Goal: Communication & Community: Answer question/provide support

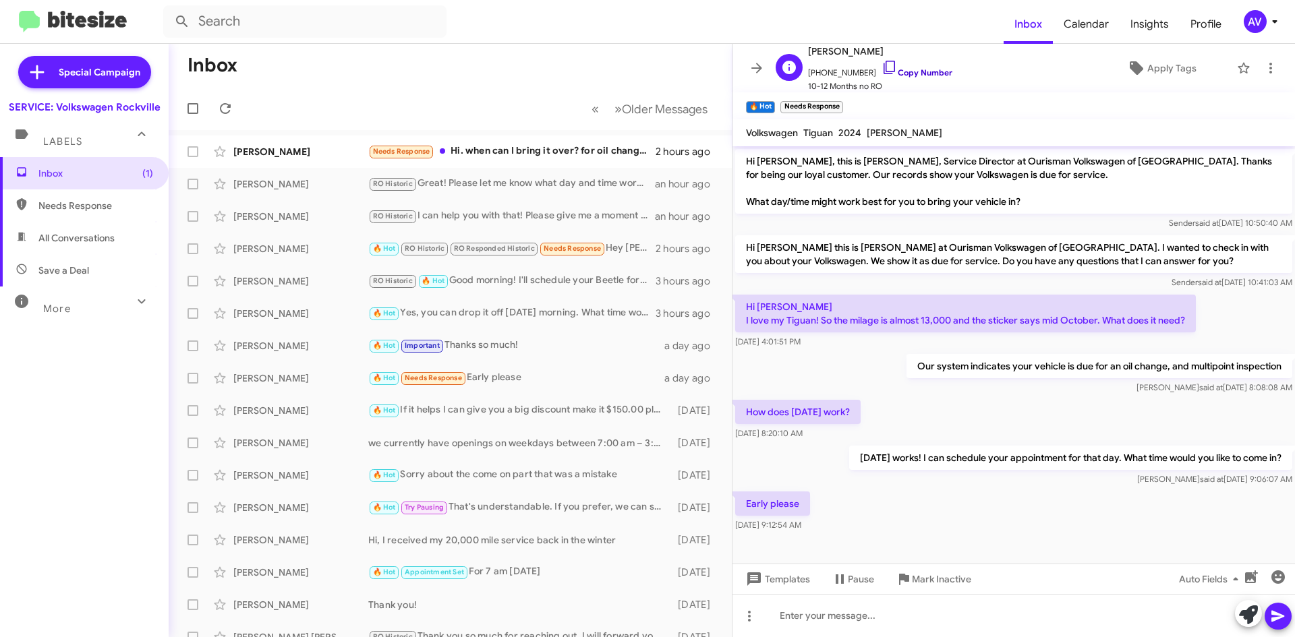
click at [883, 74] on icon at bounding box center [888, 67] width 11 height 13
click at [883, 71] on icon at bounding box center [888, 67] width 11 height 13
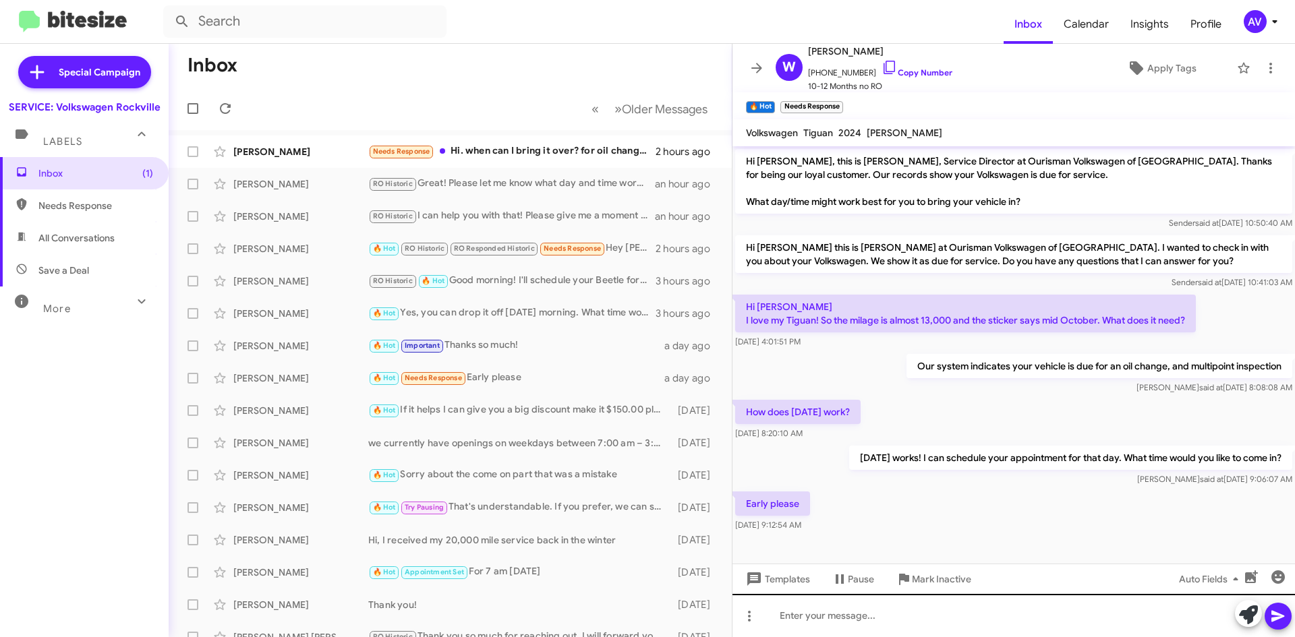
scroll to position [1, 0]
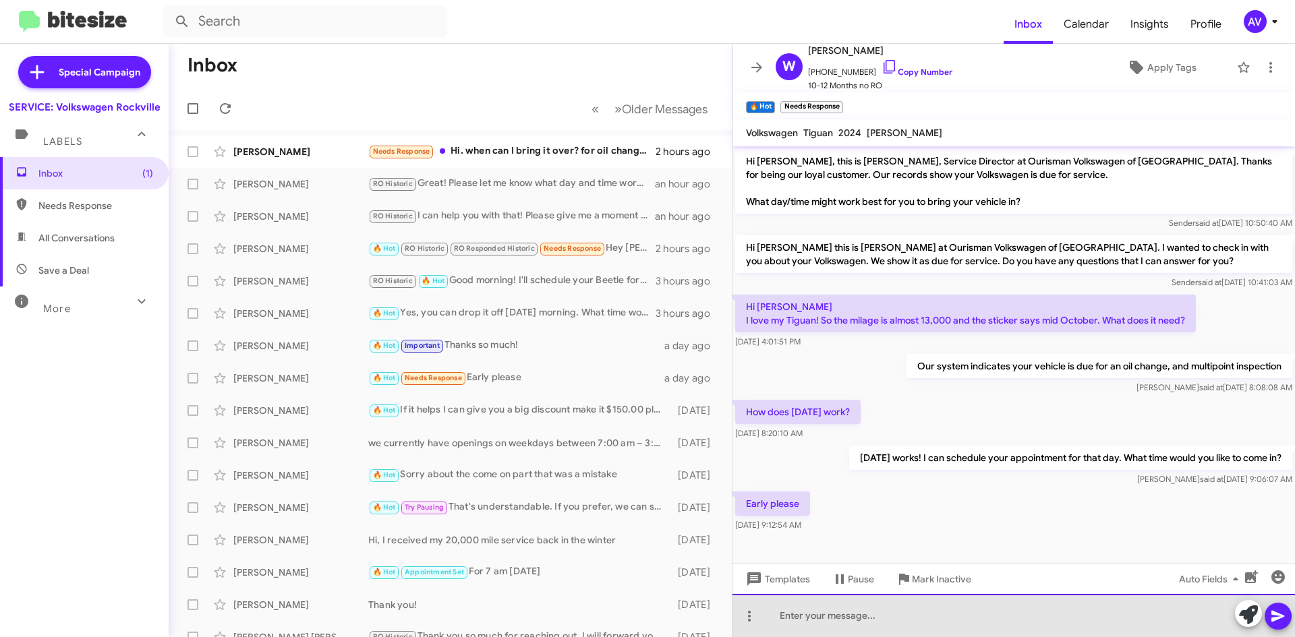
click at [870, 619] on div at bounding box center [1013, 615] width 562 height 43
click at [865, 618] on div "I have 7:00 the earilest time" at bounding box center [1013, 615] width 562 height 43
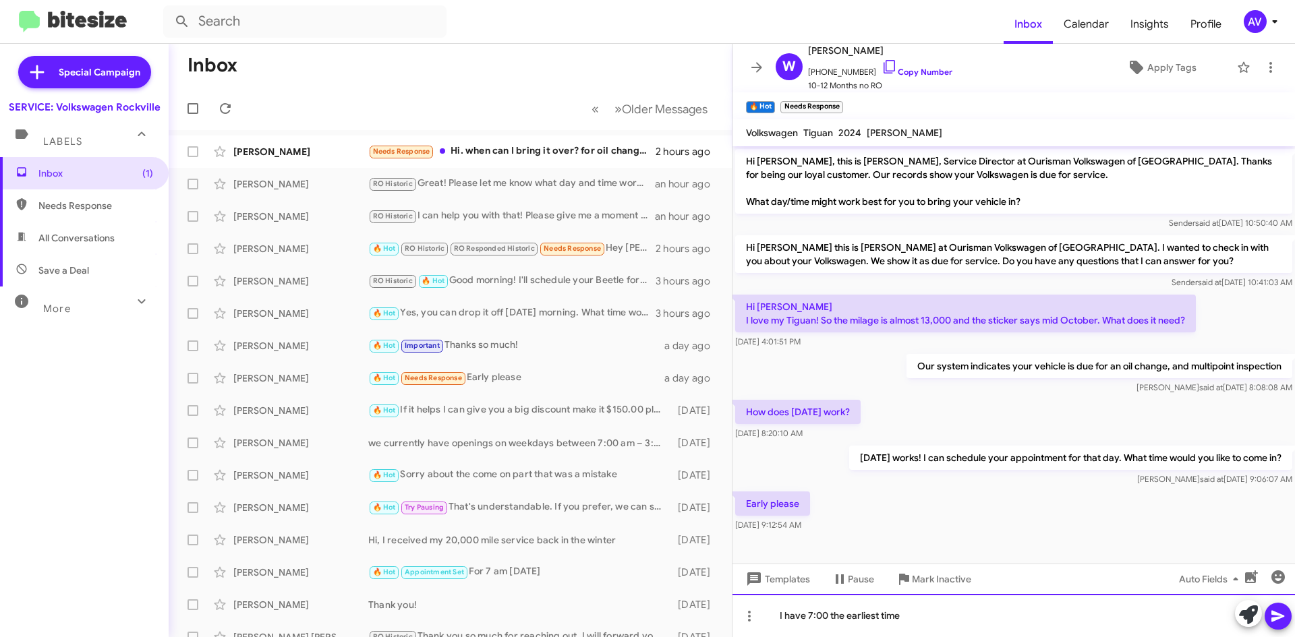
click at [832, 620] on div "I have 7:00 the earliest time" at bounding box center [1013, 615] width 562 height 43
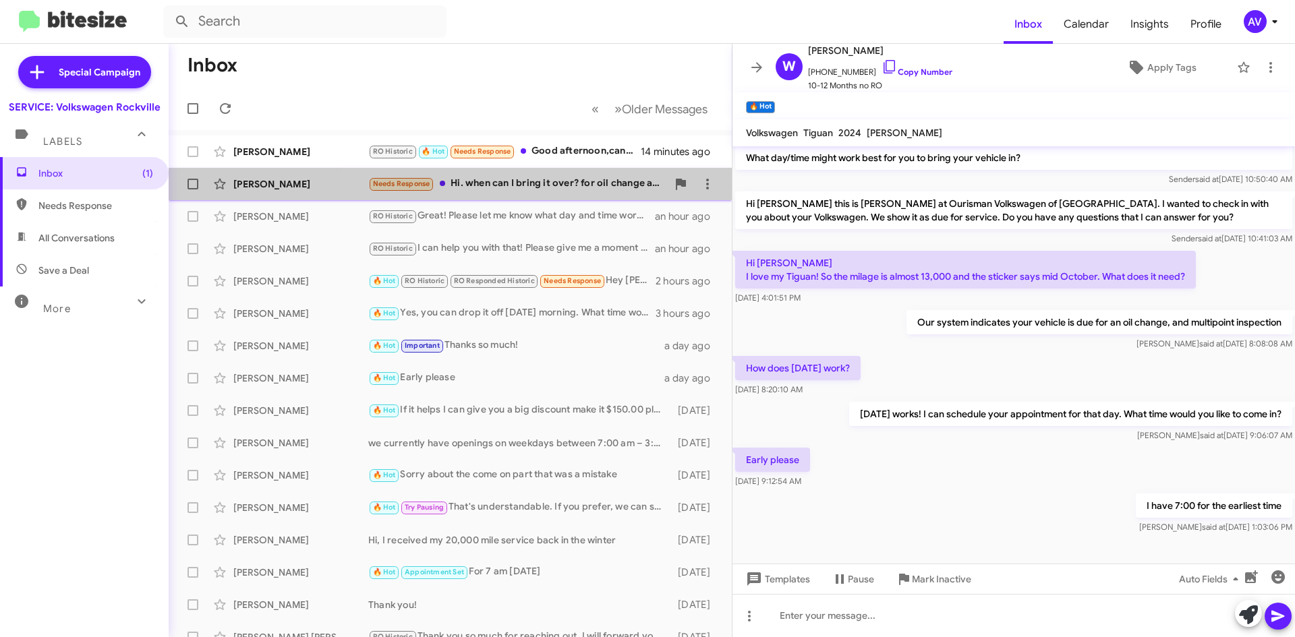
click at [534, 183] on div "Needs Response Hi. when can I bring it over? for oil change and I want you guys…" at bounding box center [517, 184] width 299 height 16
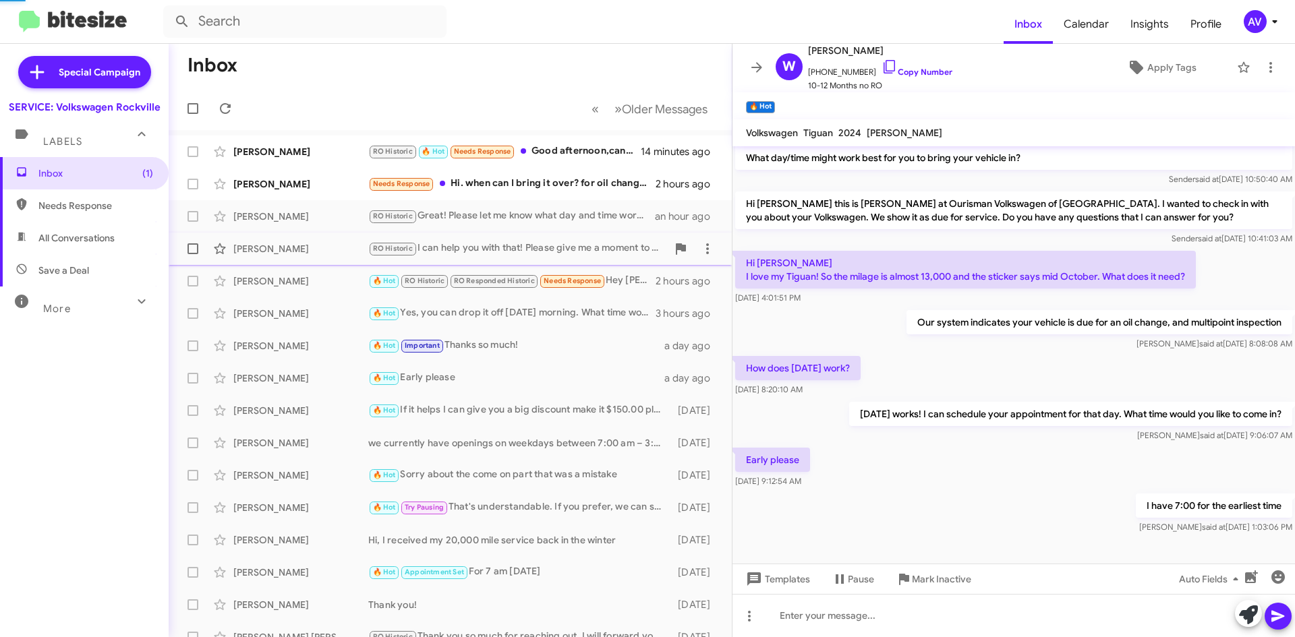
scroll to position [165, 0]
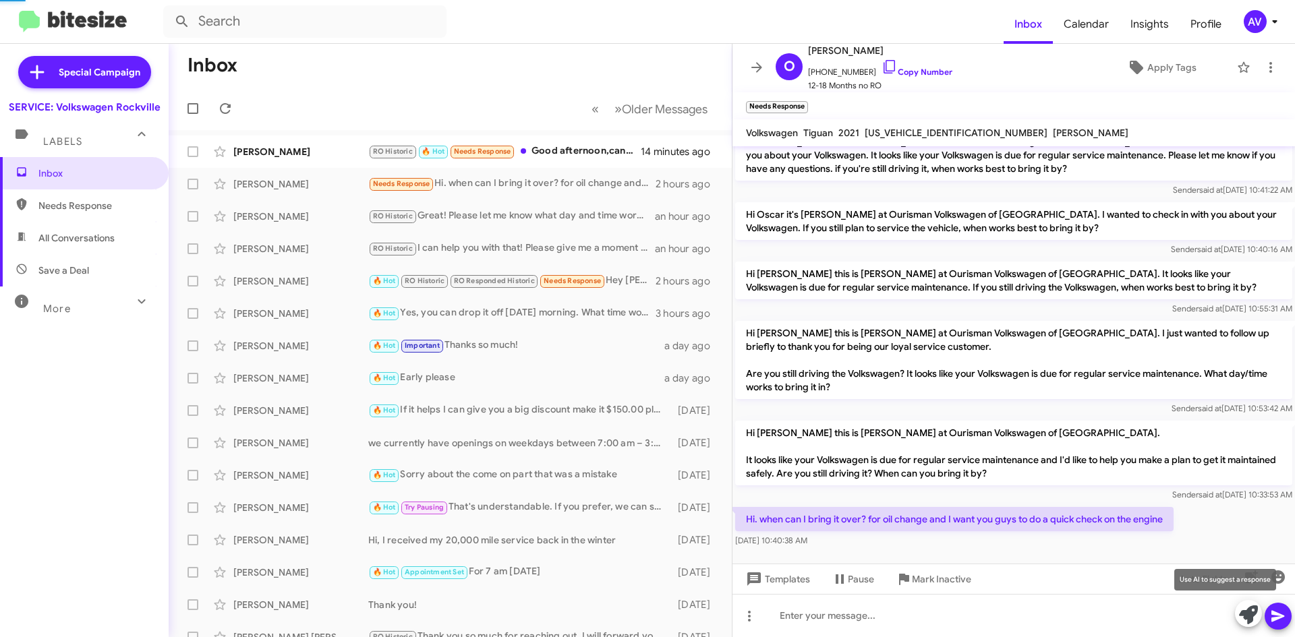
click at [1246, 615] on icon at bounding box center [1248, 615] width 19 height 19
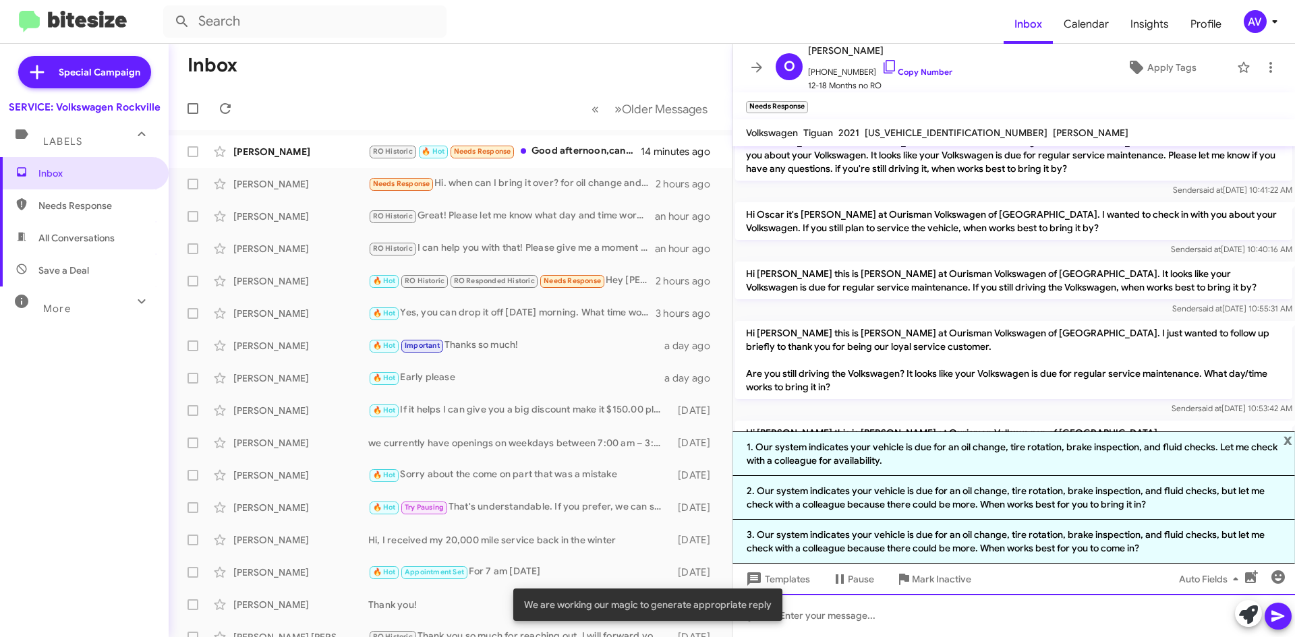
click at [908, 618] on div at bounding box center [1013, 615] width 562 height 43
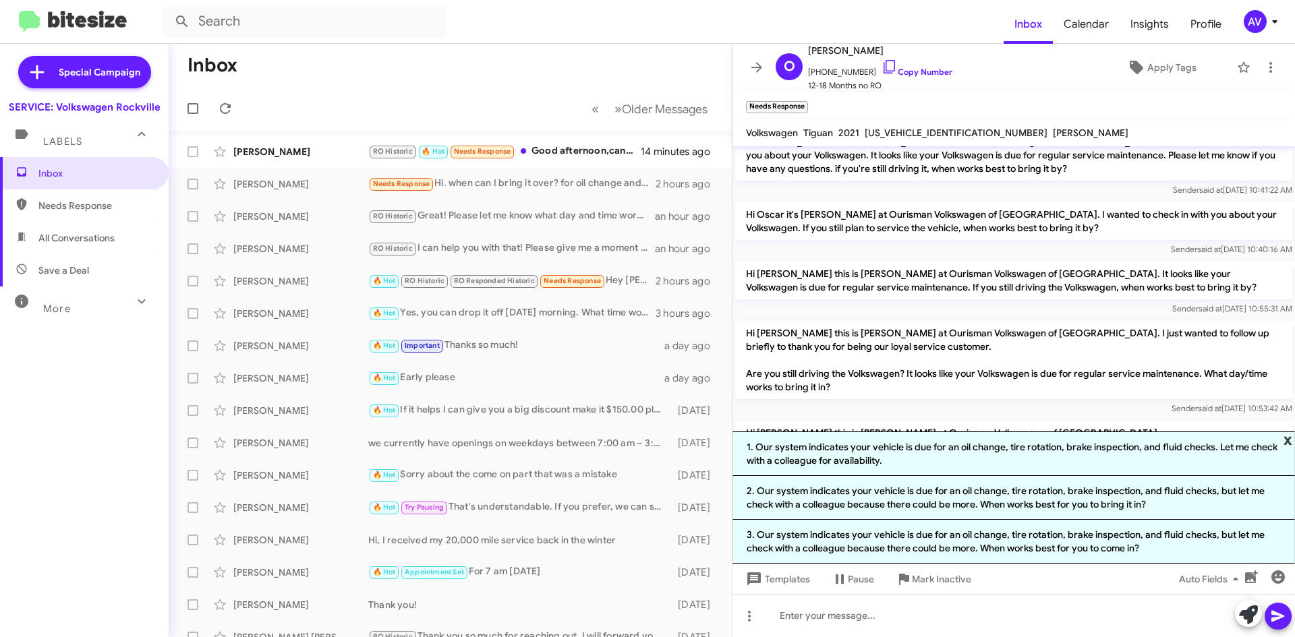
click at [1286, 437] on span "x" at bounding box center [1287, 440] width 9 height 16
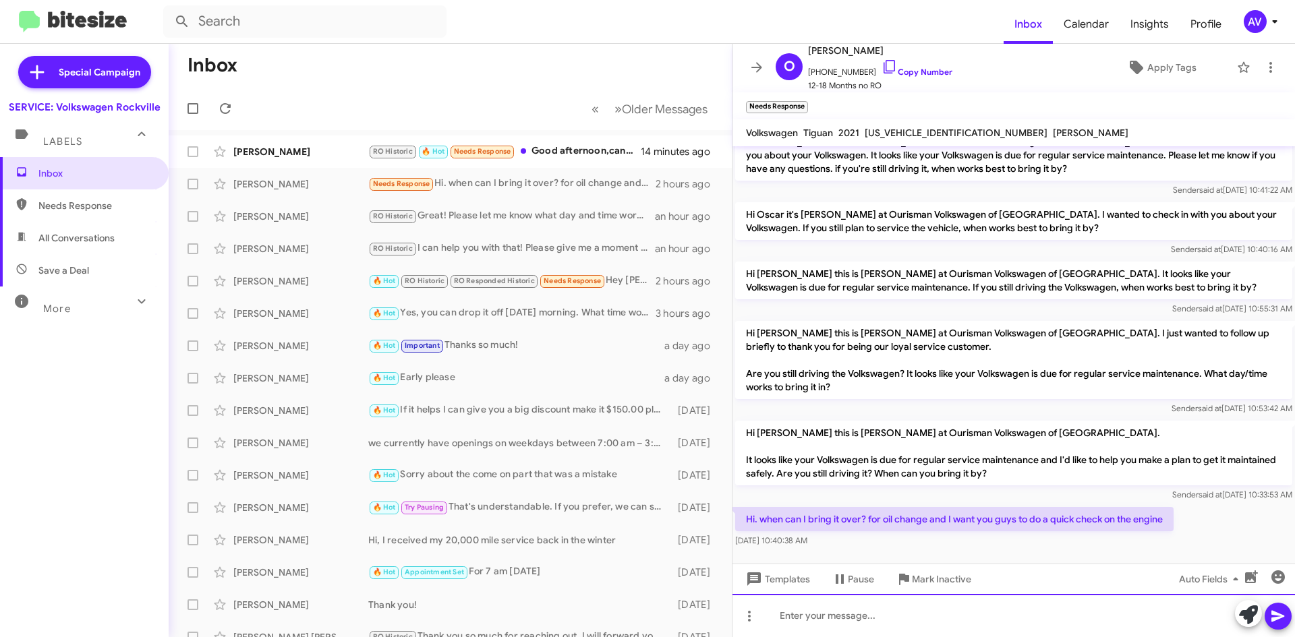
click at [897, 623] on div at bounding box center [1013, 615] width 562 height 43
click at [819, 618] on div "What day works best for you?" at bounding box center [1013, 615] width 562 height 43
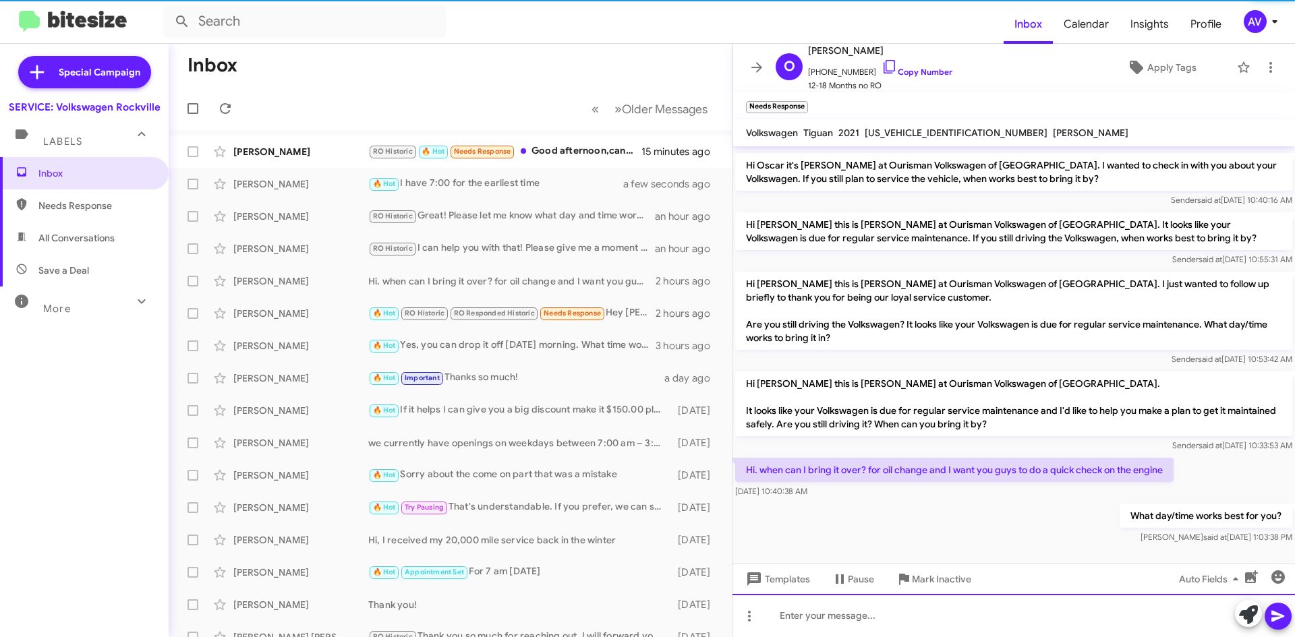
scroll to position [187, 0]
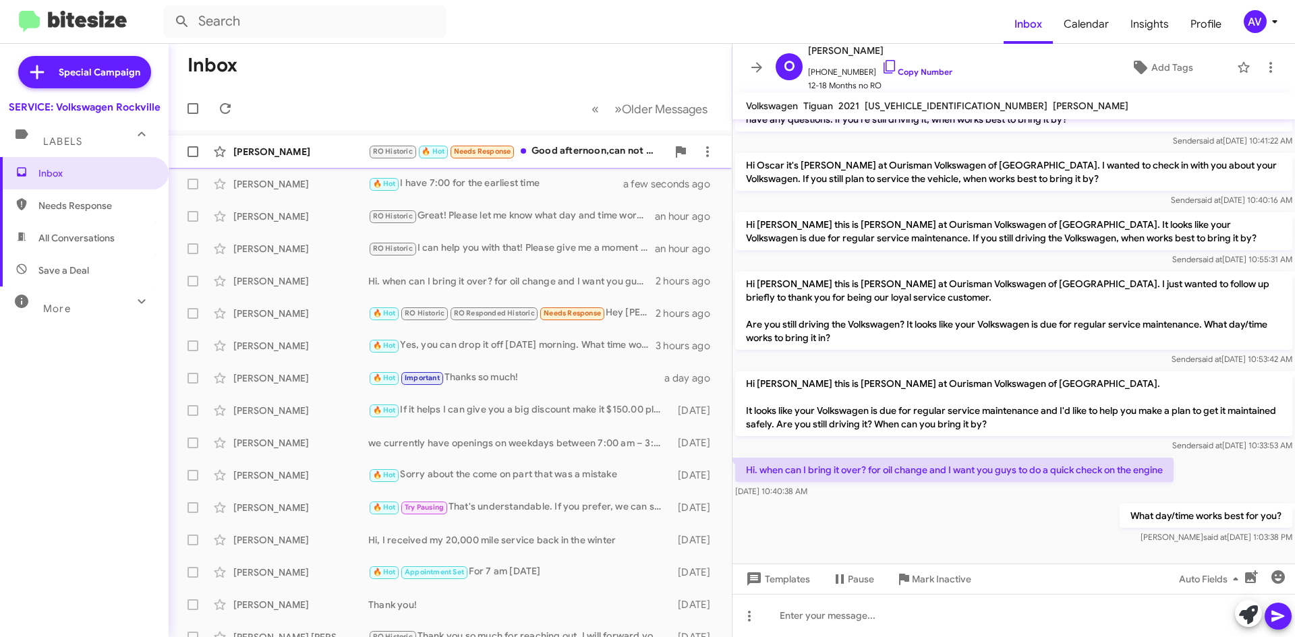
click at [583, 142] on div "Behnaz Fardshisheh RO Historic 🔥 Hot Needs Response Good afternoon,can not make…" at bounding box center [450, 151] width 542 height 27
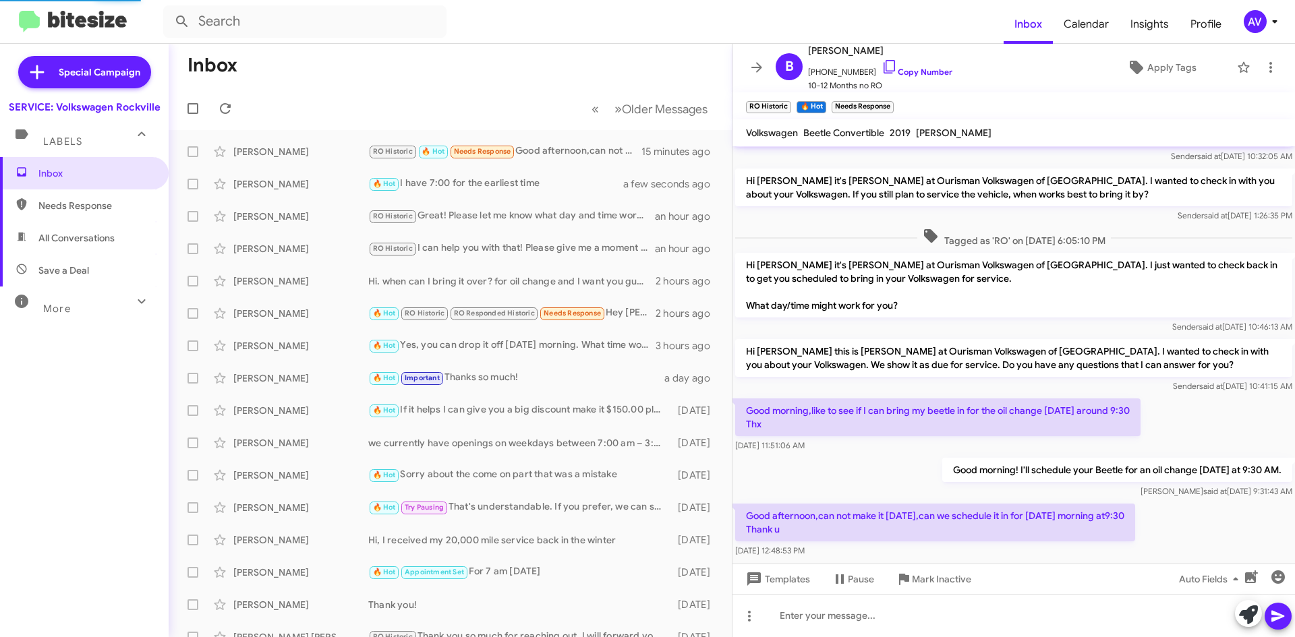
scroll to position [180, 0]
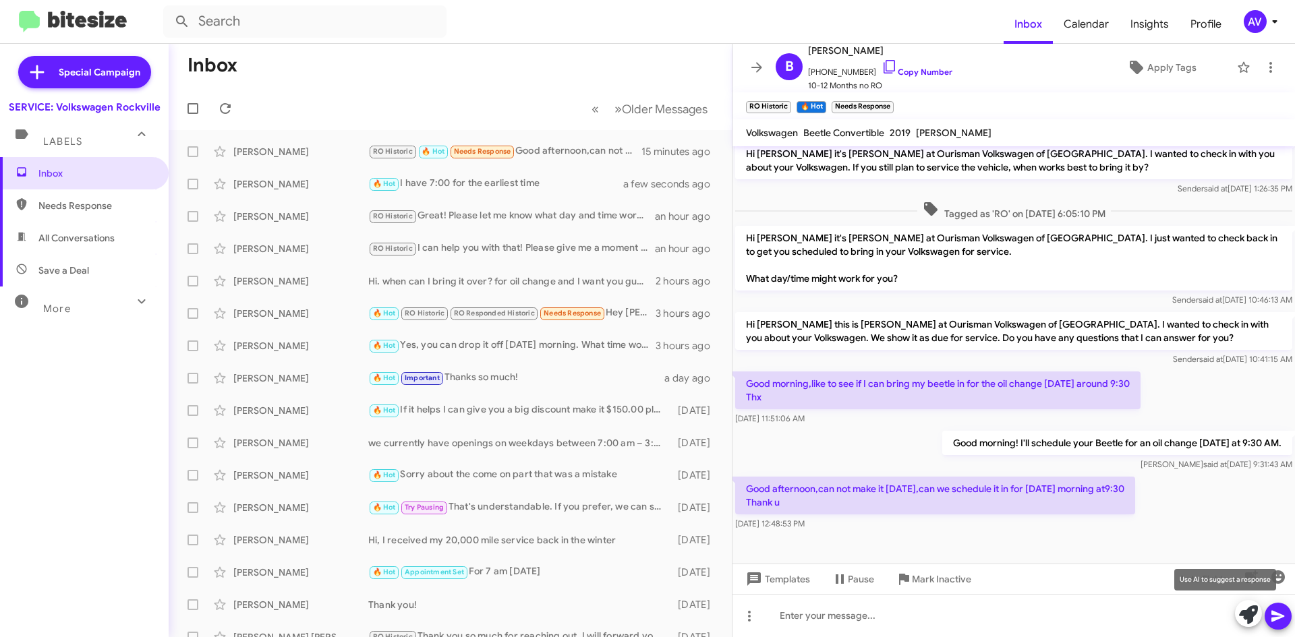
click at [1247, 618] on icon at bounding box center [1248, 615] width 19 height 19
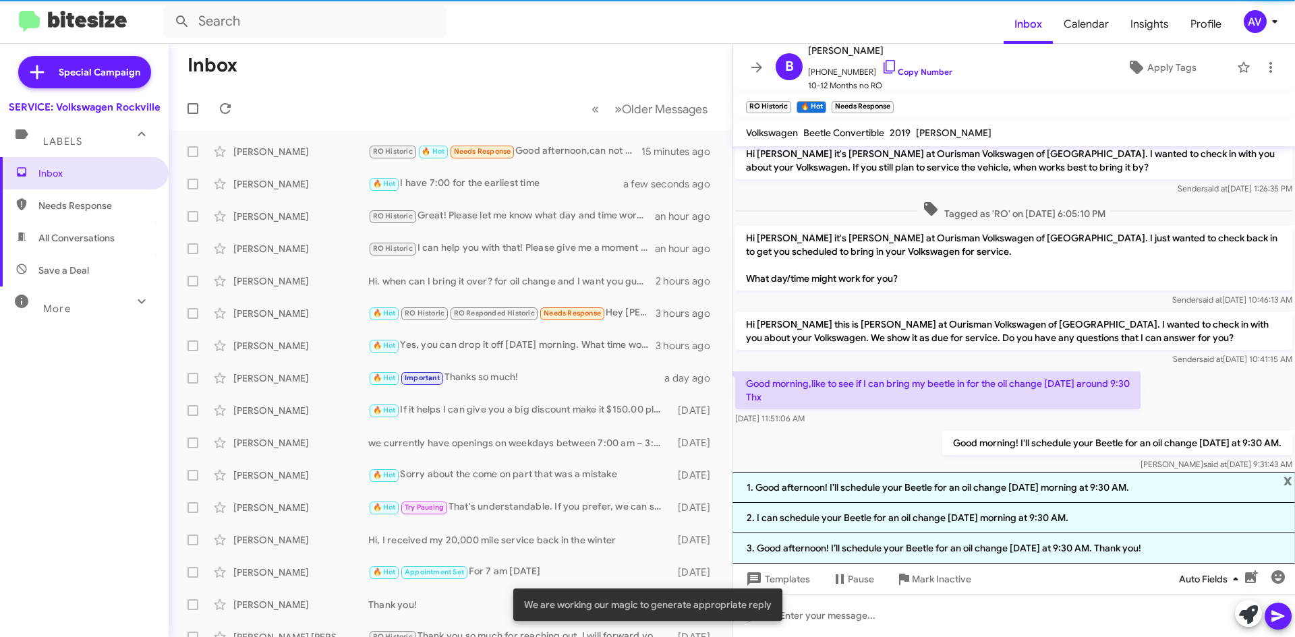
scroll to position [187, 0]
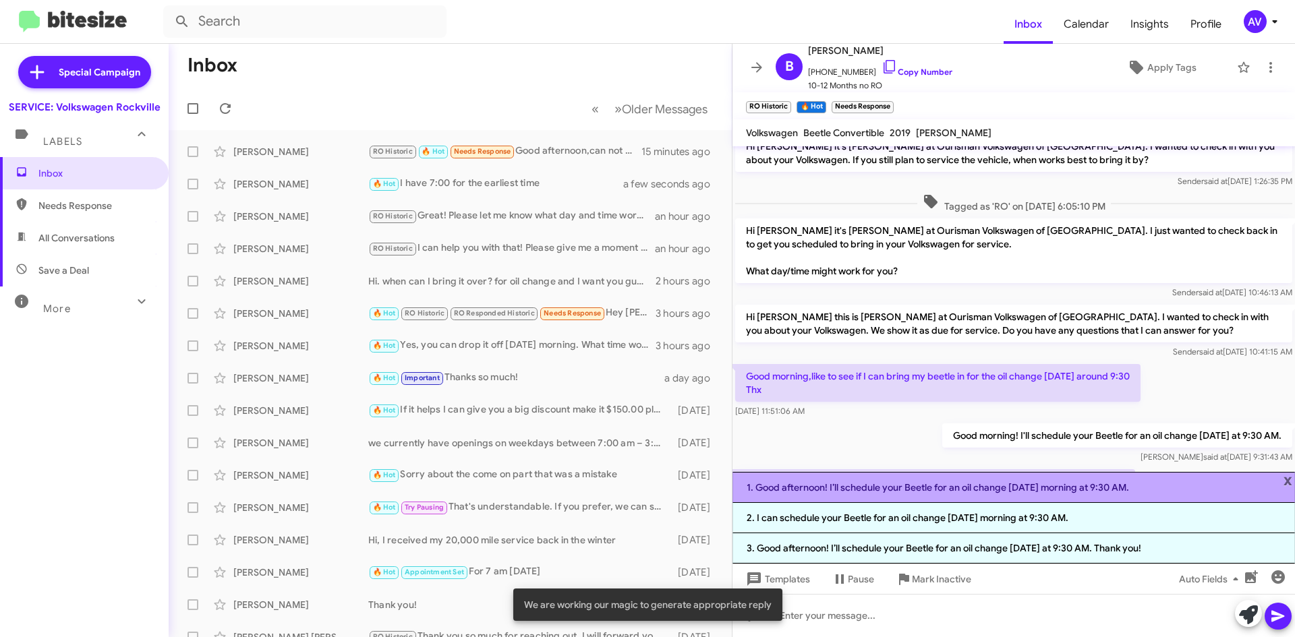
click at [877, 498] on li "1. Good afternoon! I’ll schedule your Beetle for an oil change on Tuesday morni…" at bounding box center [1013, 487] width 562 height 31
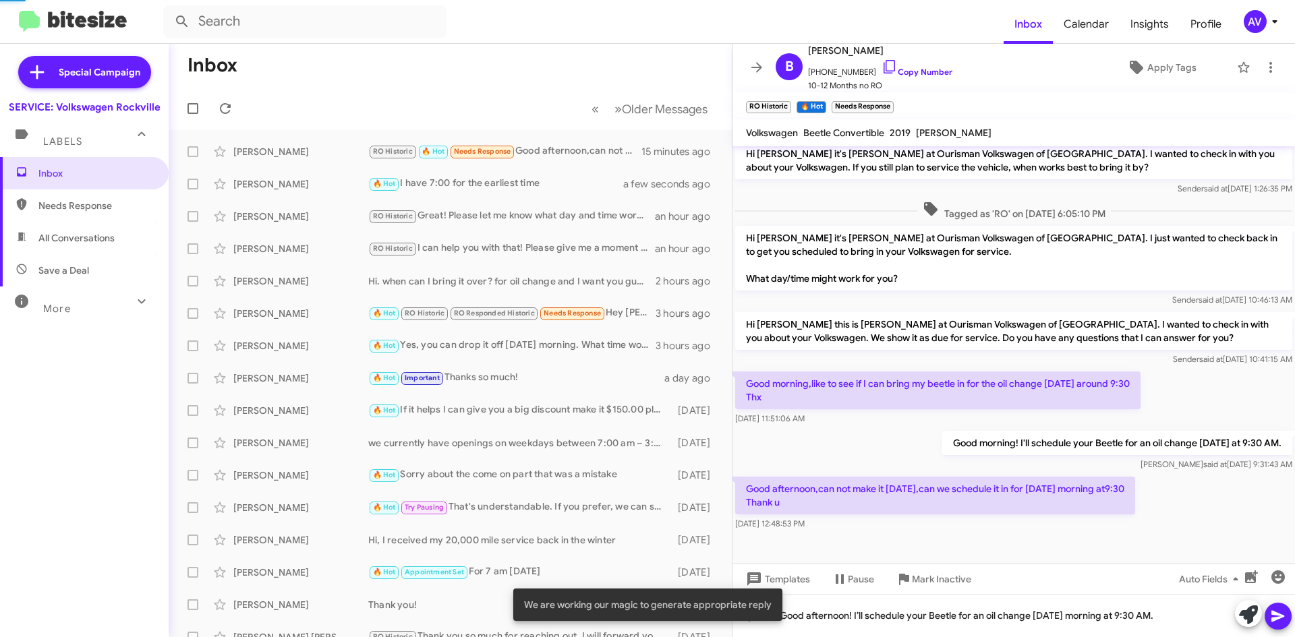
scroll to position [180, 0]
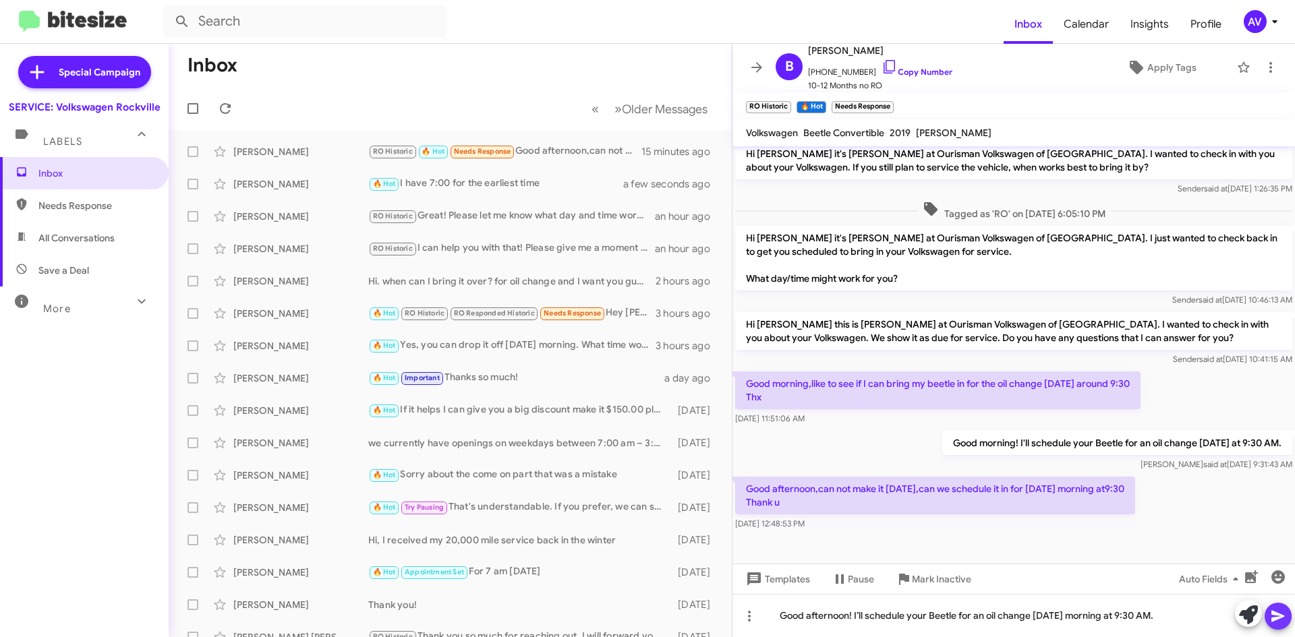
click at [1274, 616] on icon at bounding box center [1278, 616] width 16 height 16
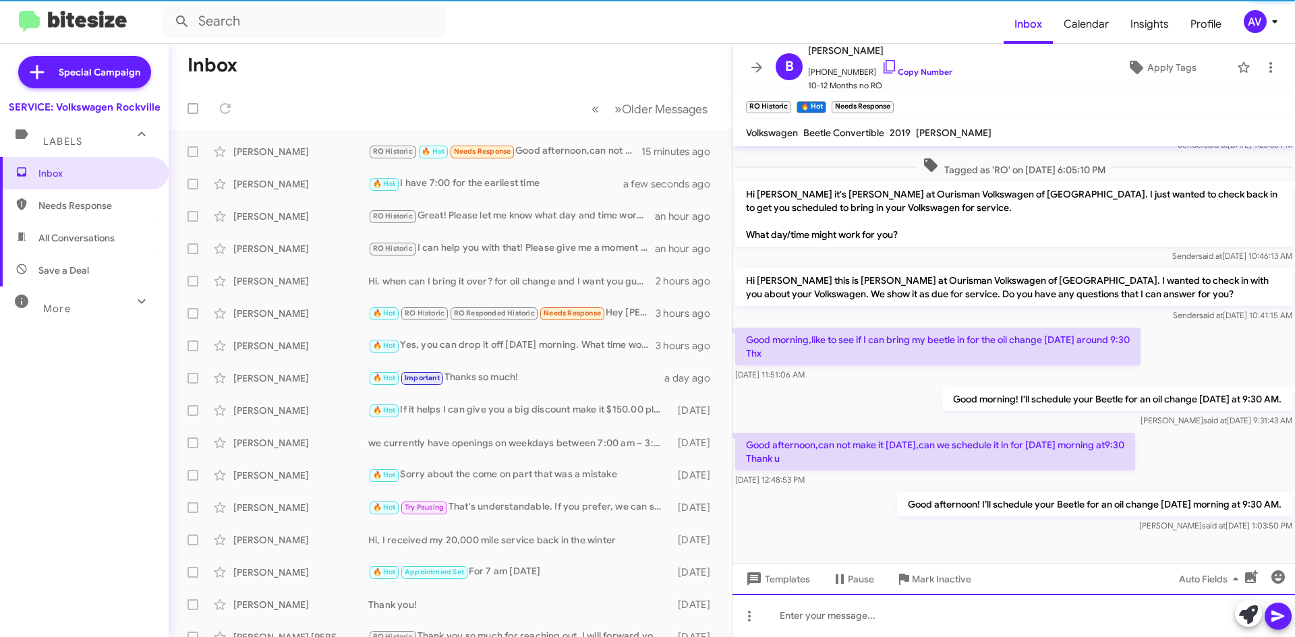
scroll to position [229, 0]
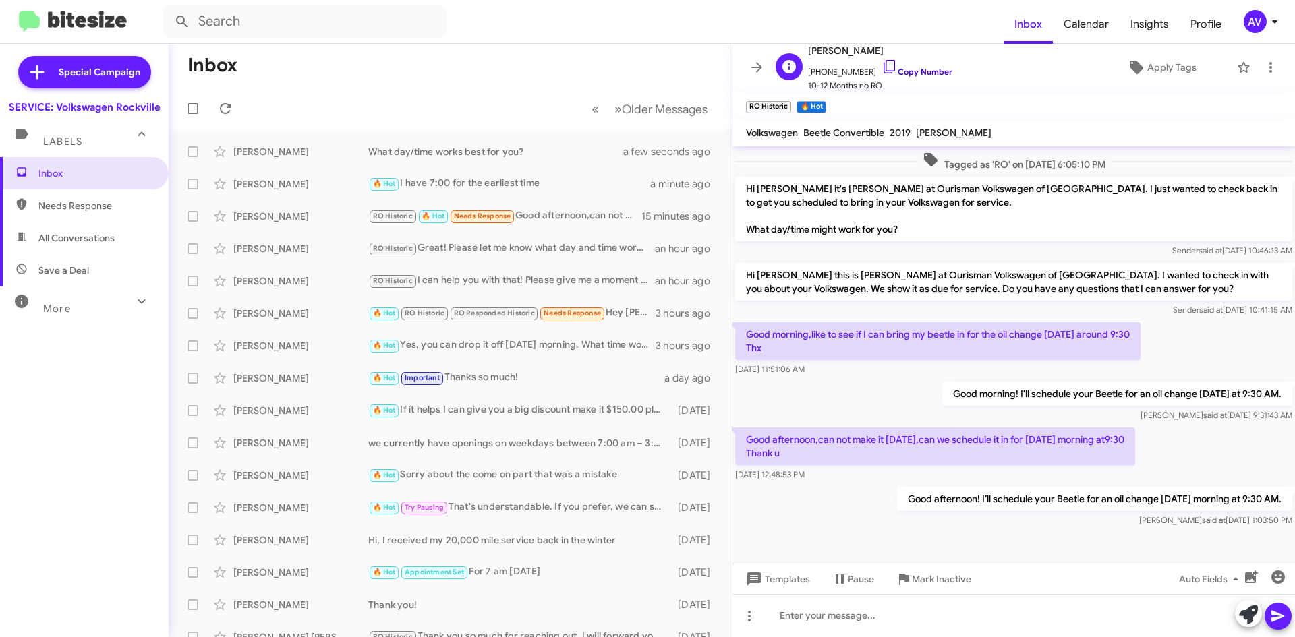
click at [881, 65] on icon at bounding box center [889, 67] width 16 height 16
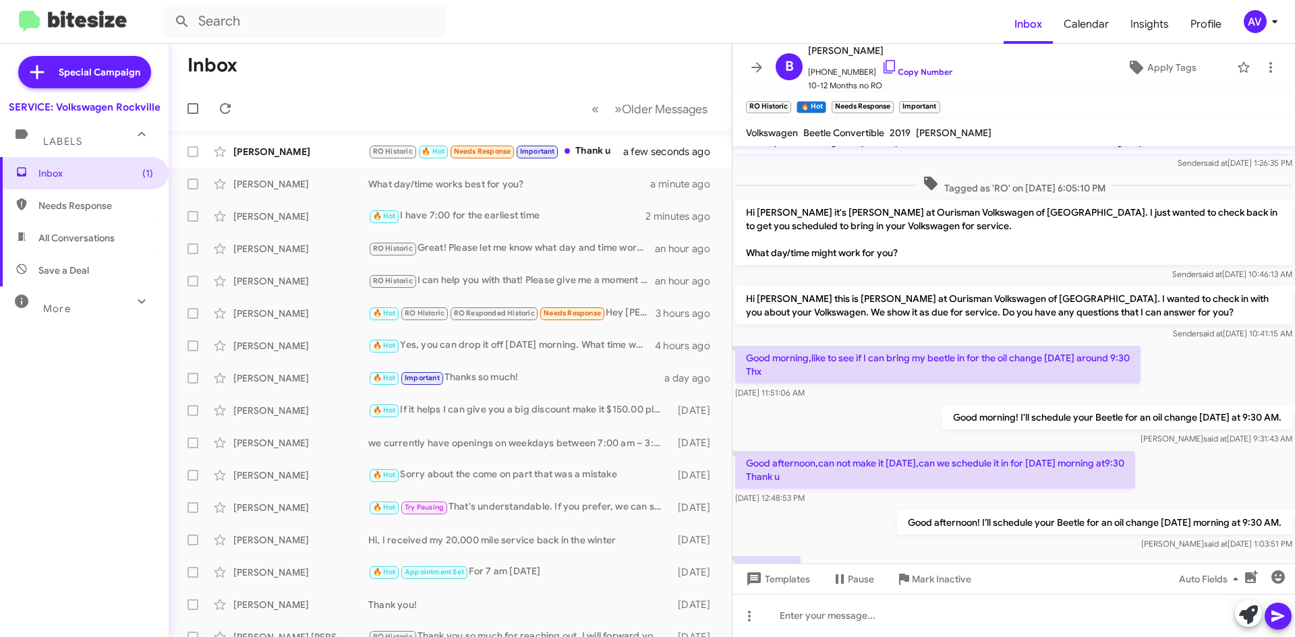
scroll to position [279, 0]
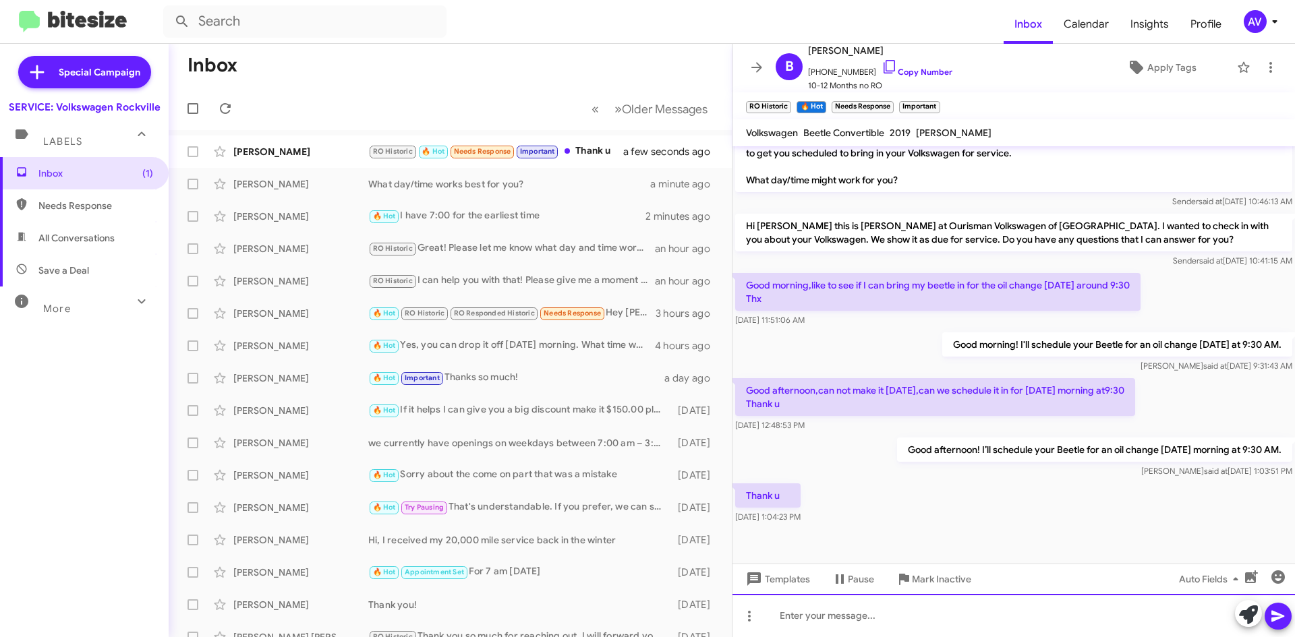
click at [832, 607] on div at bounding box center [1013, 615] width 562 height 43
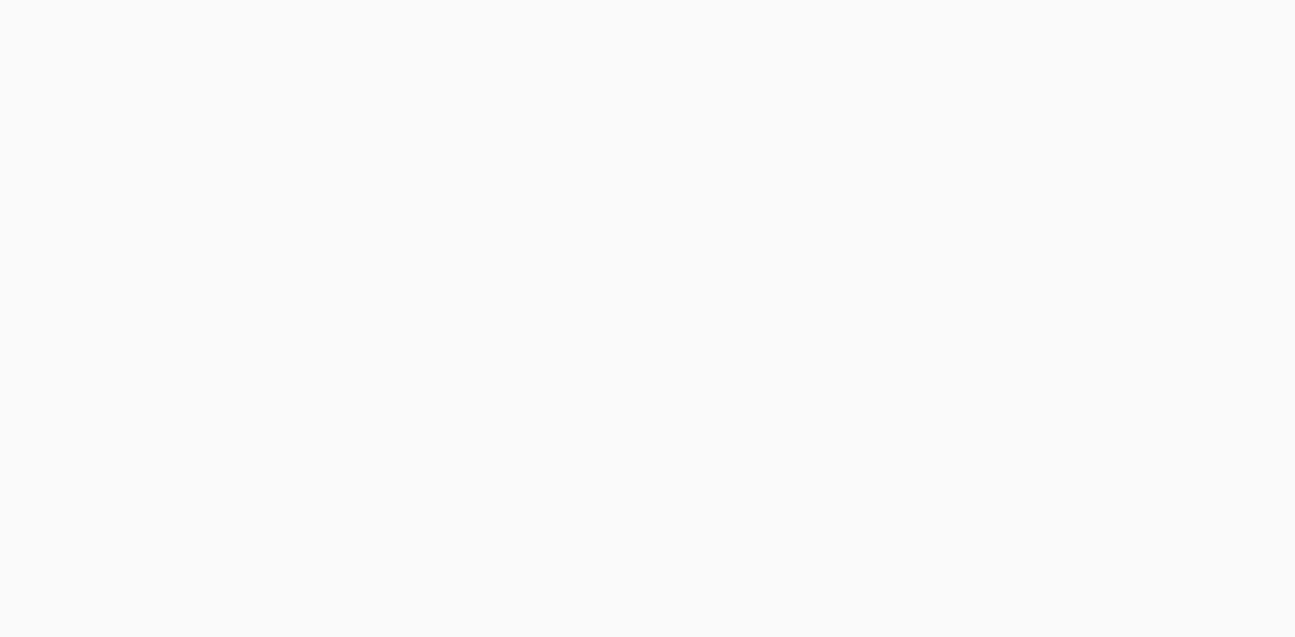
click at [620, 314] on body at bounding box center [647, 318] width 1295 height 637
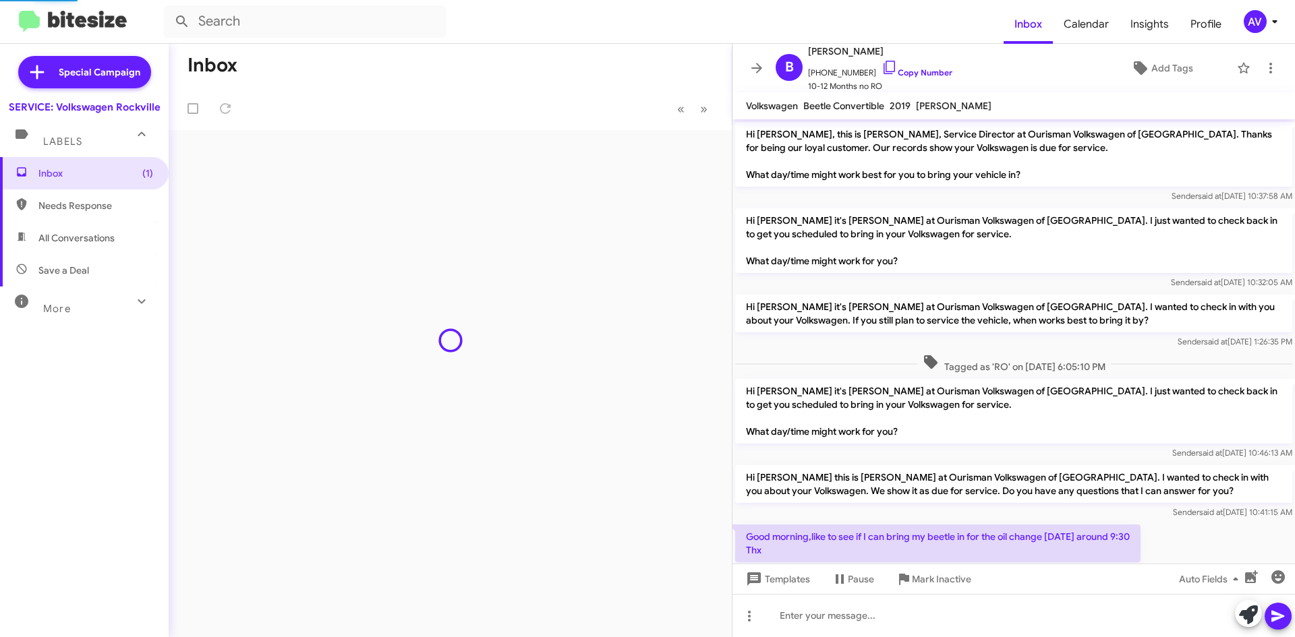
scroll to position [301, 0]
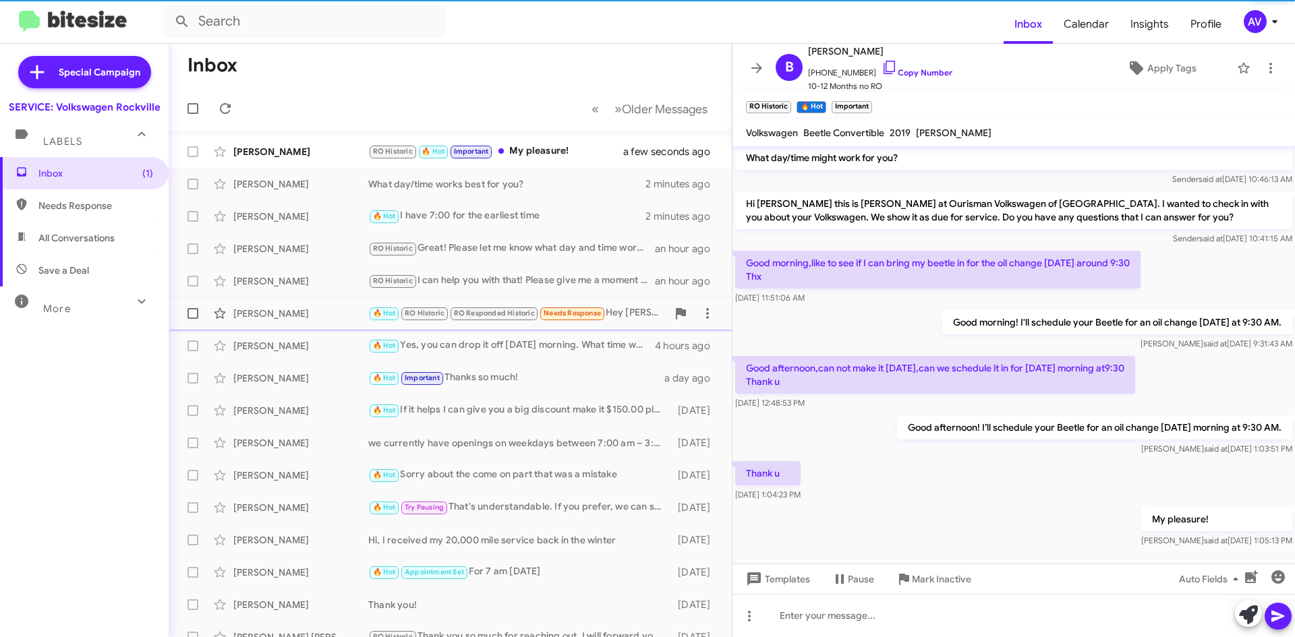
click at [619, 310] on div "🔥 Hot RO Historic RO Responded Historic Needs Response Hey Keith, thanks. Is th…" at bounding box center [517, 313] width 299 height 16
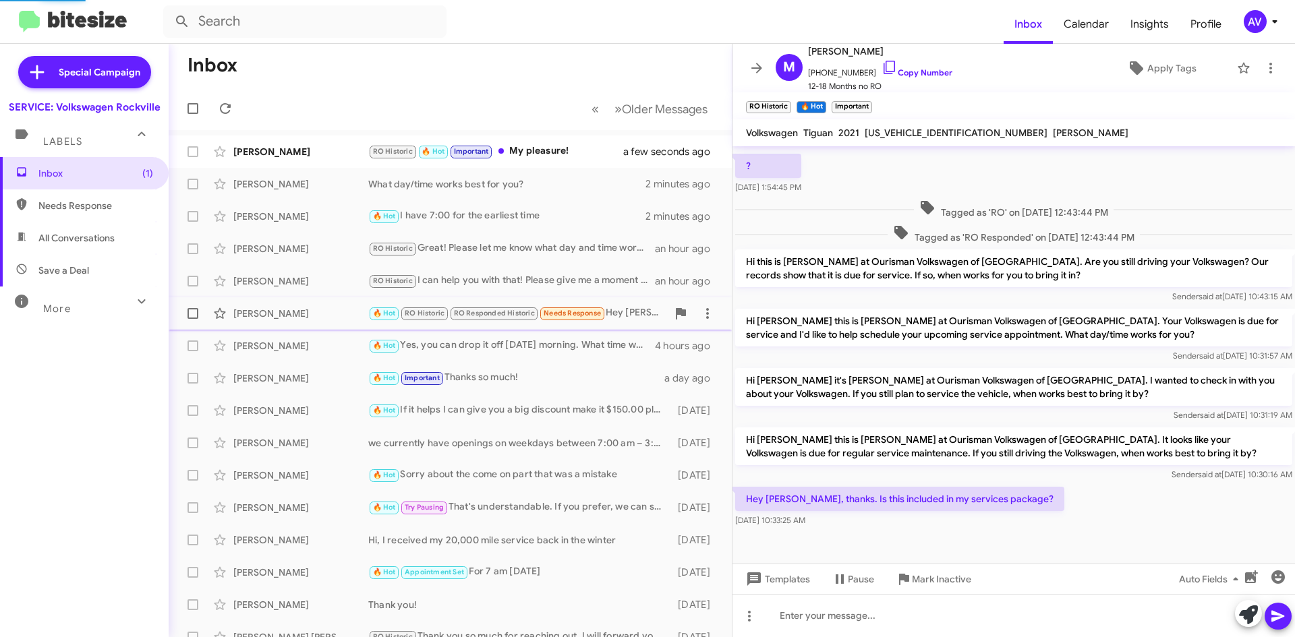
scroll to position [127, 0]
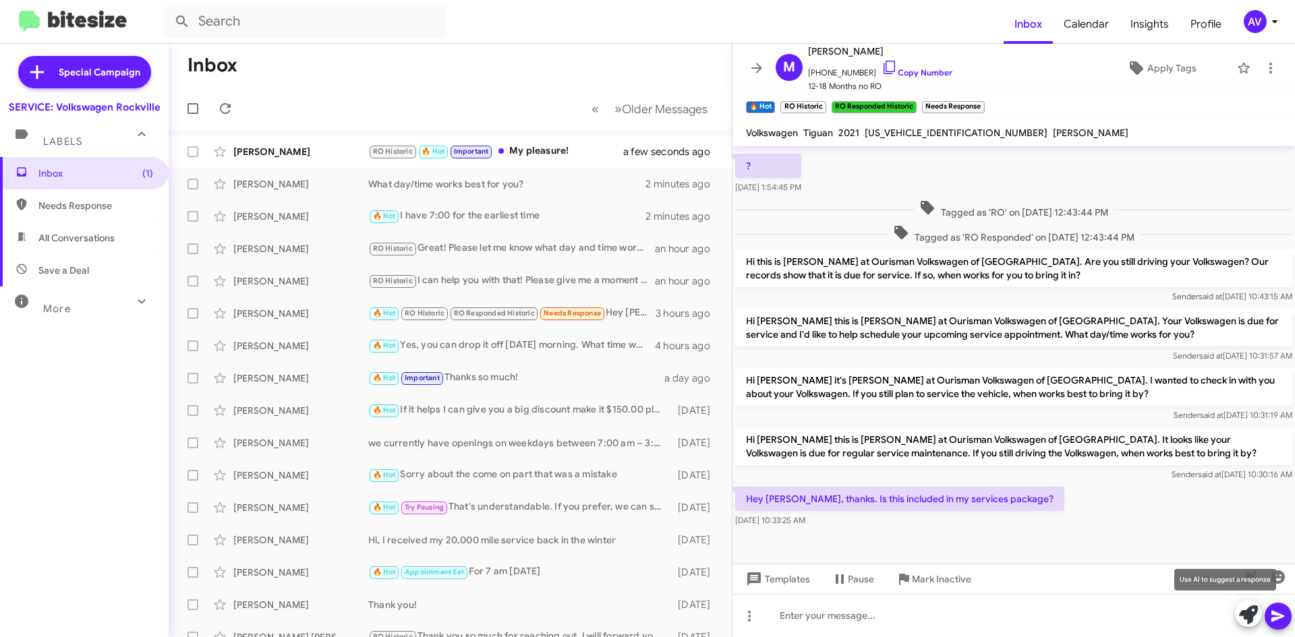
click at [1246, 616] on icon at bounding box center [1248, 615] width 19 height 19
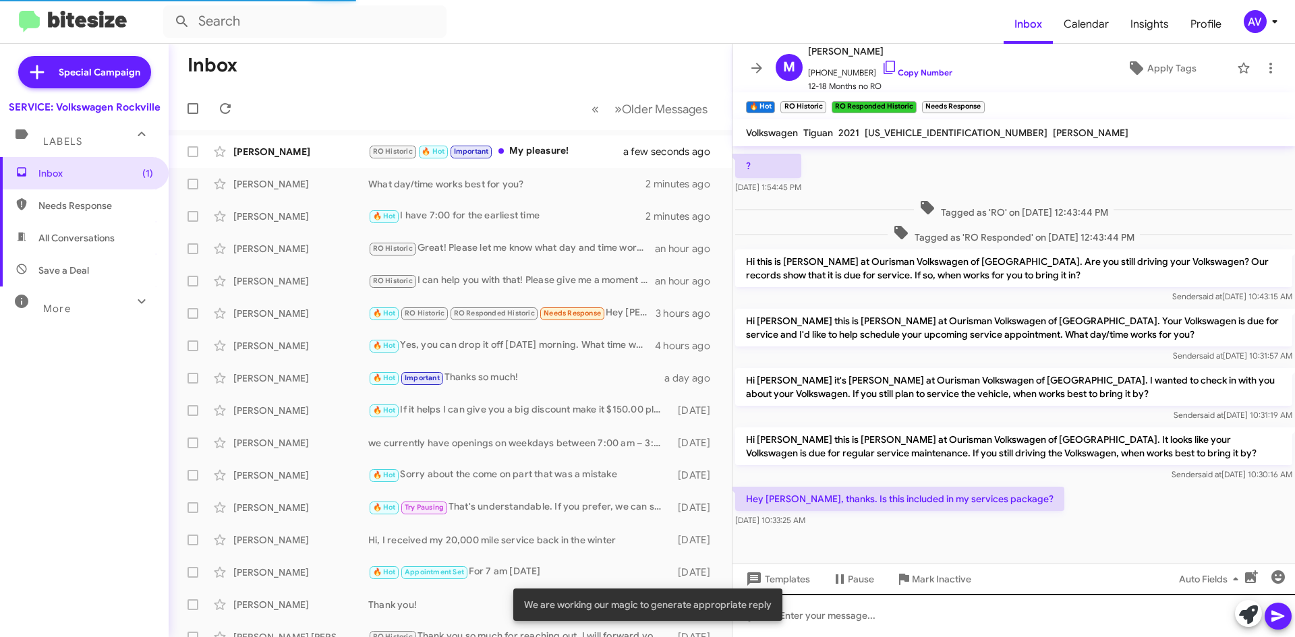
scroll to position [219, 0]
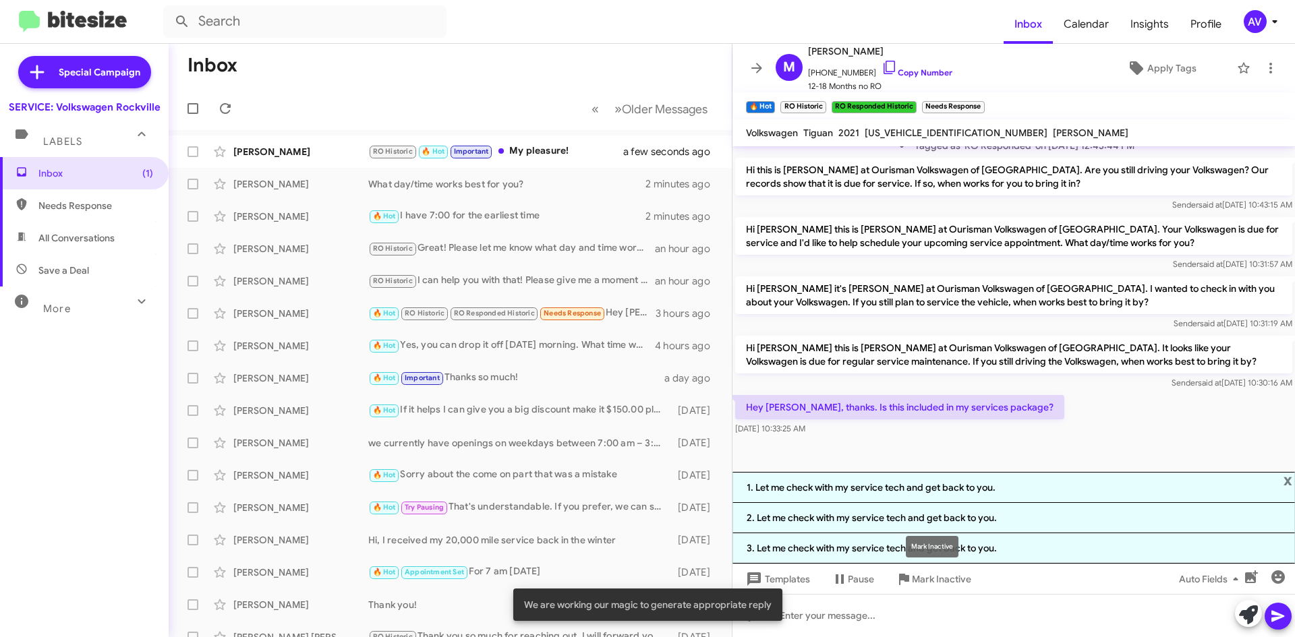
click at [953, 539] on div "Mark Inactive" at bounding box center [932, 547] width 53 height 22
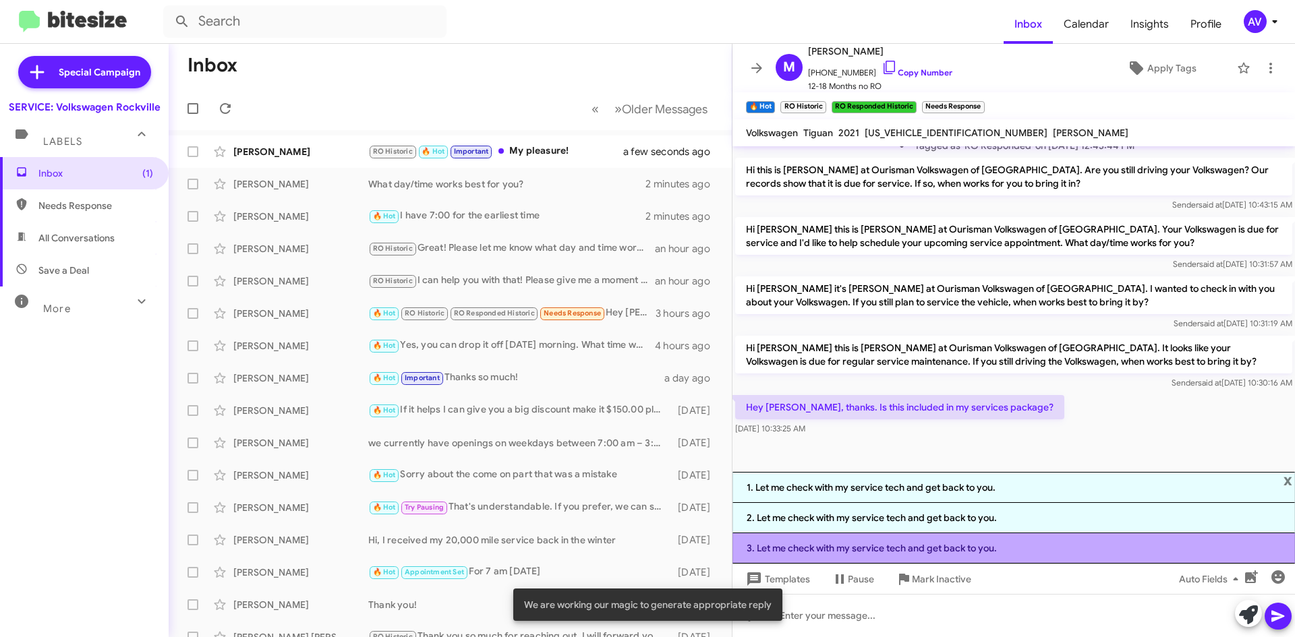
click at [866, 550] on li "3. Let me check with my service tech and get back to you." at bounding box center [1013, 548] width 562 height 30
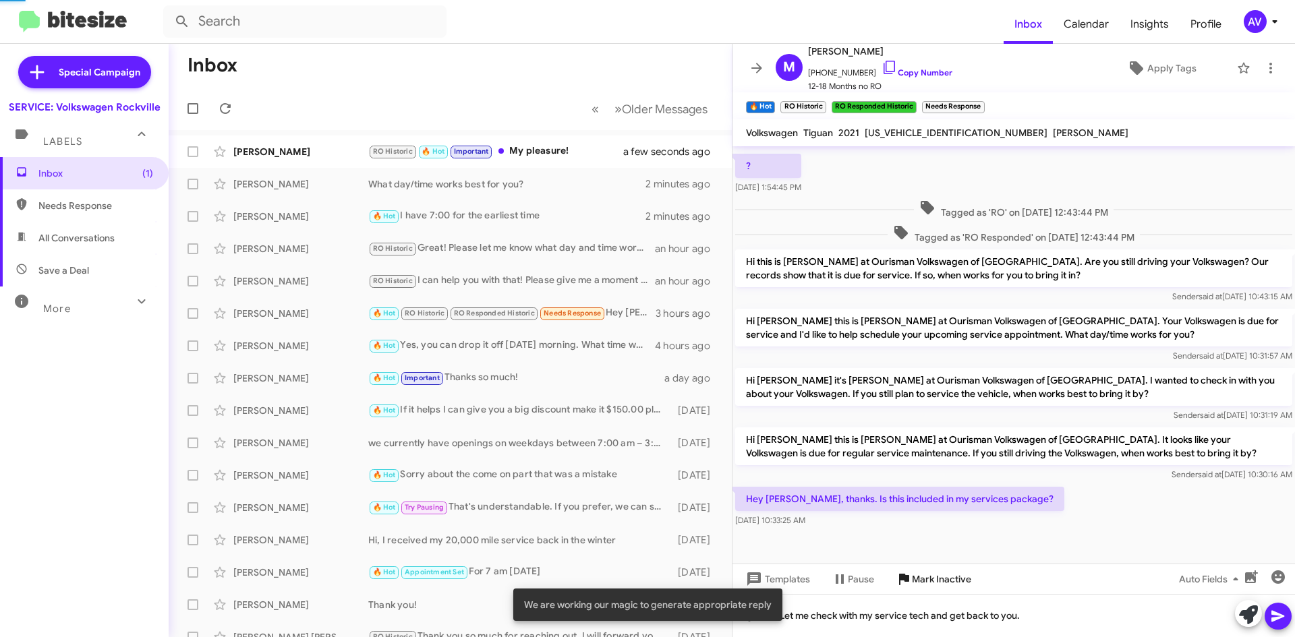
scroll to position [127, 0]
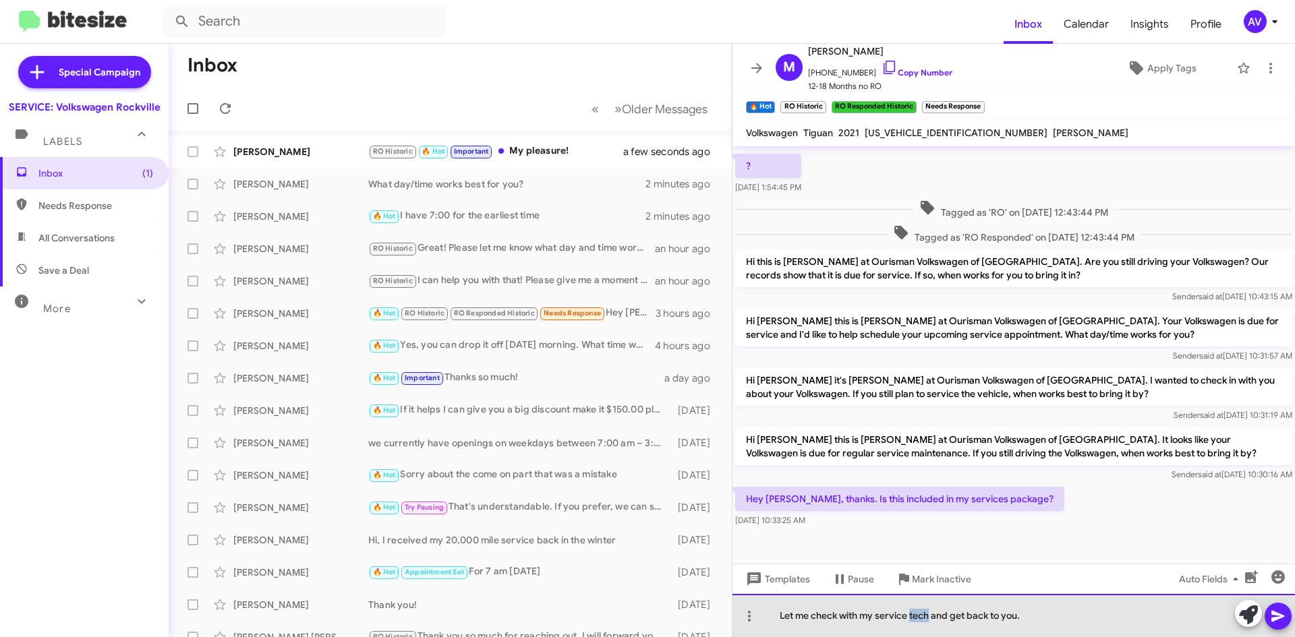
drag, startPoint x: 929, startPoint y: 614, endPoint x: 910, endPoint y: 623, distance: 20.2
click at [910, 623] on div "Let me check with my service tech and get back to you." at bounding box center [1013, 615] width 562 height 43
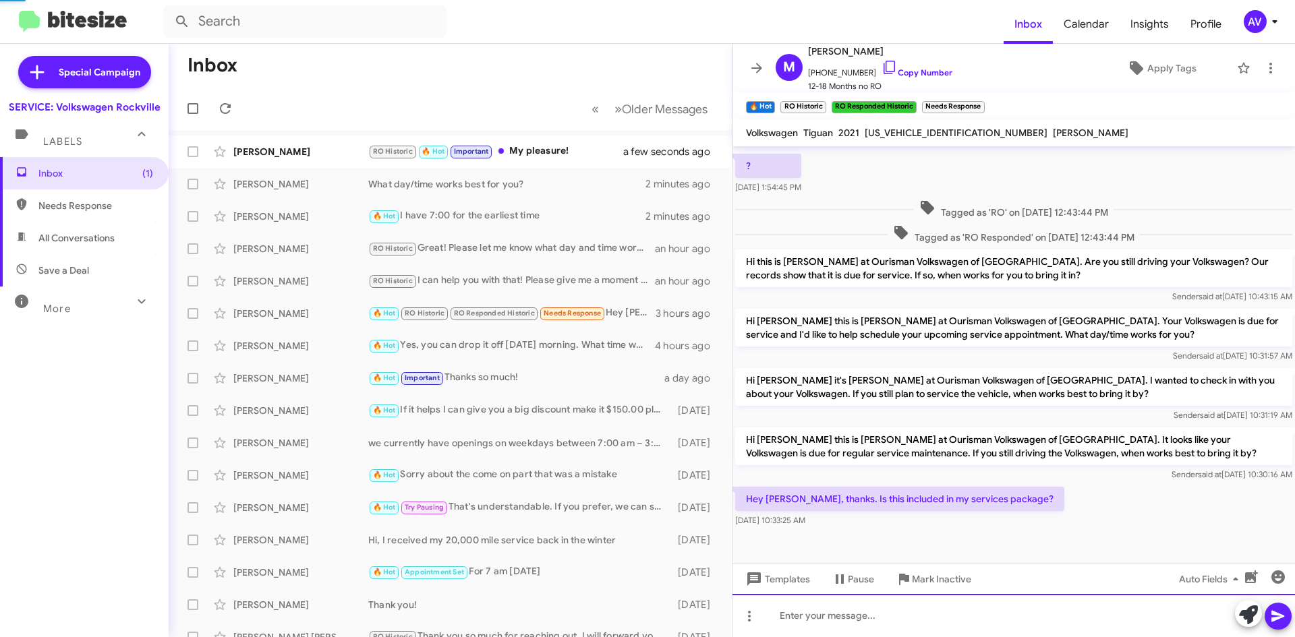
scroll to position [0, 0]
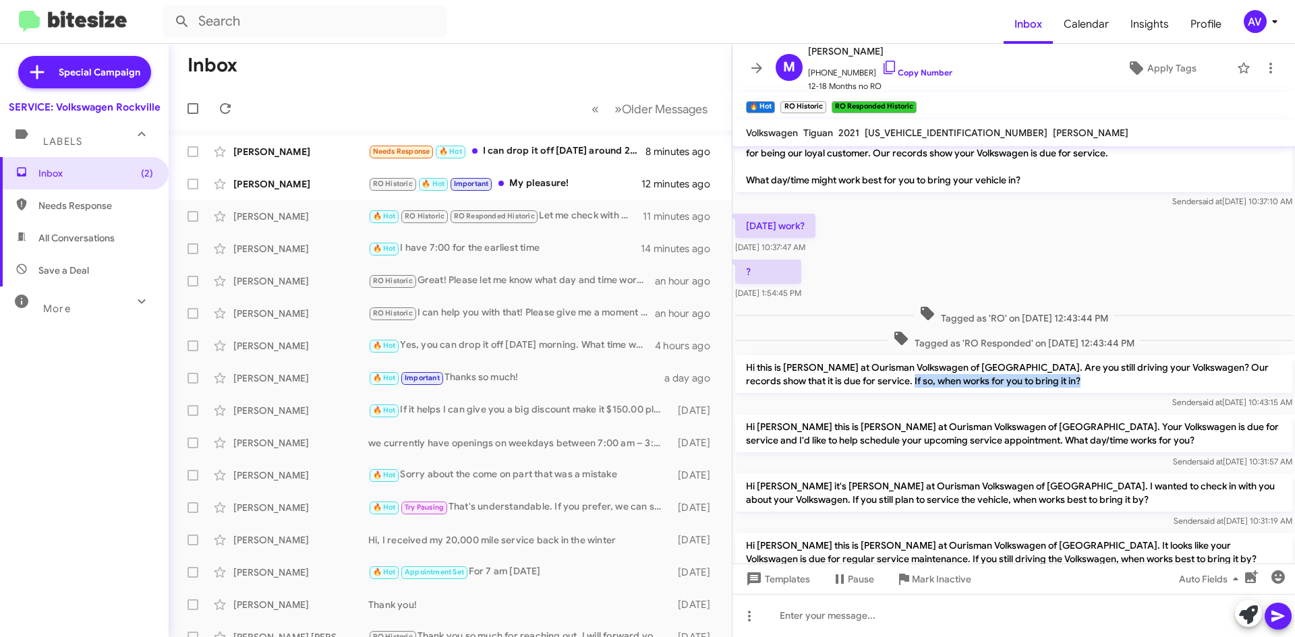
click at [887, 407] on div "Hi Mohamad, this is Keith Jones, Service Director at Ourisman Volkswagen of Roc…" at bounding box center [1013, 403] width 562 height 557
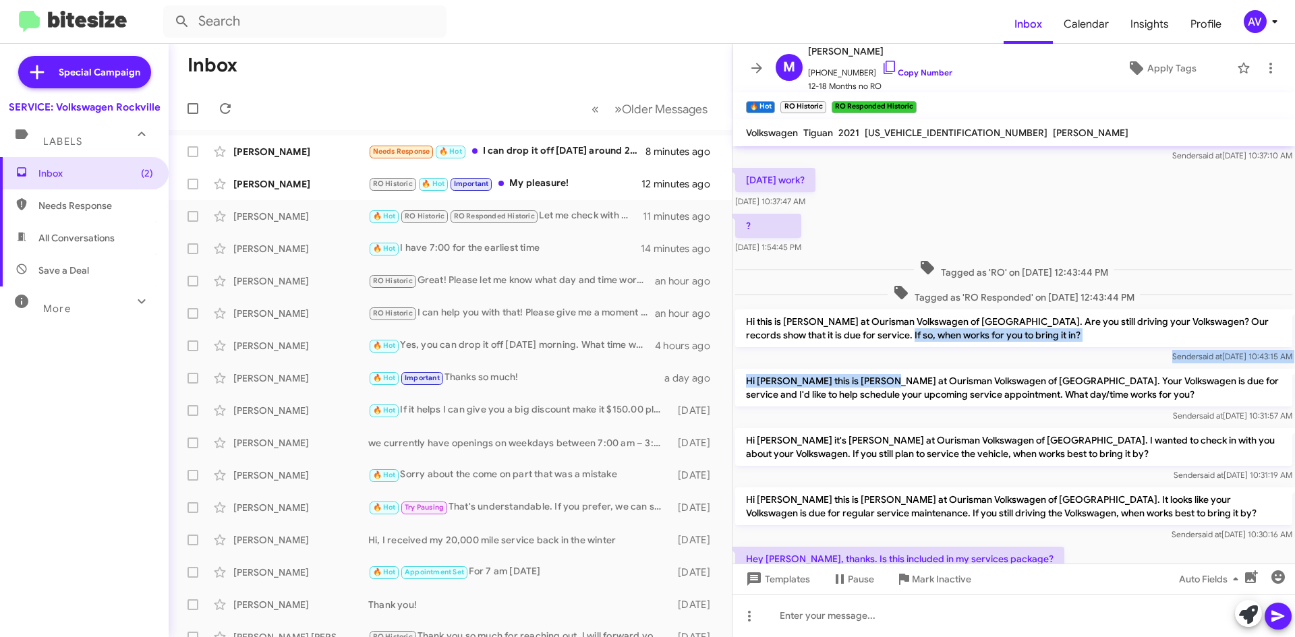
scroll to position [177, 0]
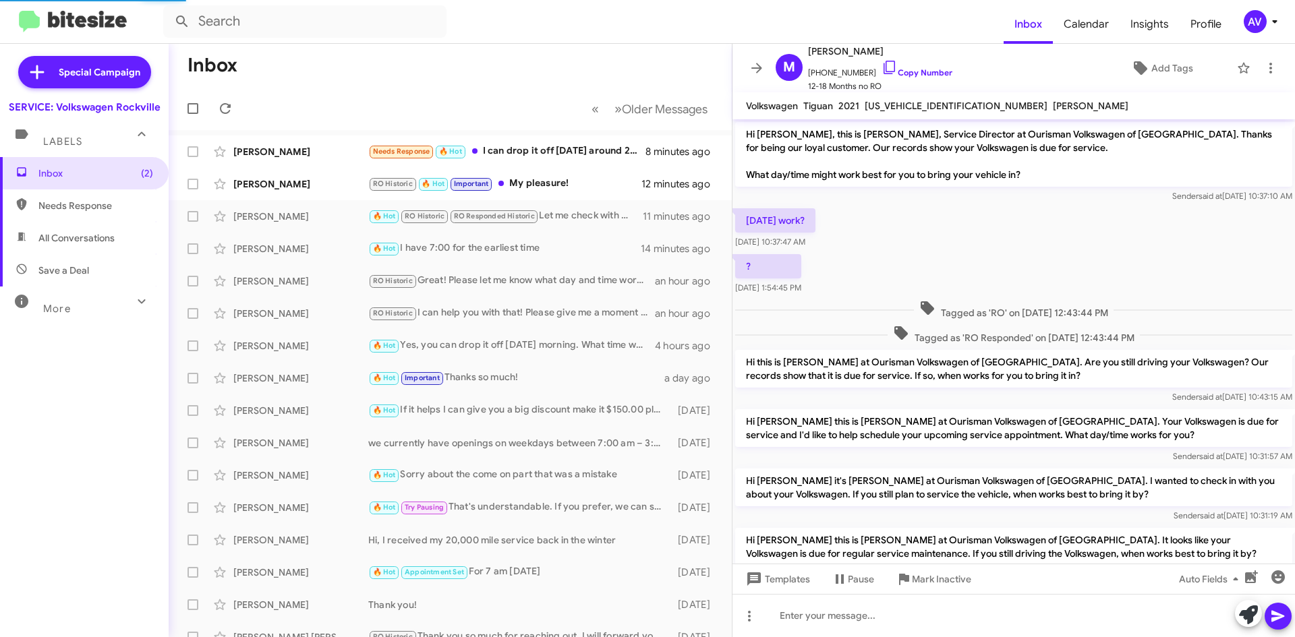
scroll to position [150, 0]
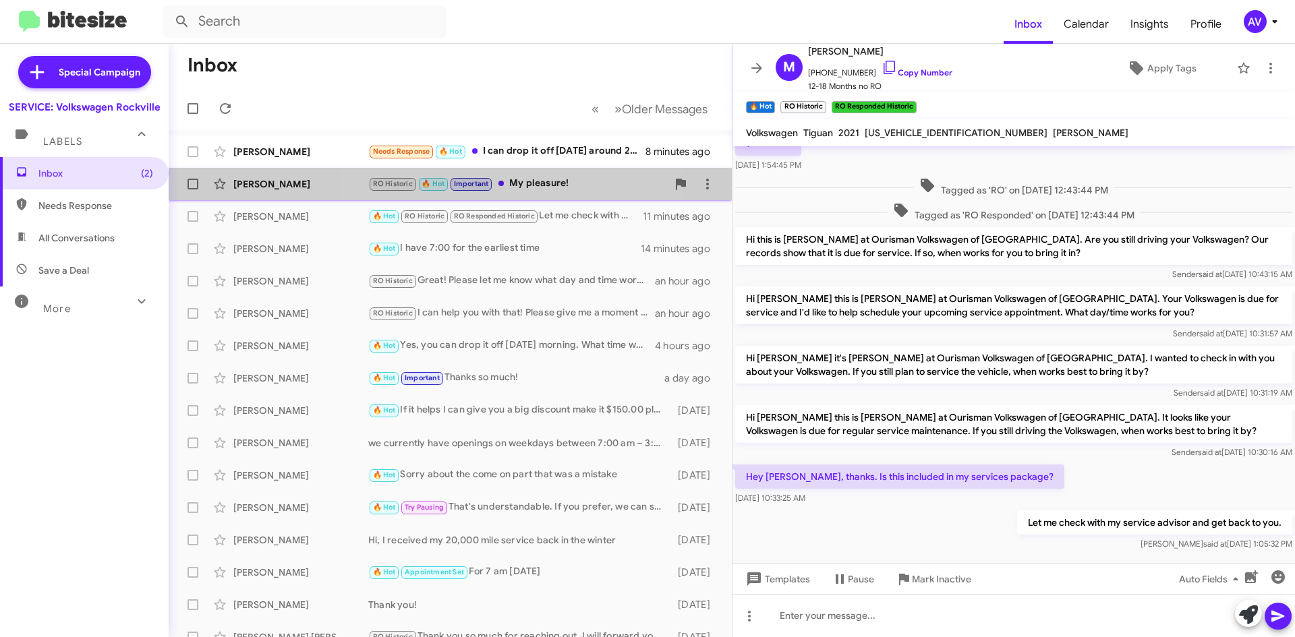
click at [522, 179] on div "RO Historic 🔥 Hot Important My pleasure!" at bounding box center [517, 184] width 299 height 16
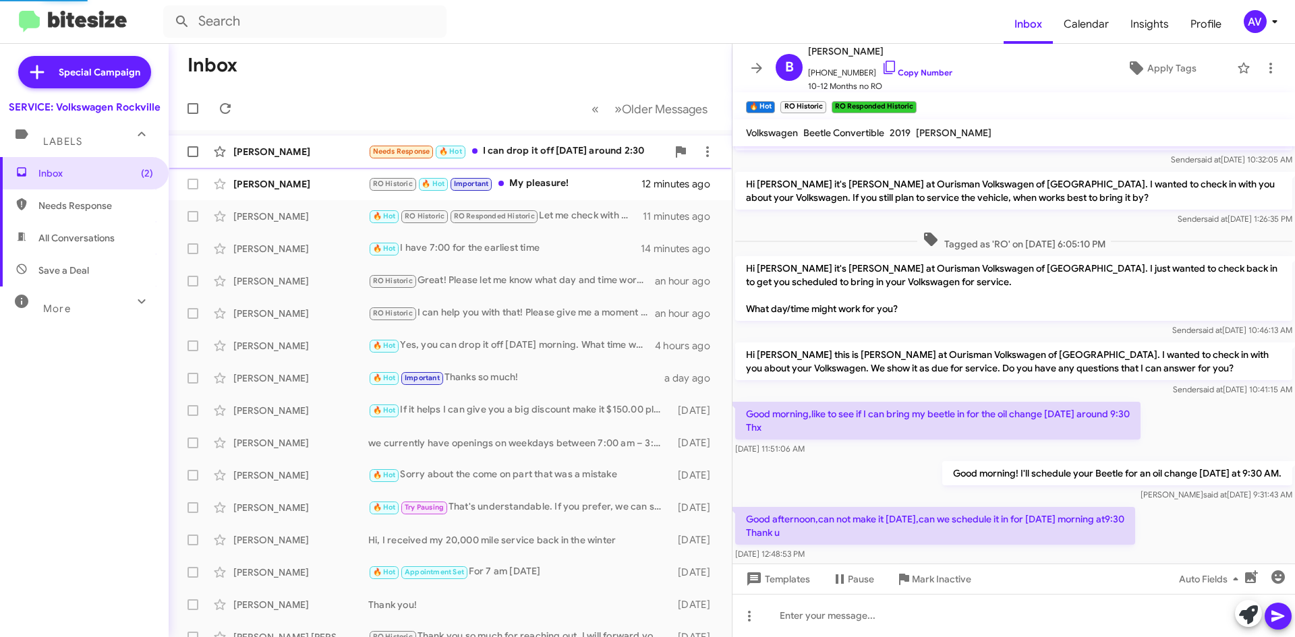
scroll to position [328, 0]
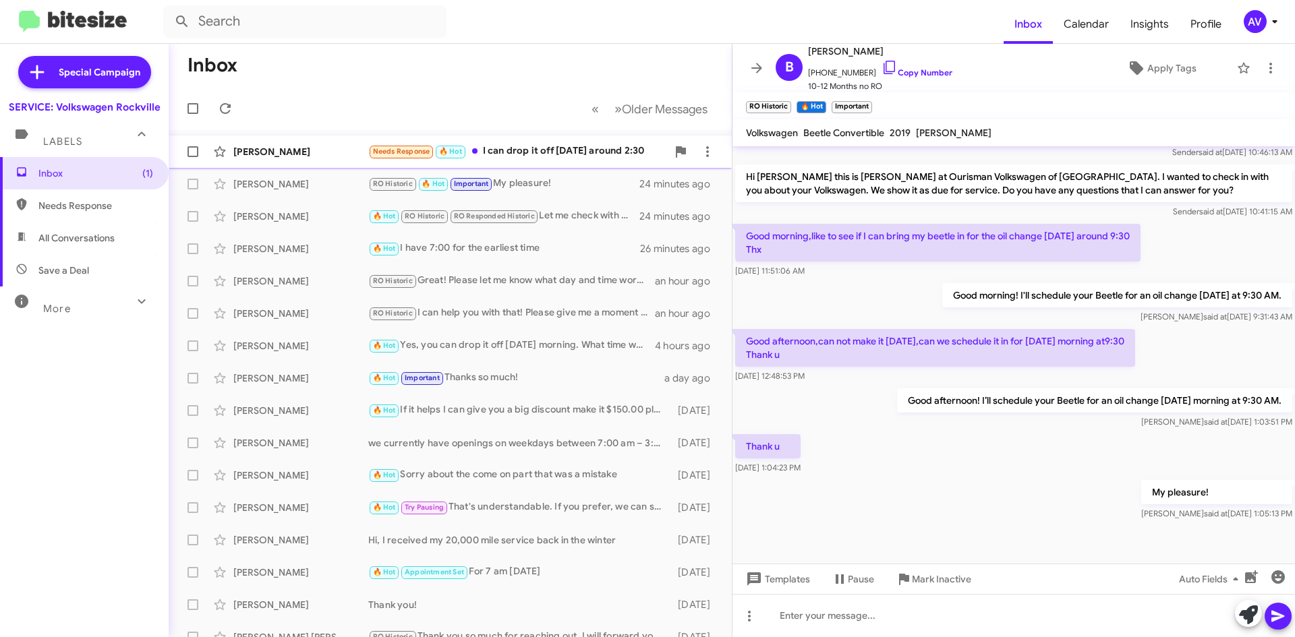
click at [616, 152] on div "Needs Response 🔥 Hot I can drop it off [DATE] around 2:30" at bounding box center [517, 152] width 299 height 16
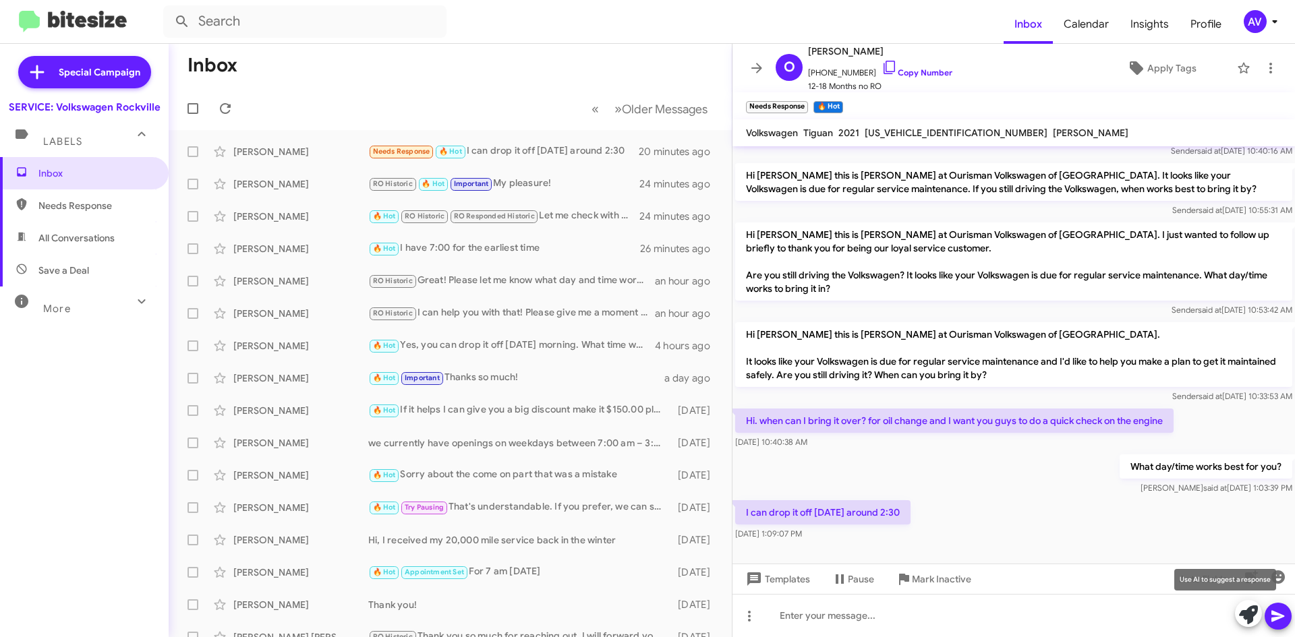
click at [1243, 616] on icon at bounding box center [1248, 615] width 19 height 19
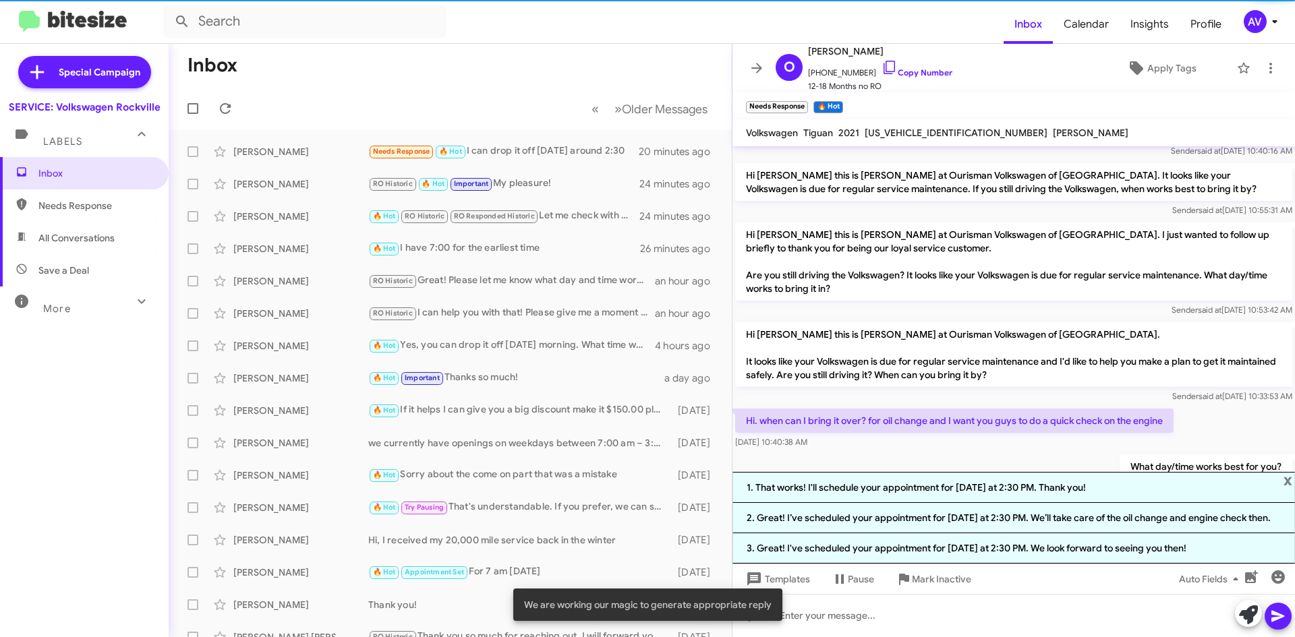
scroll to position [328, 0]
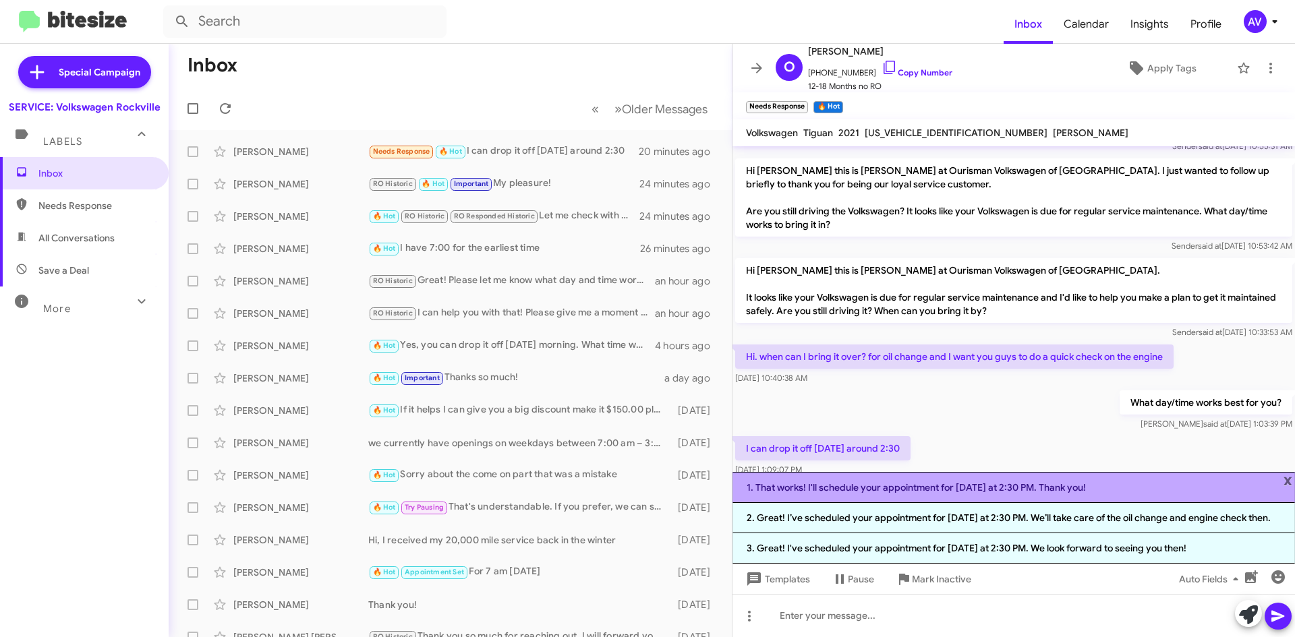
click at [834, 472] on li "1. That works! I'll schedule your appointment for [DATE] at 2:30 PM. Thank you!" at bounding box center [1013, 487] width 562 height 31
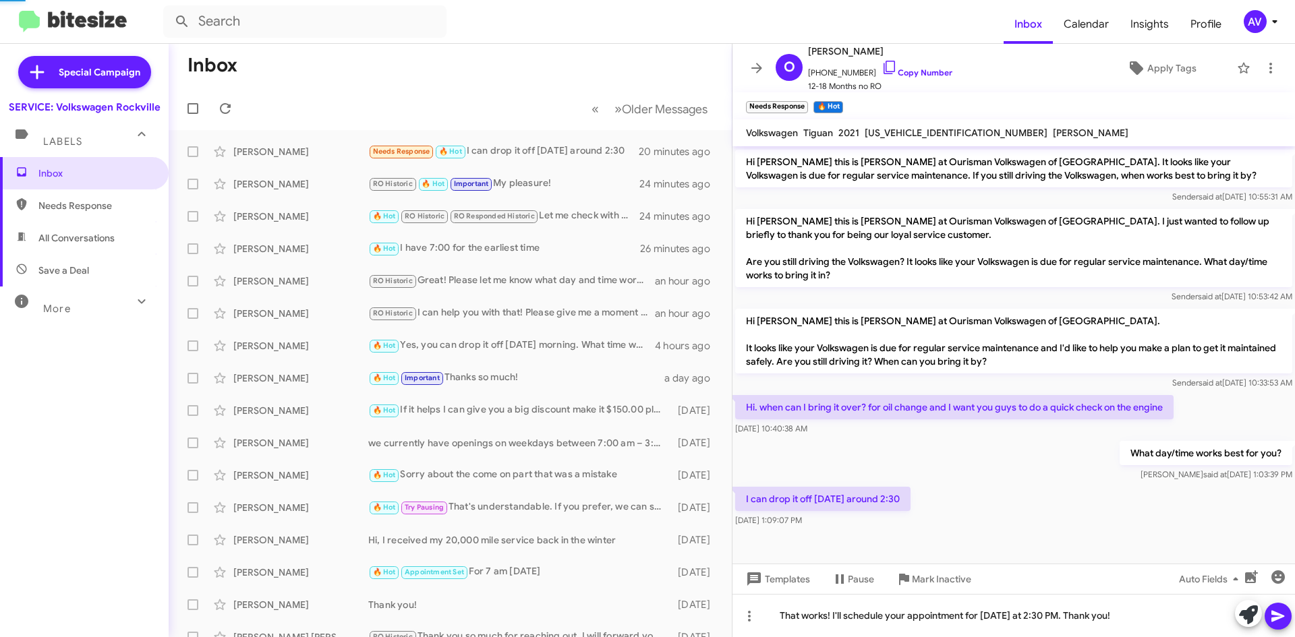
scroll to position [264, 0]
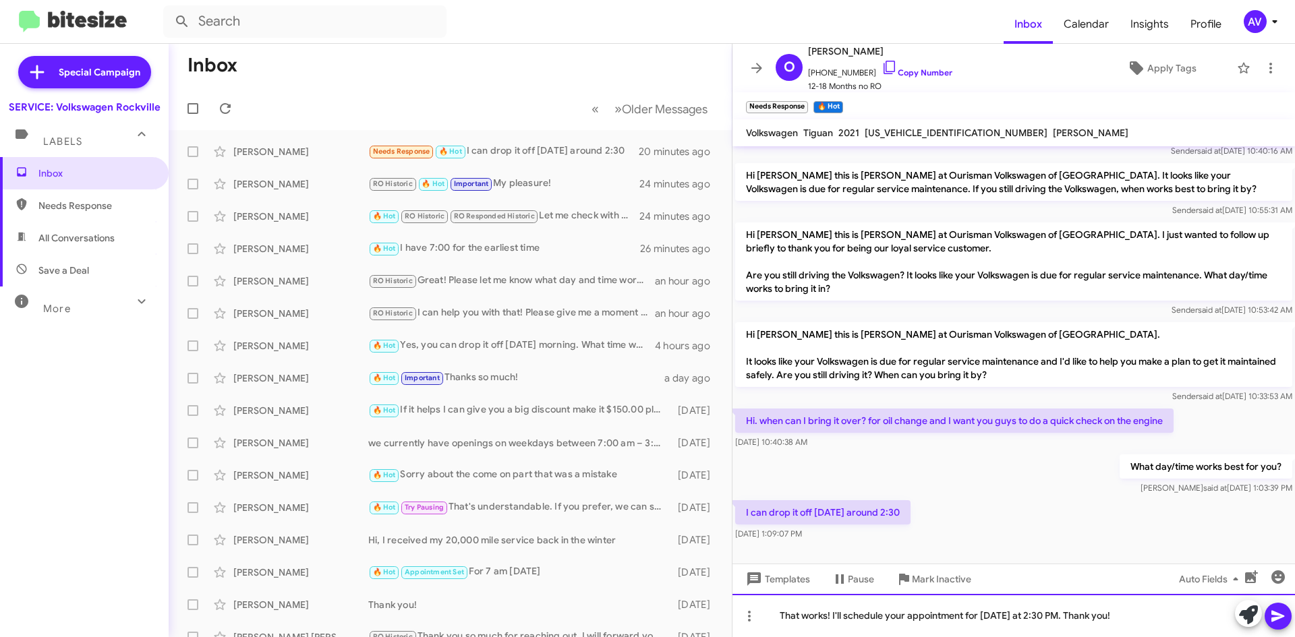
drag, startPoint x: 1079, startPoint y: 617, endPoint x: 1202, endPoint y: 647, distance: 126.9
click at [1202, 637] on html "Inbox Calendar Insights Profile AV Special Campaign SERVICE: Volkswagen Rockvil…" at bounding box center [647, 318] width 1295 height 637
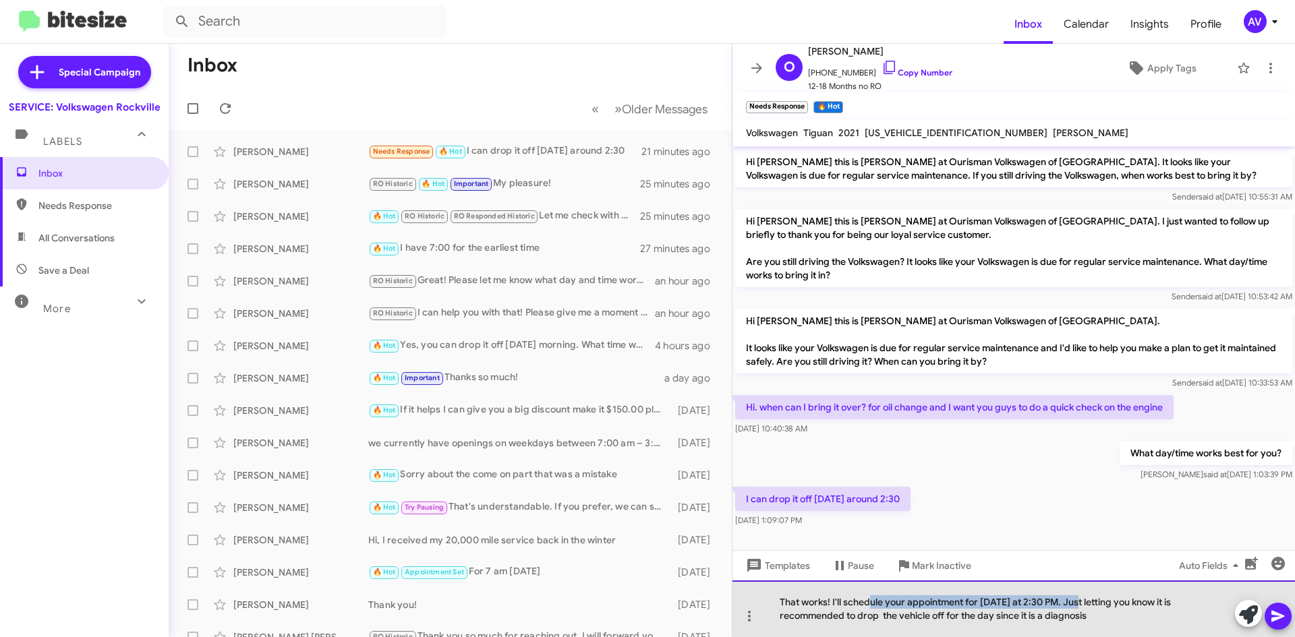
drag, startPoint x: 1083, startPoint y: 603, endPoint x: 1019, endPoint y: 516, distance: 108.0
click at [884, 571] on div "Hi [PERSON_NAME], this is [PERSON_NAME], Service Director at Ourisman Volkswage…" at bounding box center [1013, 391] width 562 height 491
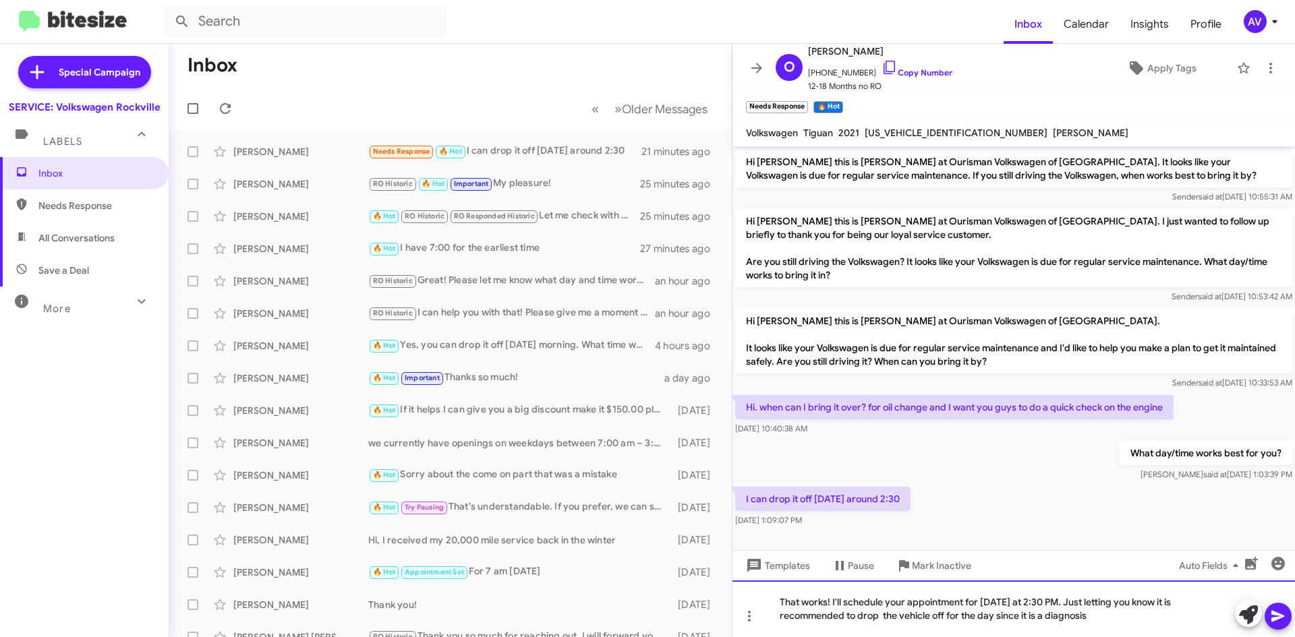
click at [1092, 618] on div "That works! I'll schedule your appointment for [DATE] at 2:30 PM. Just letting …" at bounding box center [1013, 609] width 562 height 57
drag, startPoint x: 1078, startPoint y: 605, endPoint x: 758, endPoint y: 607, distance: 319.7
click at [758, 607] on div "That works! I'll schedule your appointment for [DATE] at 2:30 PM. Just letting …" at bounding box center [1013, 609] width 562 height 57
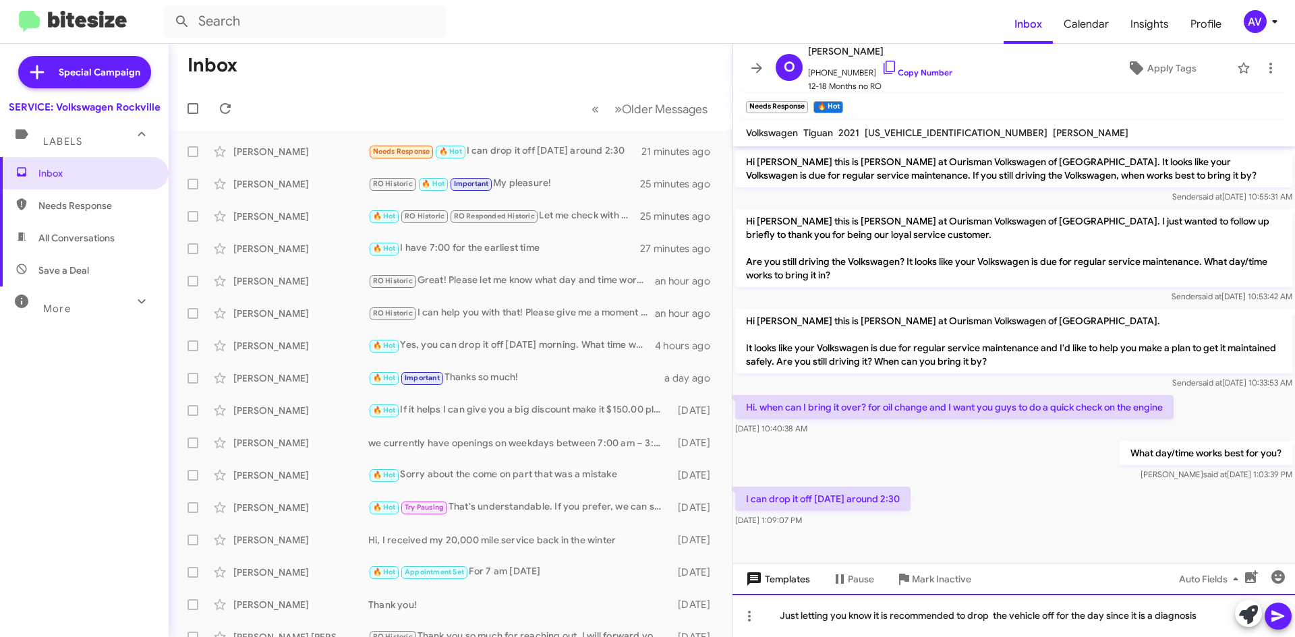
scroll to position [264, 0]
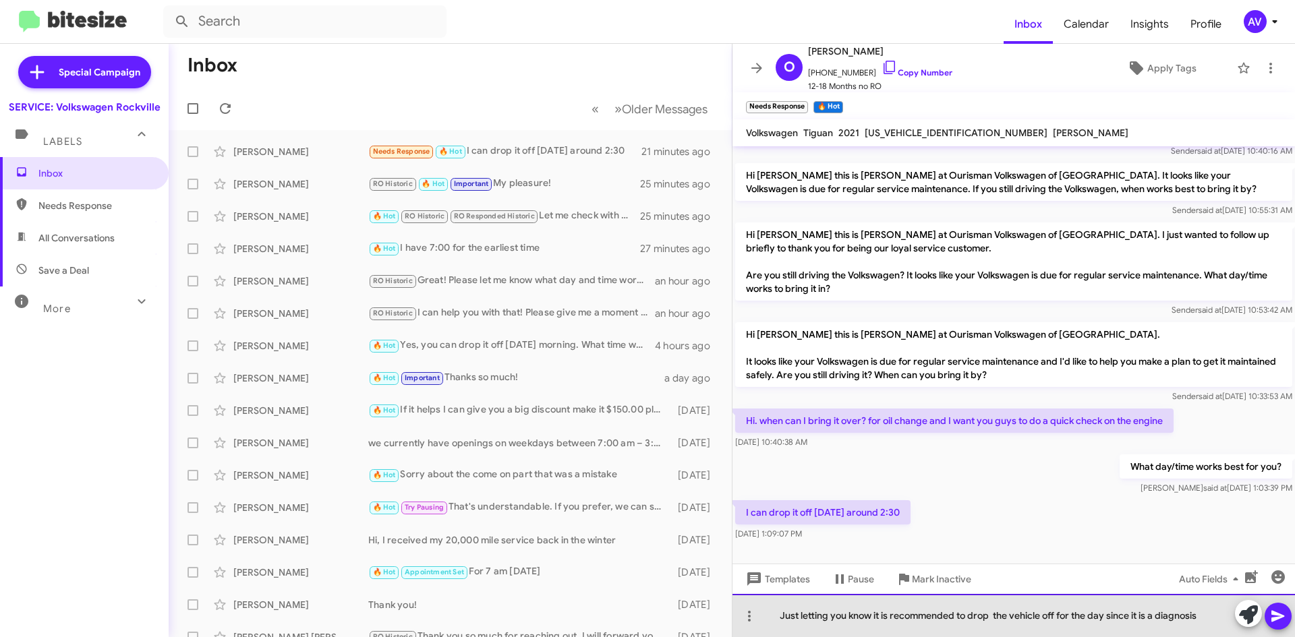
click at [1209, 620] on div "Just letting you know it is recommended to drop the vehicle off for the day sin…" at bounding box center [1013, 615] width 562 height 43
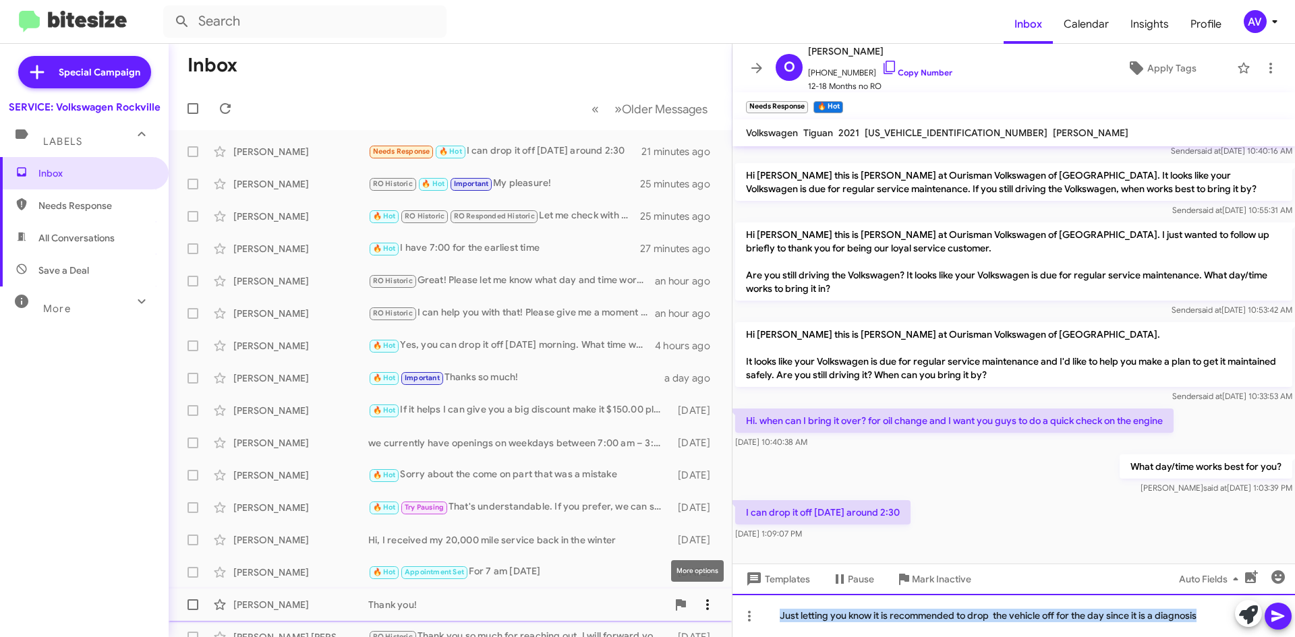
drag, startPoint x: 1204, startPoint y: 622, endPoint x: 707, endPoint y: 601, distance: 498.1
click at [707, 601] on div "Inbox « Previous » Next Older Messages [PERSON_NAME] Needs Response 🔥 Hot I can…" at bounding box center [732, 340] width 1126 height 593
copy div "Just letting you know it is recommended to drop the vehicle off for the day sin…"
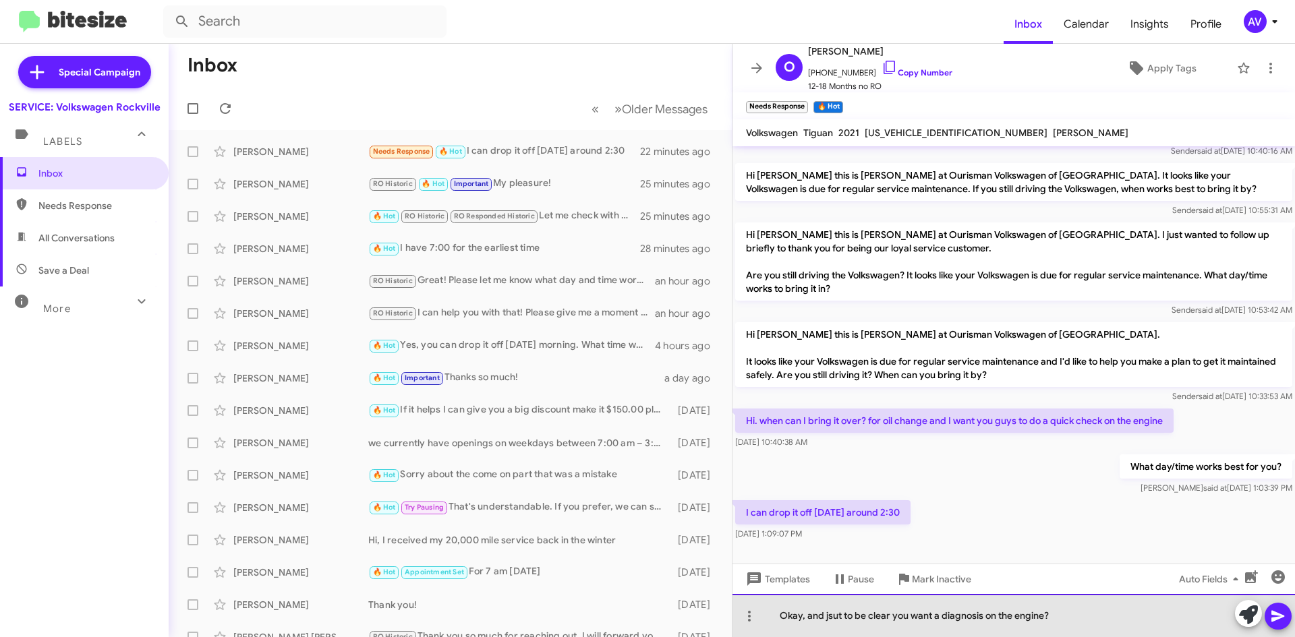
click at [836, 616] on div "Okay, and jsut to be clear you want a diagnosis on the engine?" at bounding box center [1013, 615] width 562 height 43
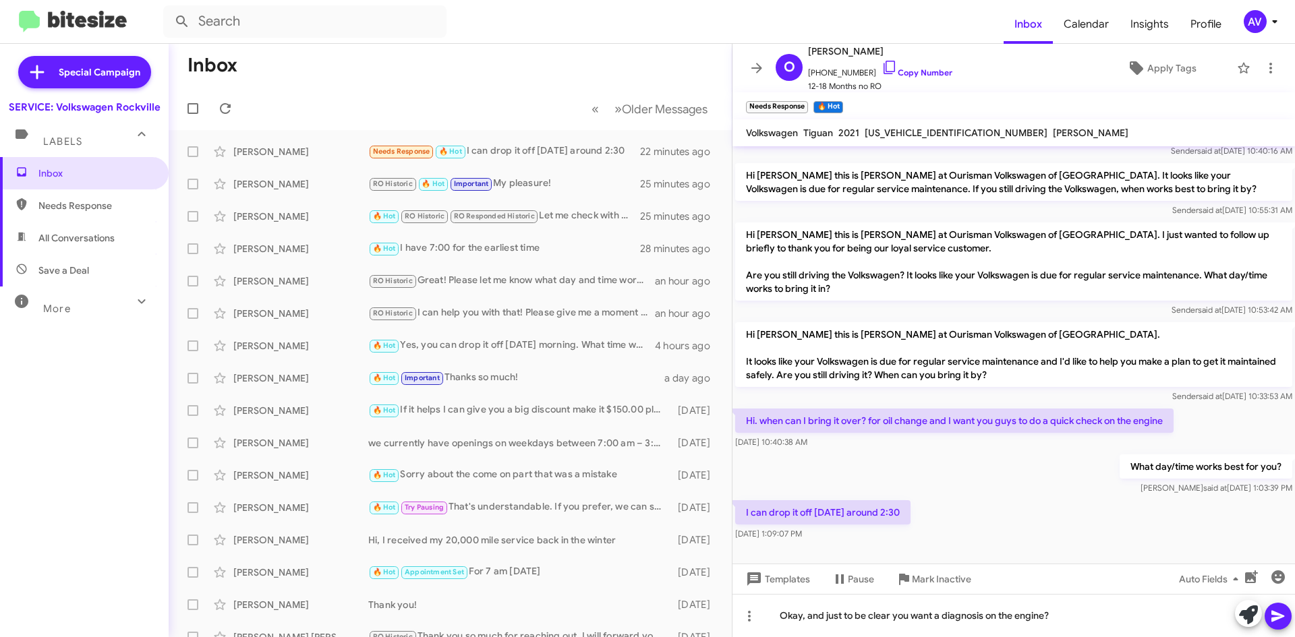
click at [1281, 621] on icon at bounding box center [1278, 616] width 16 height 16
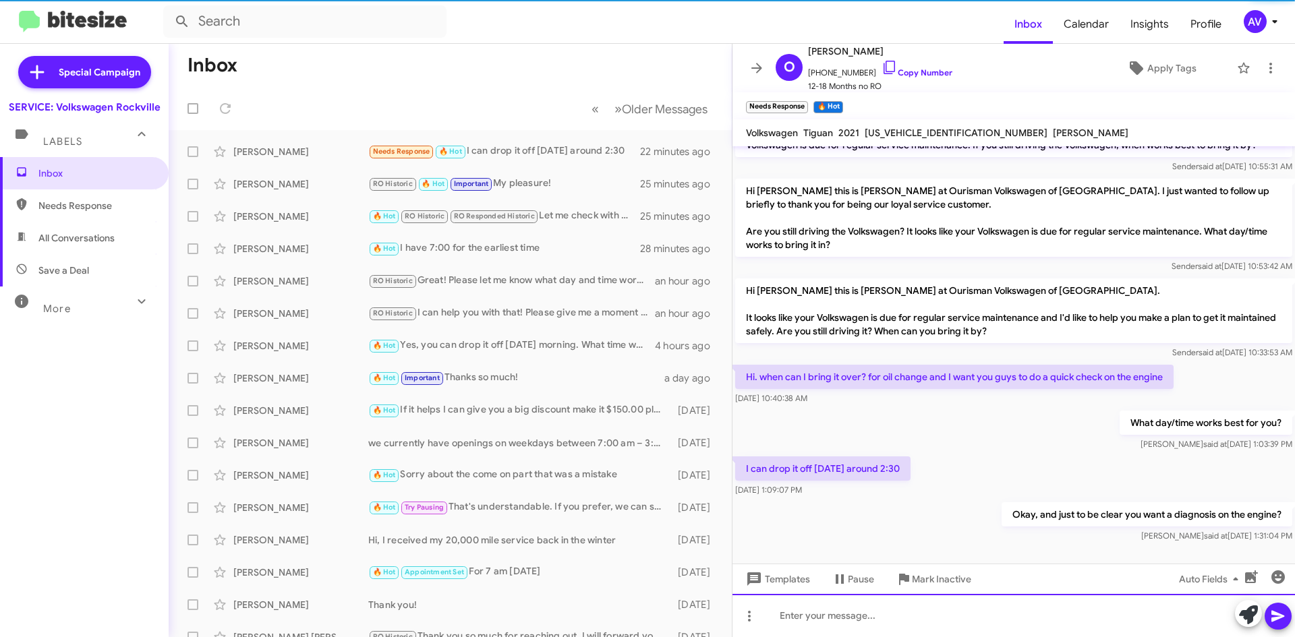
scroll to position [313, 0]
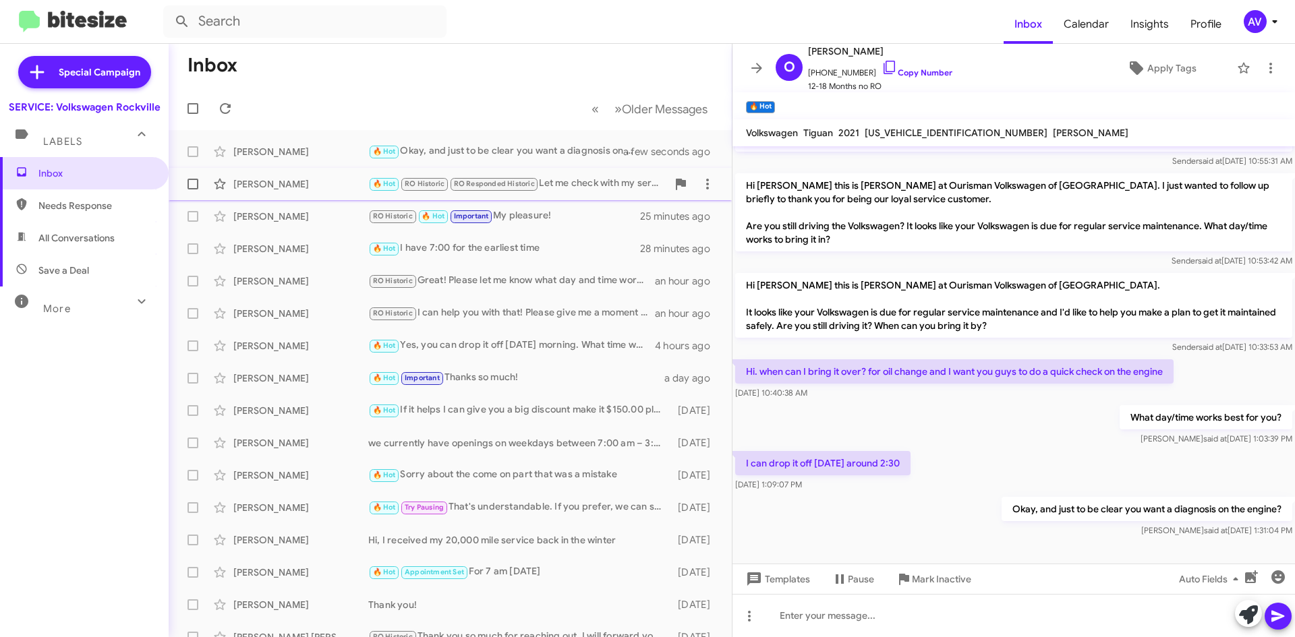
click at [580, 189] on div "🔥 Hot RO Historic RO Responded Historic Let me check with my service advisor an…" at bounding box center [517, 184] width 299 height 16
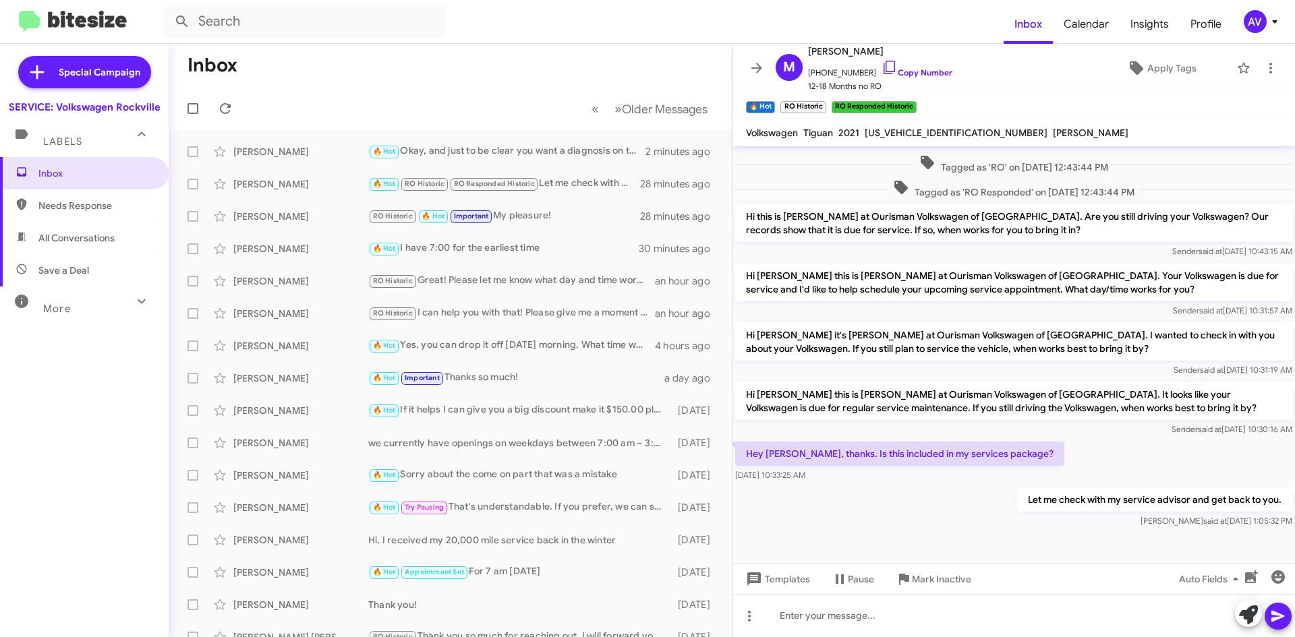
scroll to position [177, 0]
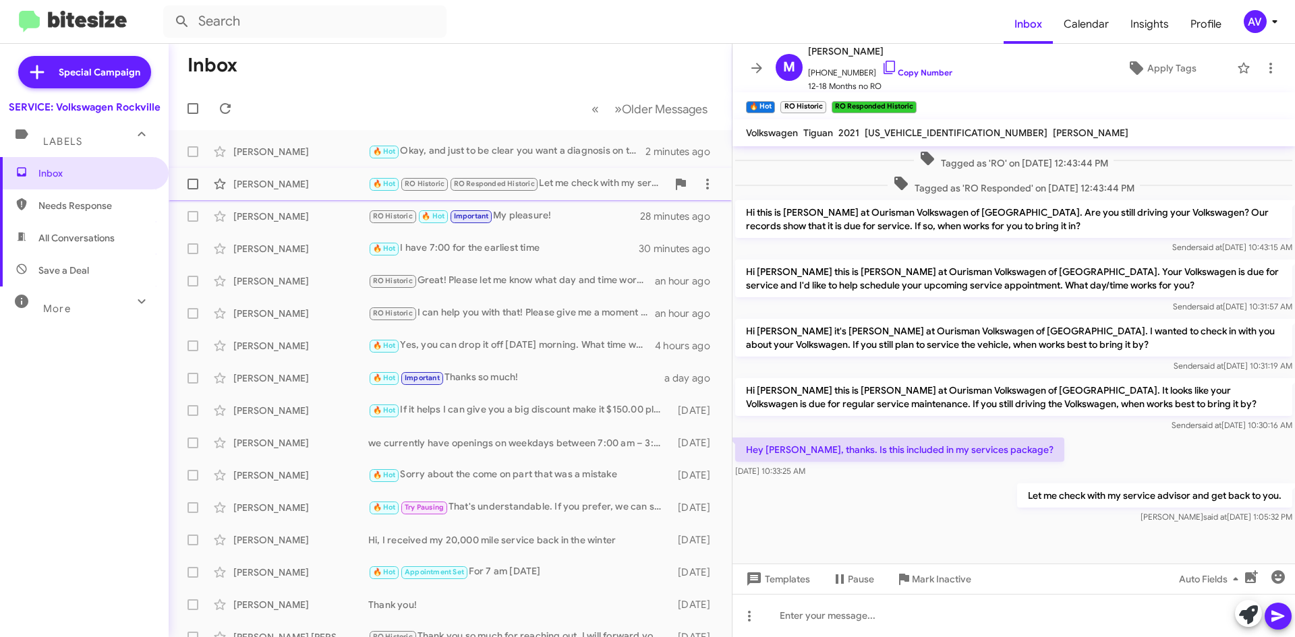
click at [545, 181] on div "🔥 Hot RO Historic RO Responded Historic Let me check with my service advisor an…" at bounding box center [517, 184] width 299 height 16
click at [593, 165] on div "[PERSON_NAME] 🔥 Hot Okay, and just to be clear you want a diagnosis on the engi…" at bounding box center [450, 151] width 542 height 27
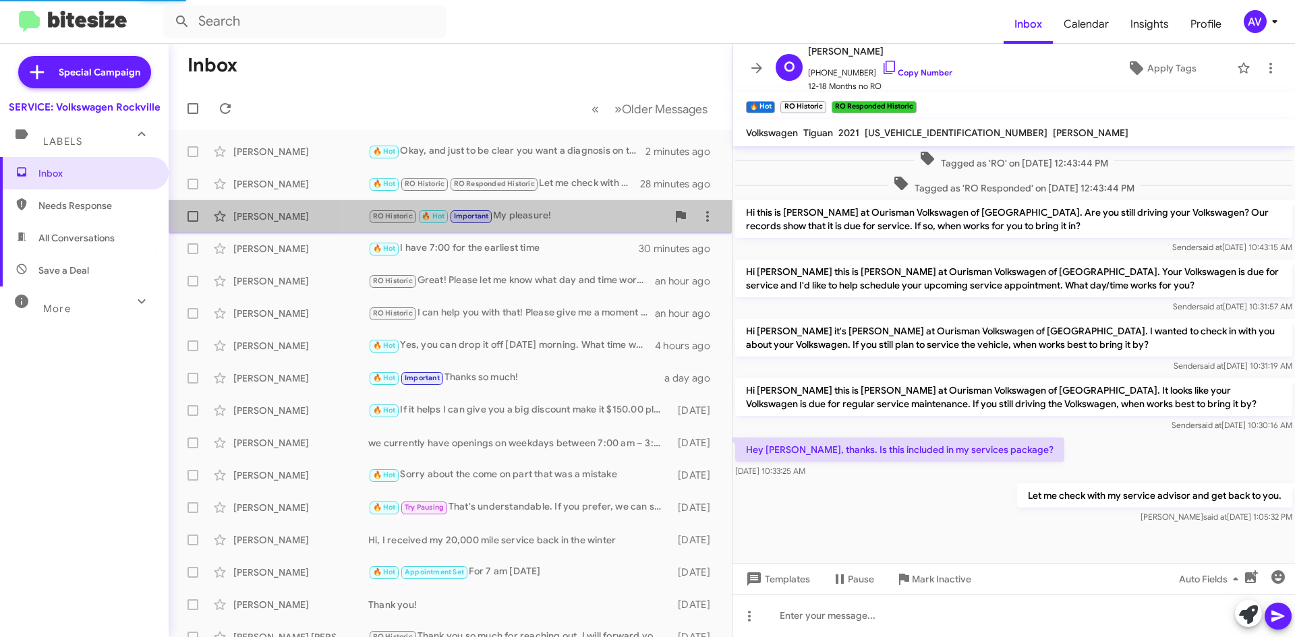
click at [586, 209] on div "RO Historic 🔥 Hot Important My pleasure!" at bounding box center [517, 216] width 299 height 16
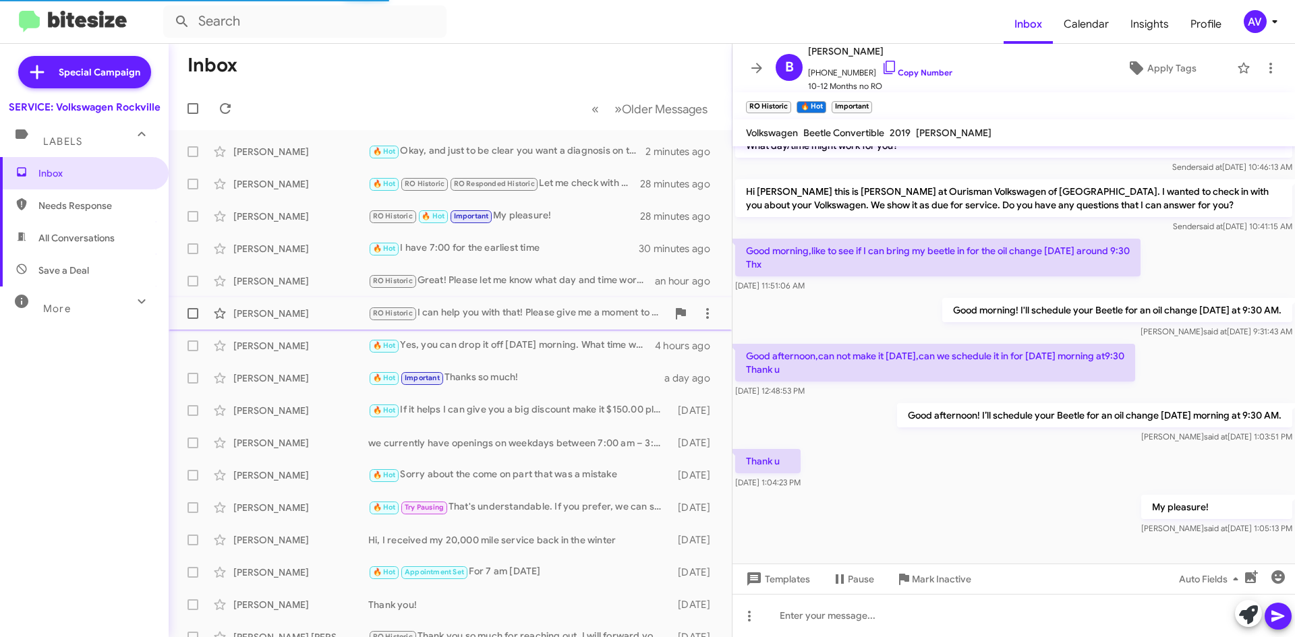
scroll to position [328, 0]
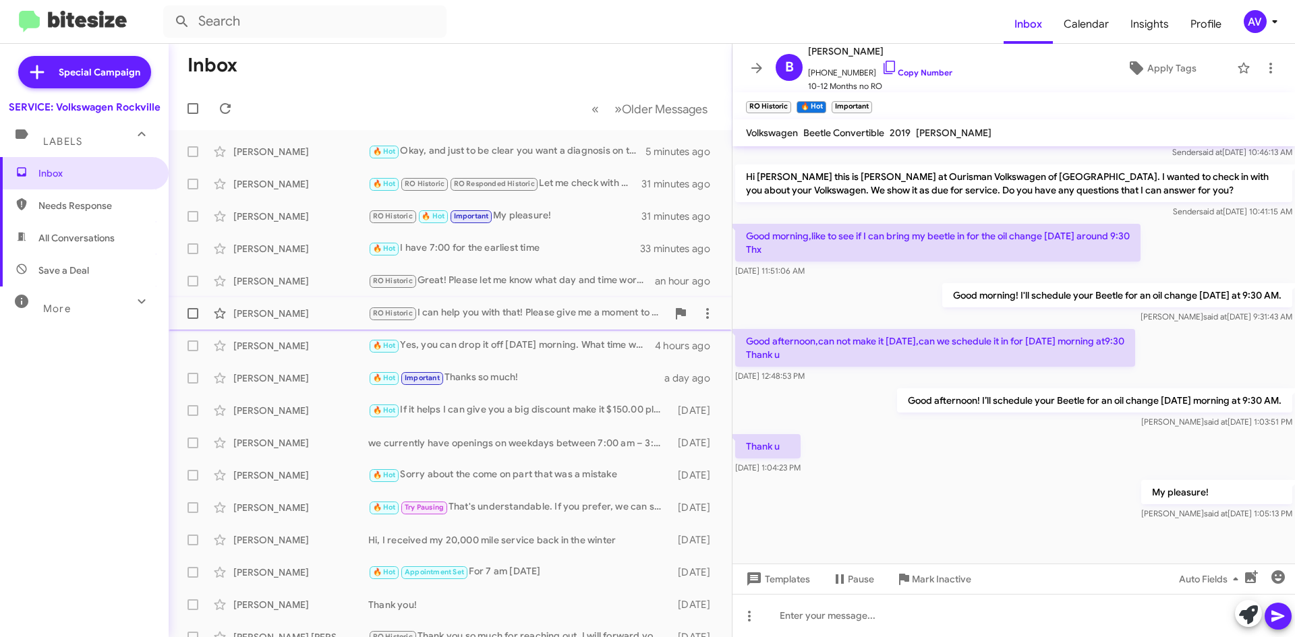
click at [516, 324] on div "[PERSON_NAME] RO Historic I can help you with that! Please give me a moment to …" at bounding box center [450, 313] width 542 height 27
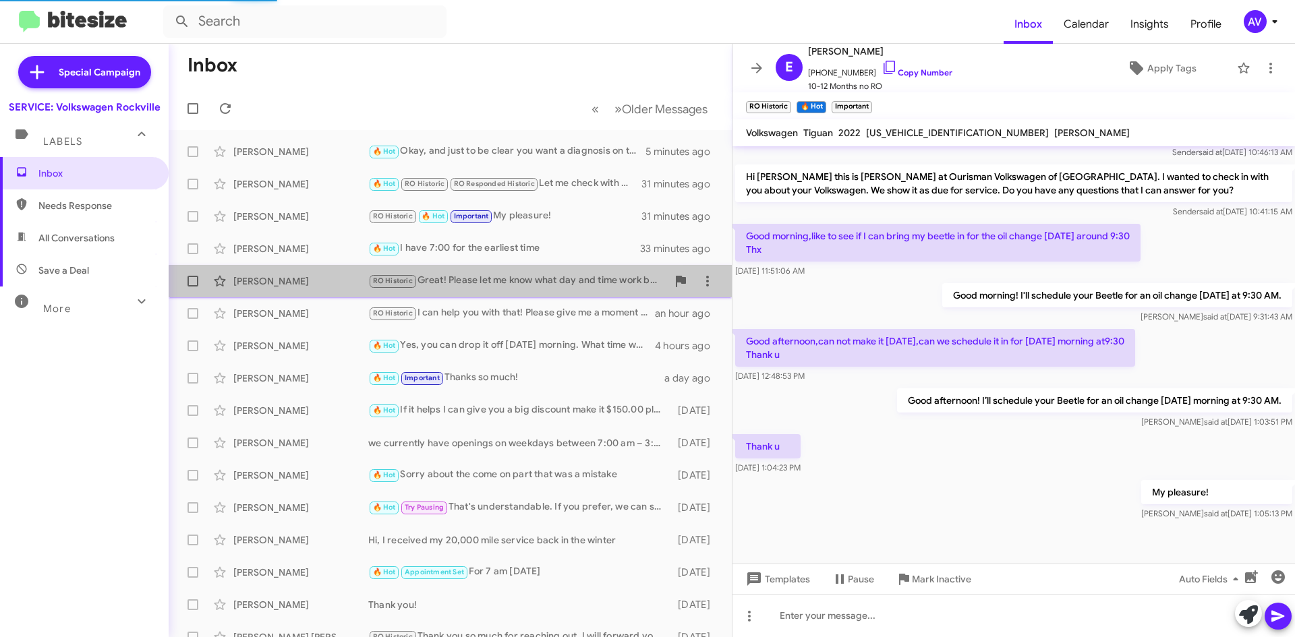
click at [534, 289] on div "[PERSON_NAME] RO Historic Great! Please let me know what day and time work best…" at bounding box center [450, 281] width 542 height 27
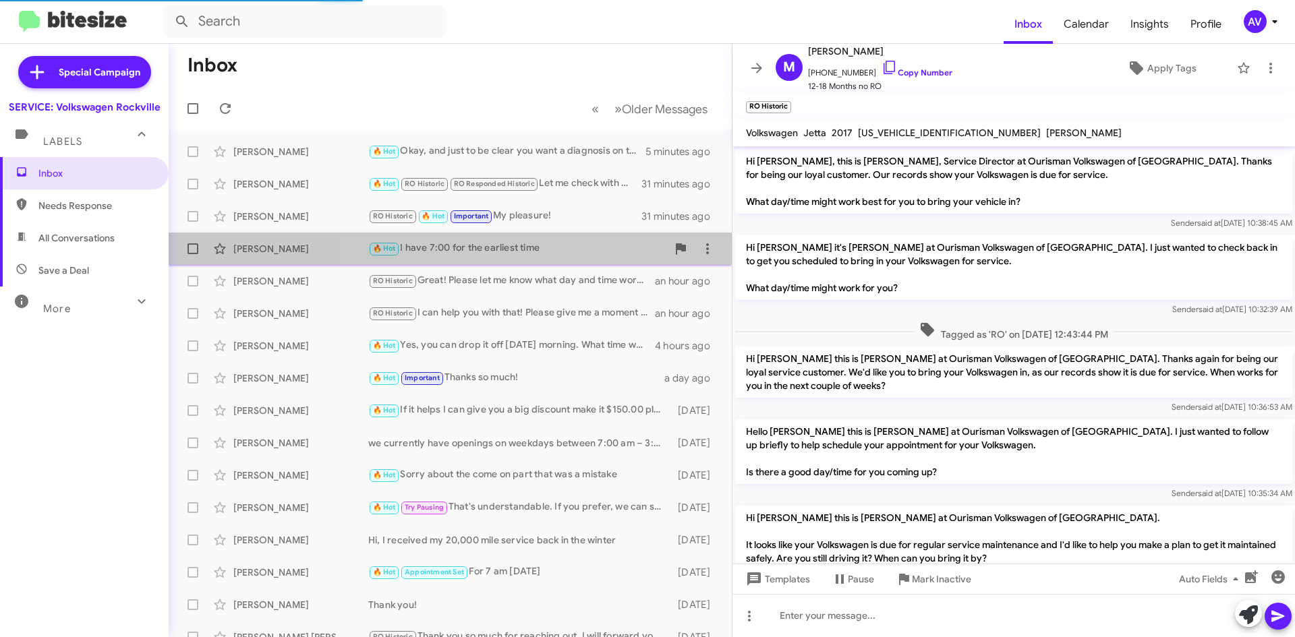
click at [537, 254] on div "🔥 Hot I have 7:00 for the earliest time" at bounding box center [517, 249] width 299 height 16
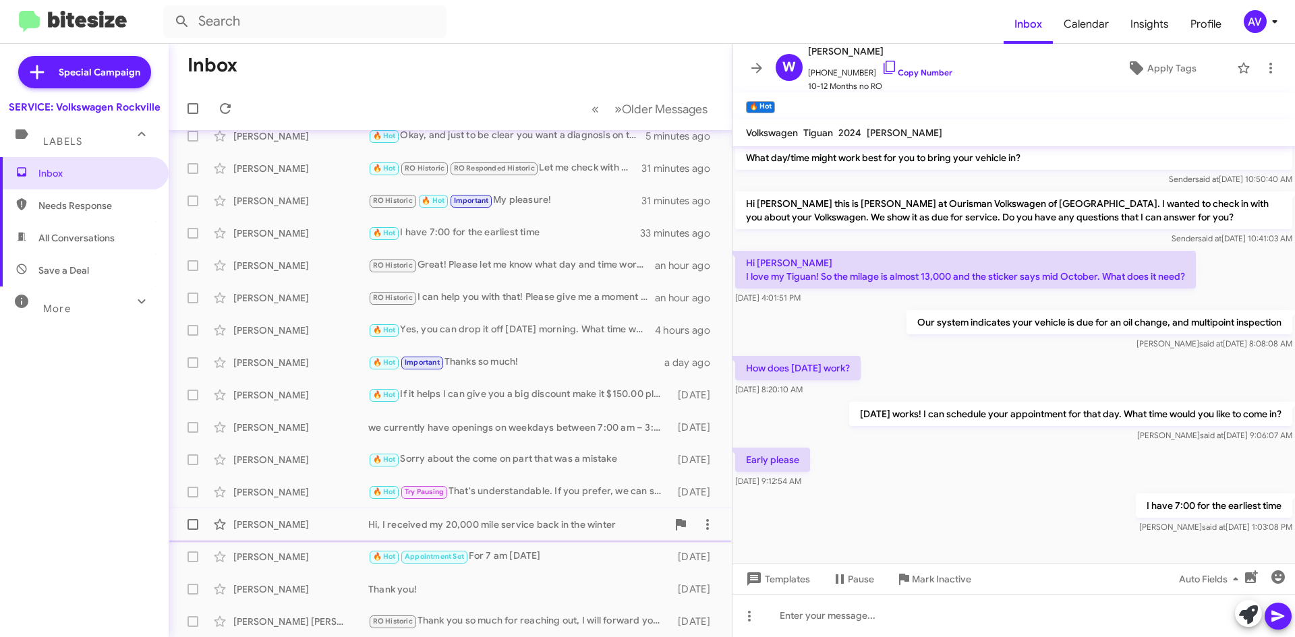
scroll to position [22, 0]
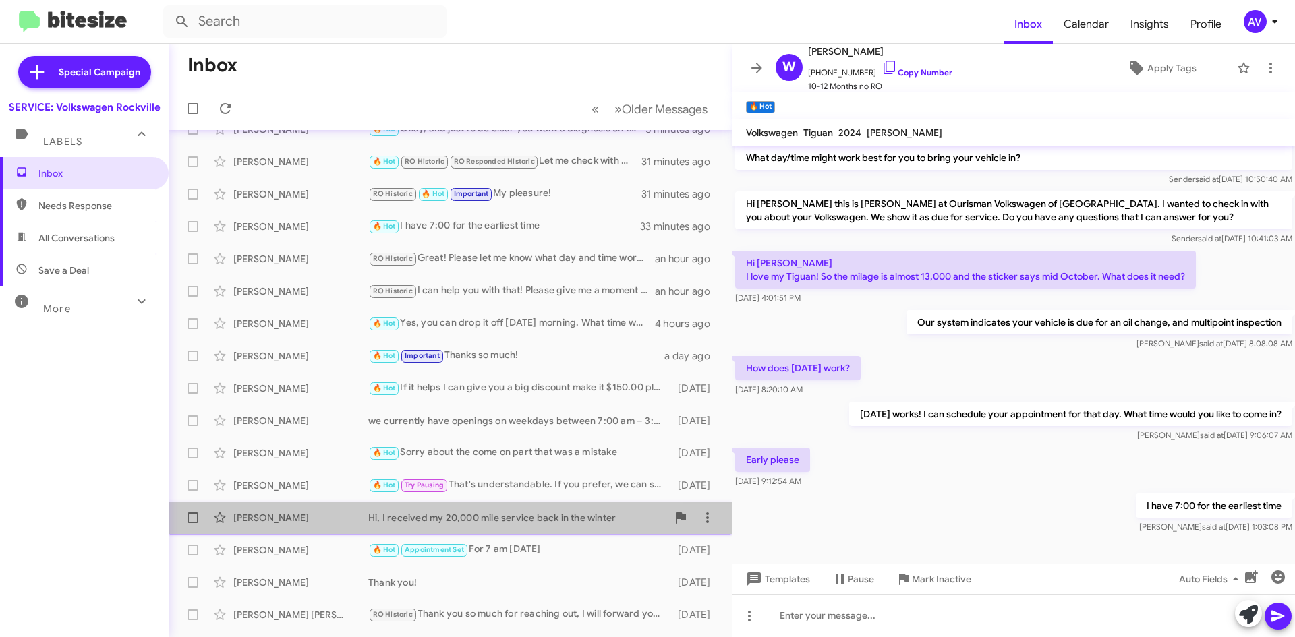
click at [532, 525] on div "[PERSON_NAME] Hi, I received my 20,000 mile service back in the winter [DATE]" at bounding box center [450, 517] width 542 height 27
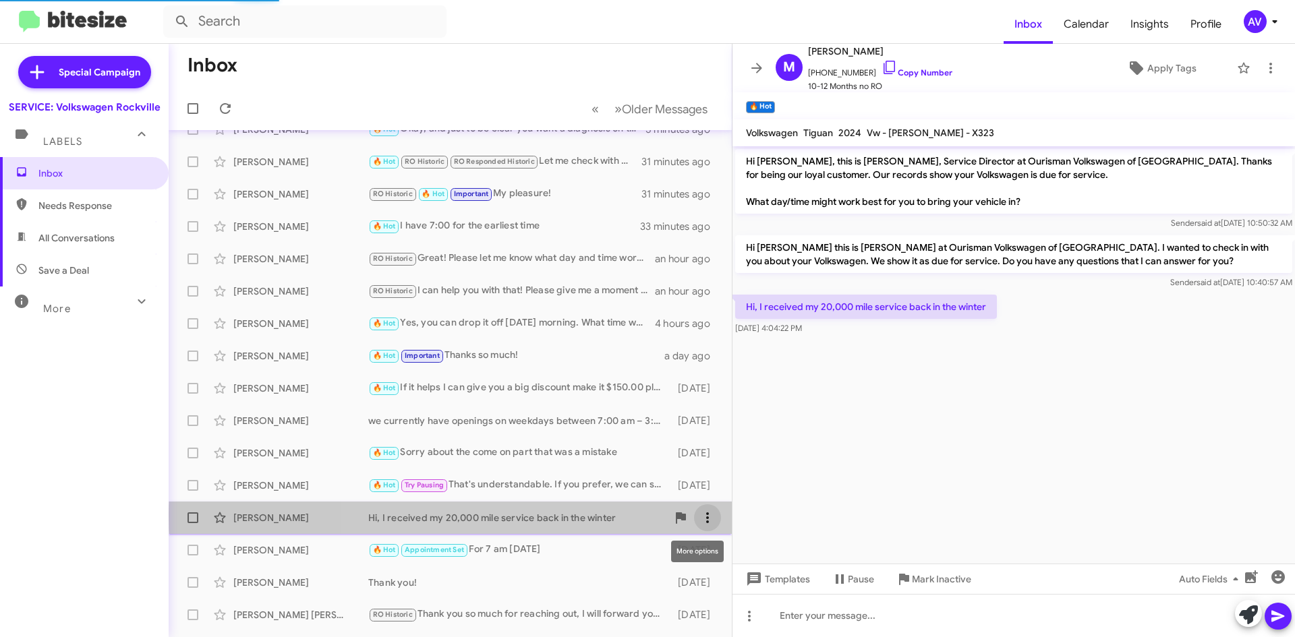
click at [699, 515] on icon at bounding box center [707, 518] width 16 height 16
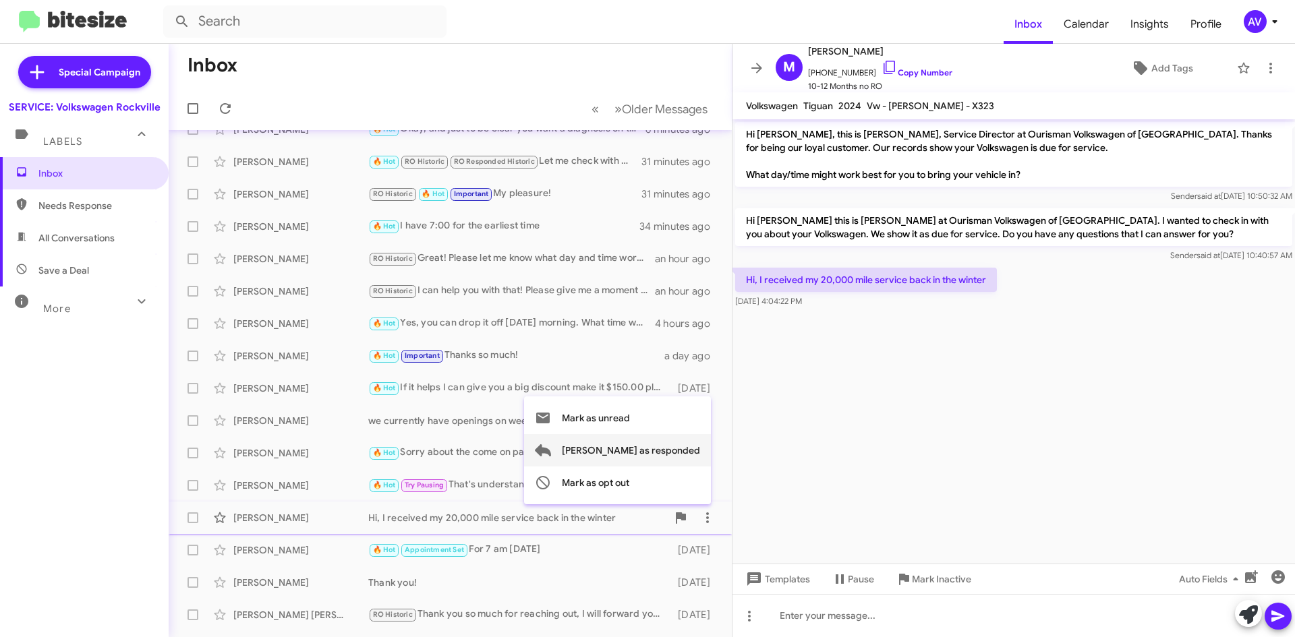
click at [668, 447] on span "[PERSON_NAME] as responded" at bounding box center [631, 450] width 138 height 32
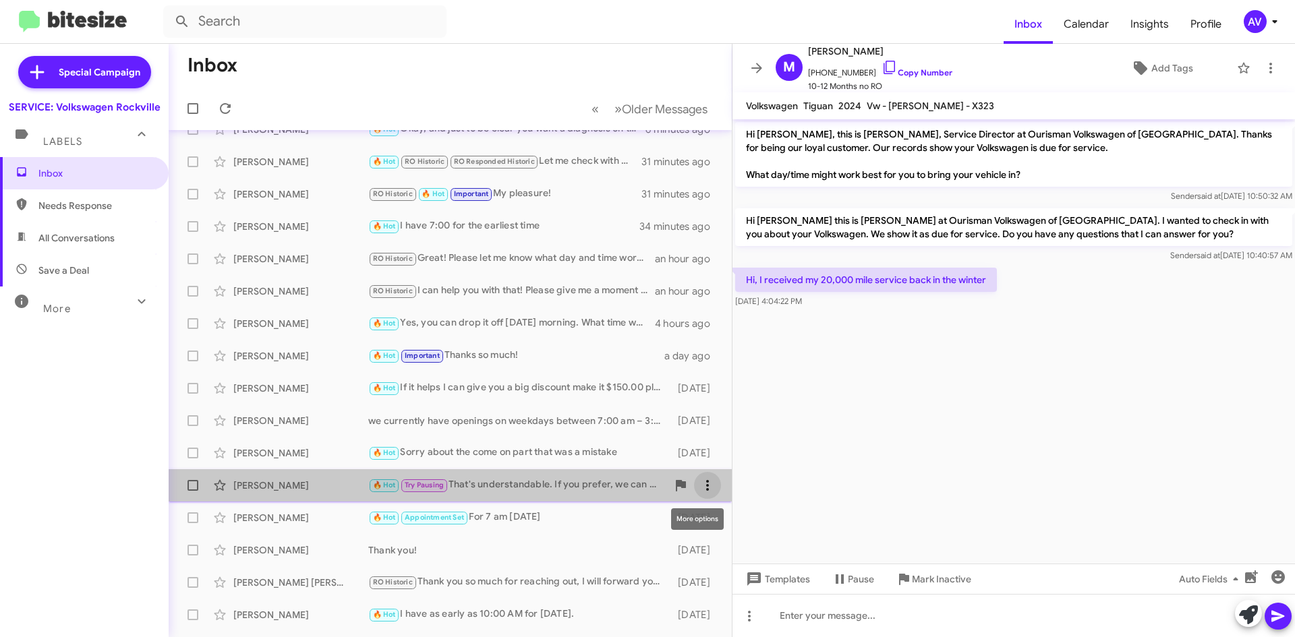
click at [694, 479] on span at bounding box center [707, 485] width 27 height 16
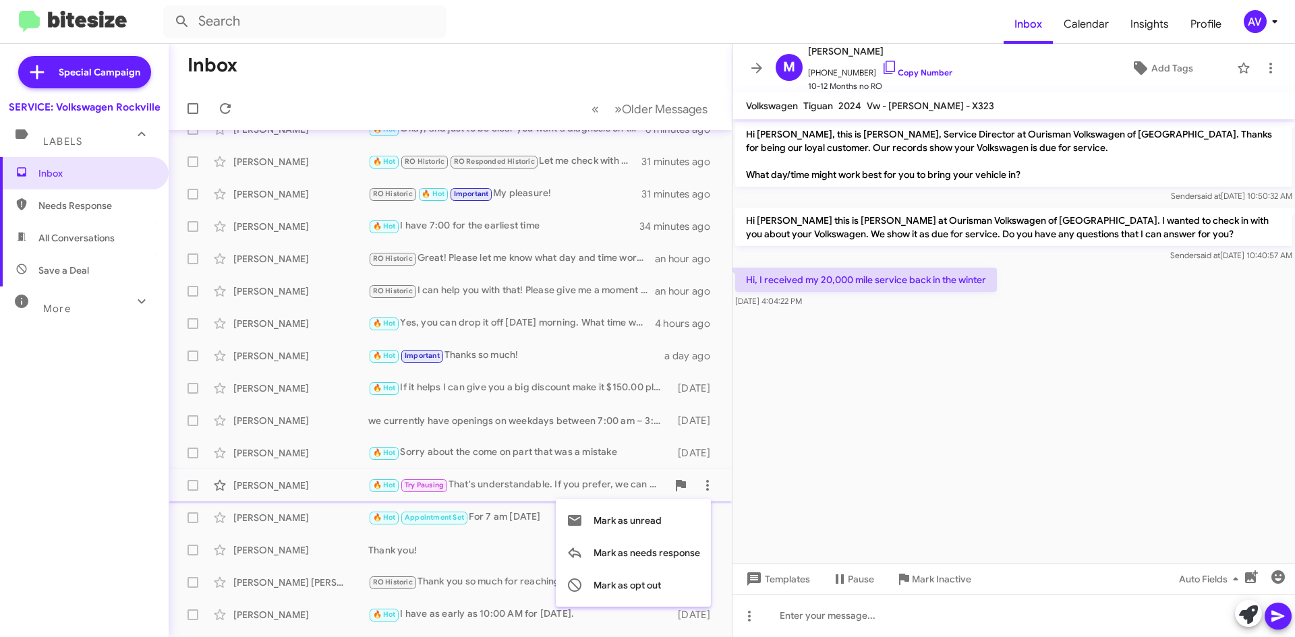
click at [550, 466] on div at bounding box center [647, 318] width 1295 height 637
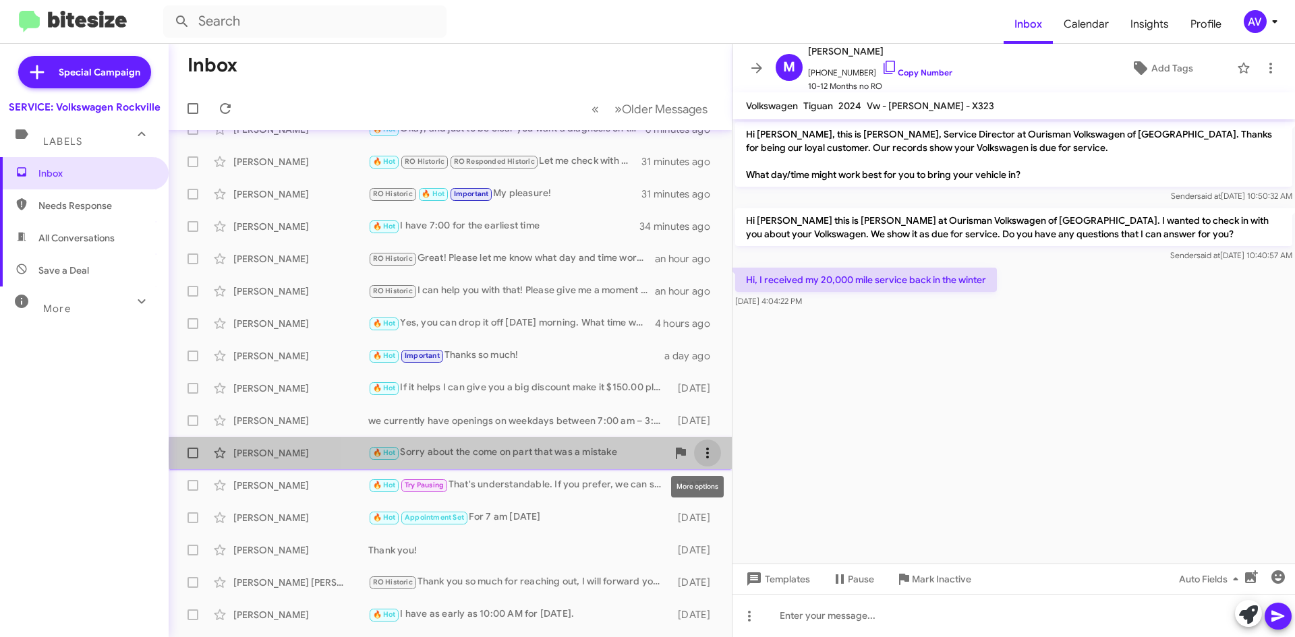
click at [699, 453] on icon at bounding box center [707, 453] width 16 height 16
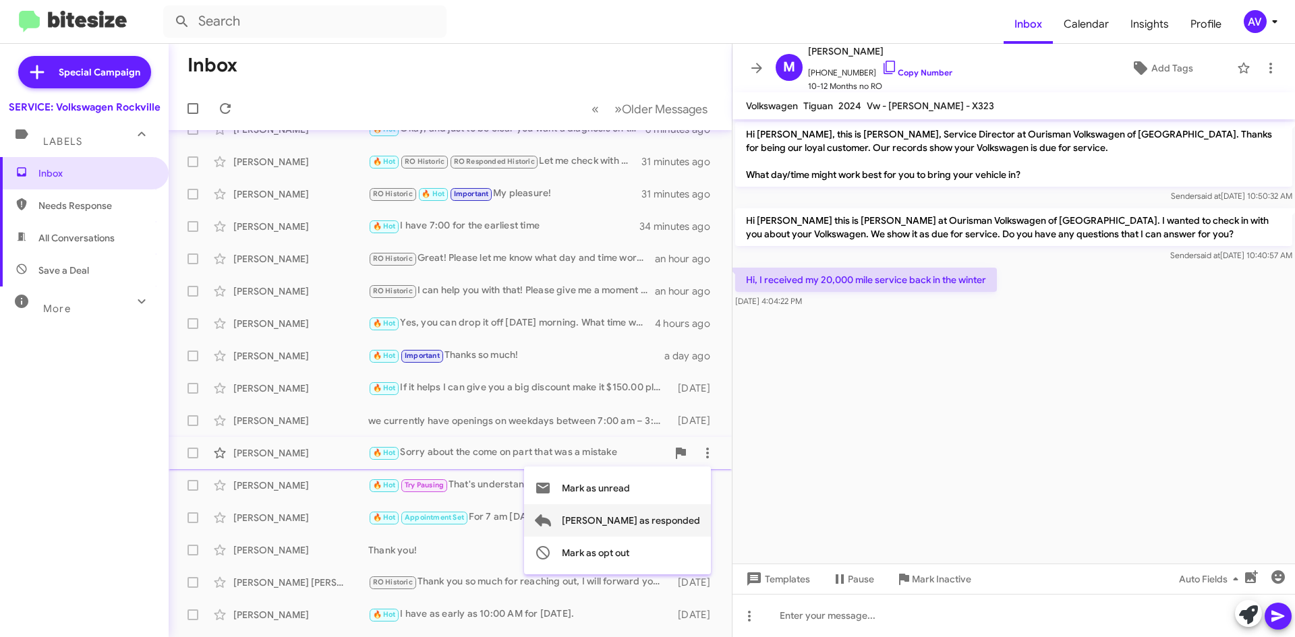
click at [682, 523] on span "[PERSON_NAME] as responded" at bounding box center [631, 520] width 138 height 32
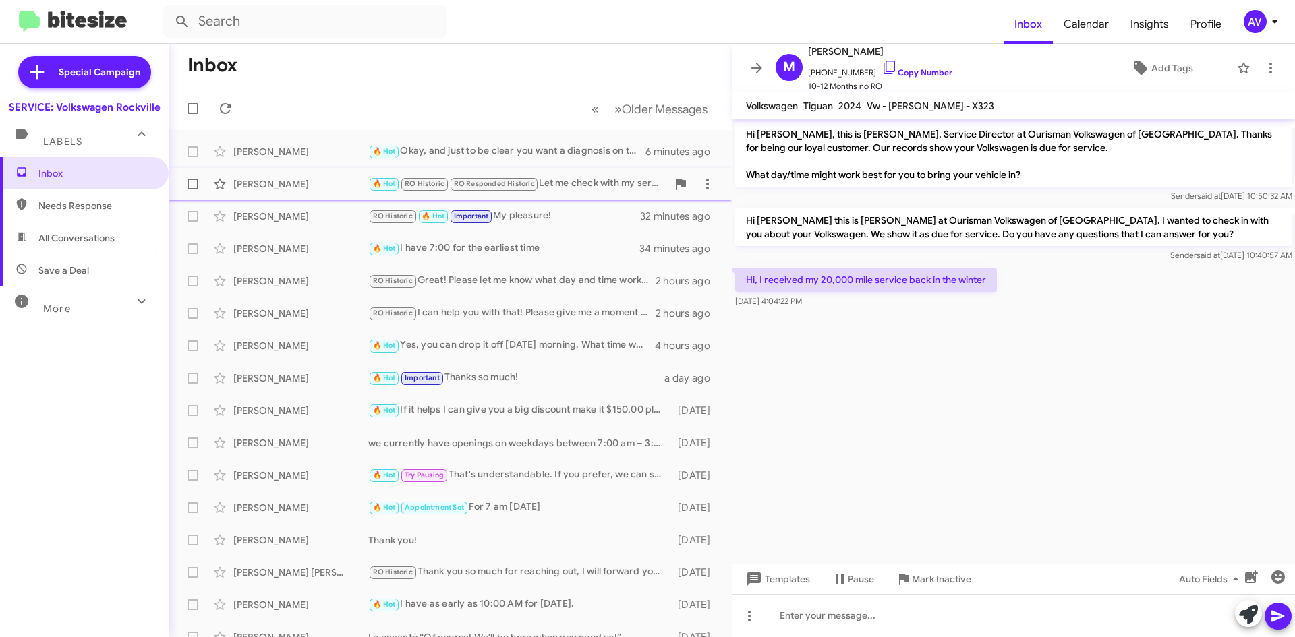
click at [567, 195] on div "[PERSON_NAME] 🔥 Hot RO Historic RO Responded Historic Let me check with my serv…" at bounding box center [450, 184] width 542 height 27
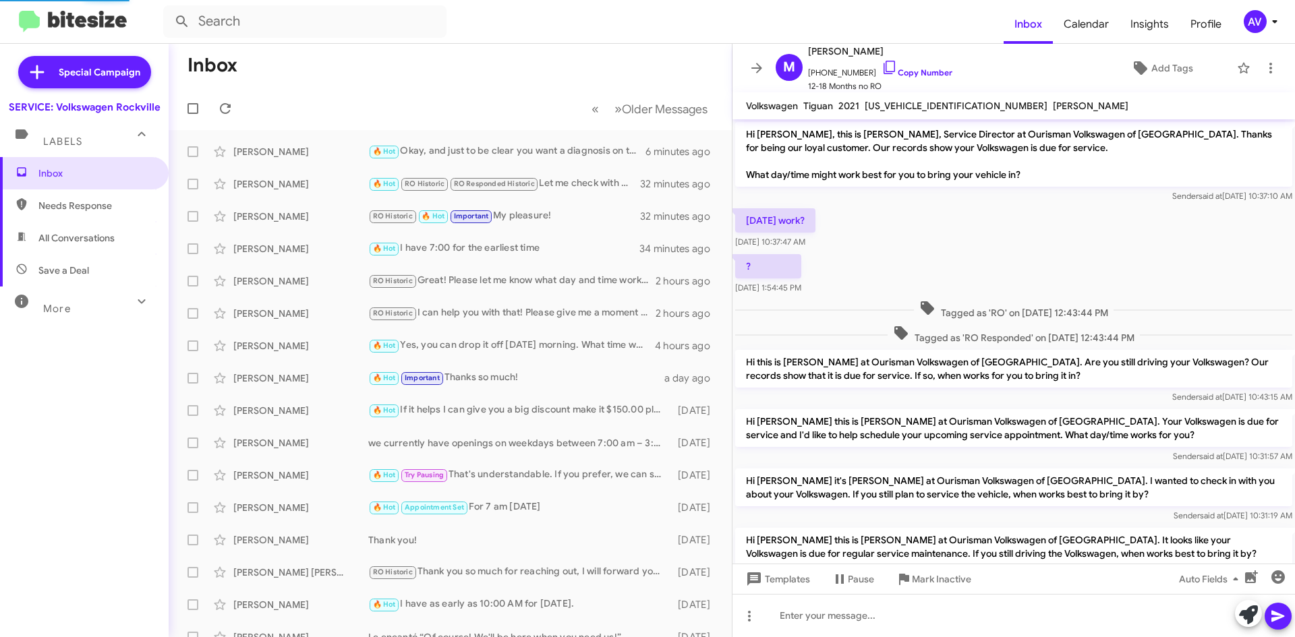
scroll to position [150, 0]
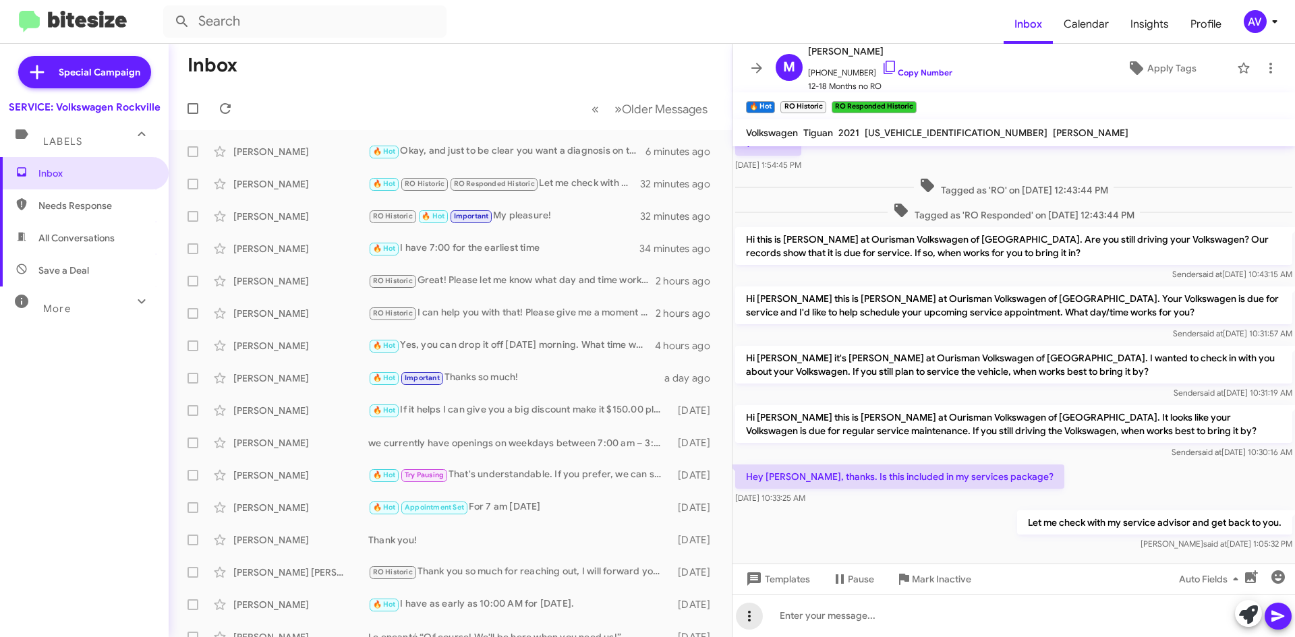
click at [756, 623] on icon at bounding box center [749, 616] width 16 height 16
click at [786, 583] on button "note" at bounding box center [778, 581] width 84 height 32
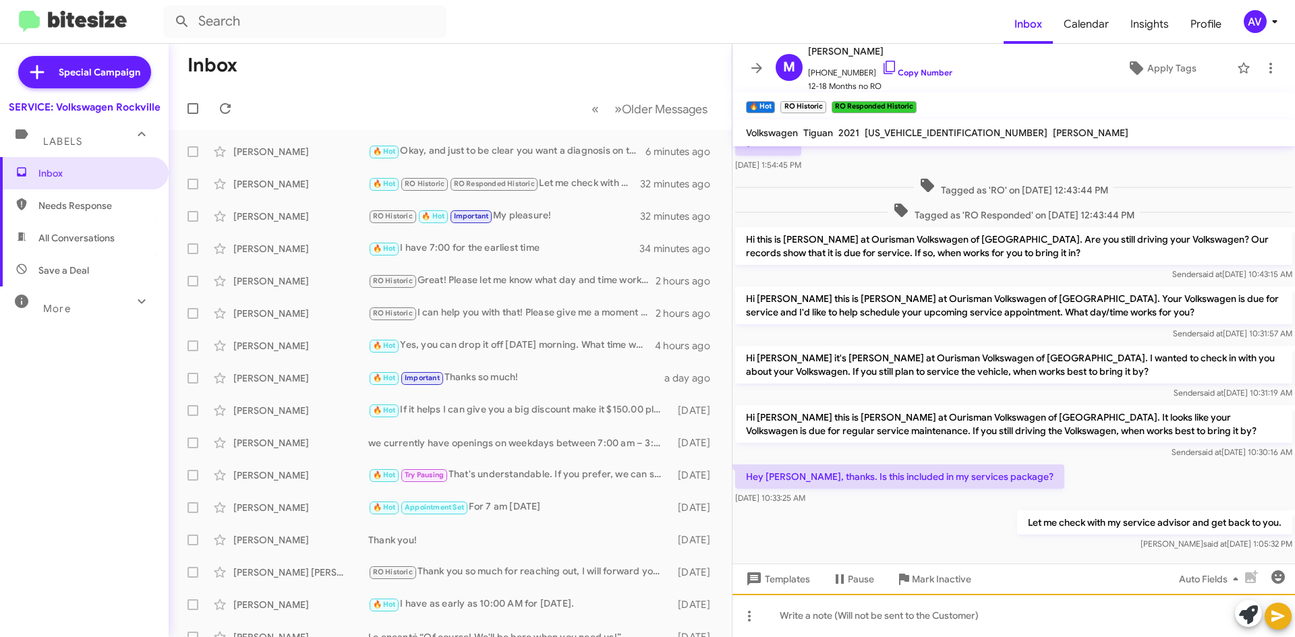
click at [800, 619] on div at bounding box center [1013, 615] width 562 height 43
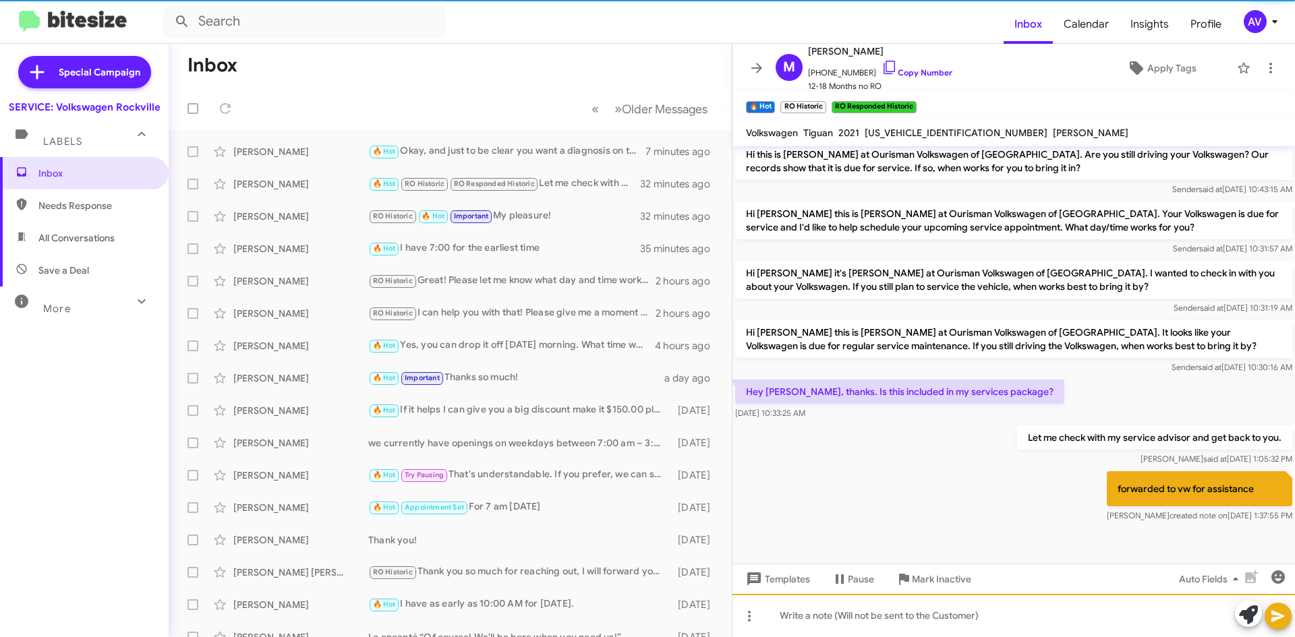
scroll to position [237, 0]
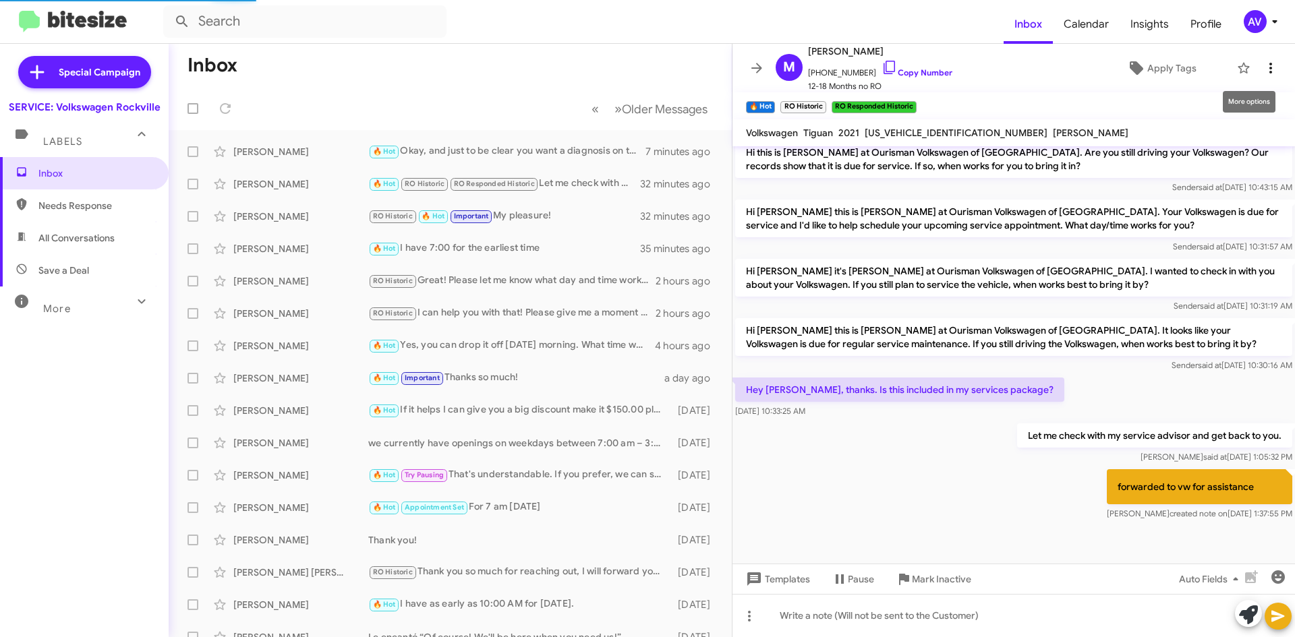
click at [1257, 69] on span at bounding box center [1270, 68] width 27 height 16
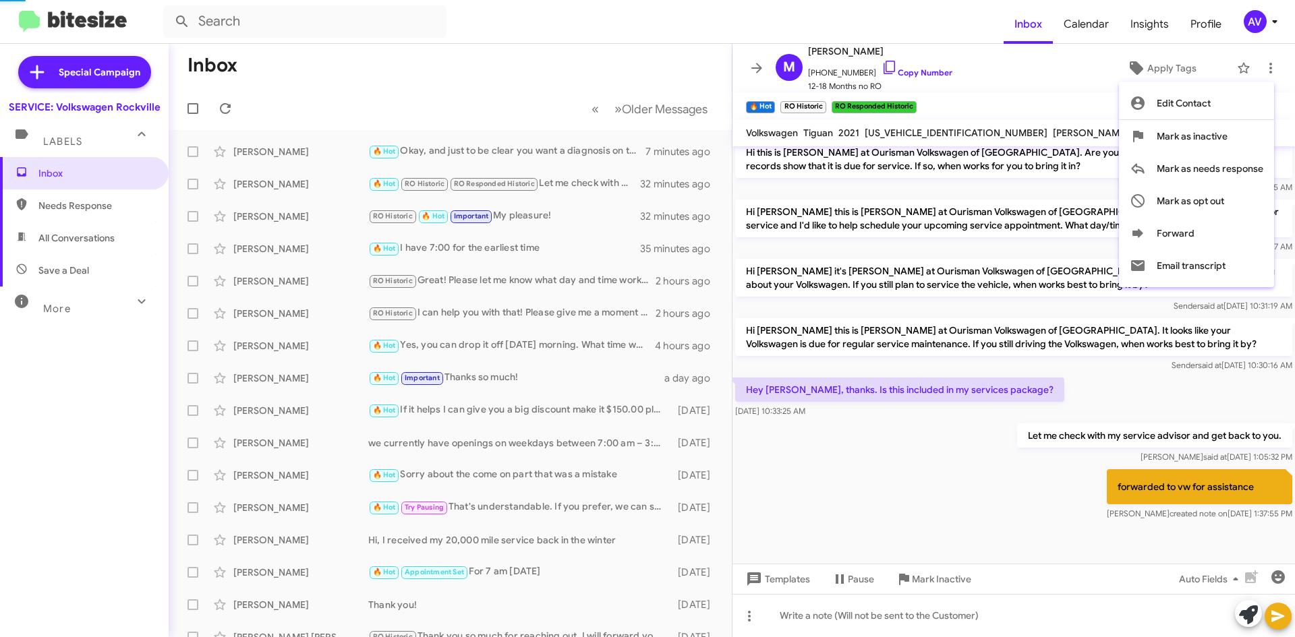
click at [1265, 29] on div at bounding box center [647, 318] width 1295 height 637
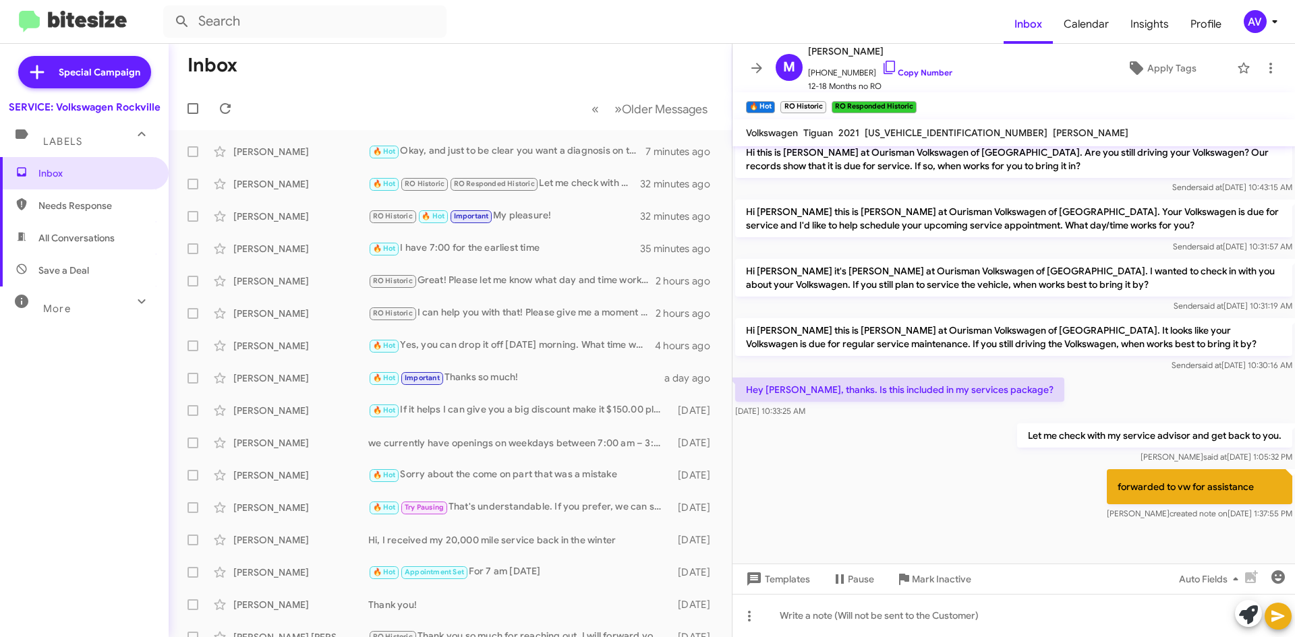
click at [1252, 10] on div "AV" at bounding box center [1255, 21] width 23 height 23
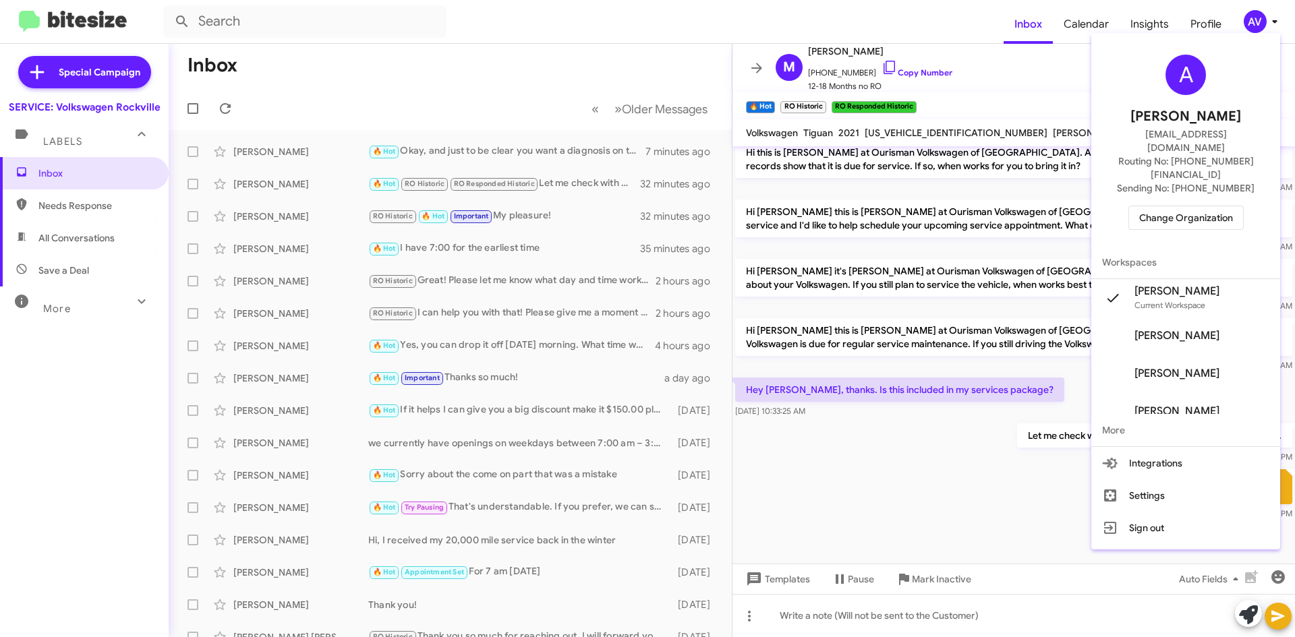
click at [1203, 206] on span "Change Organization" at bounding box center [1186, 217] width 94 height 23
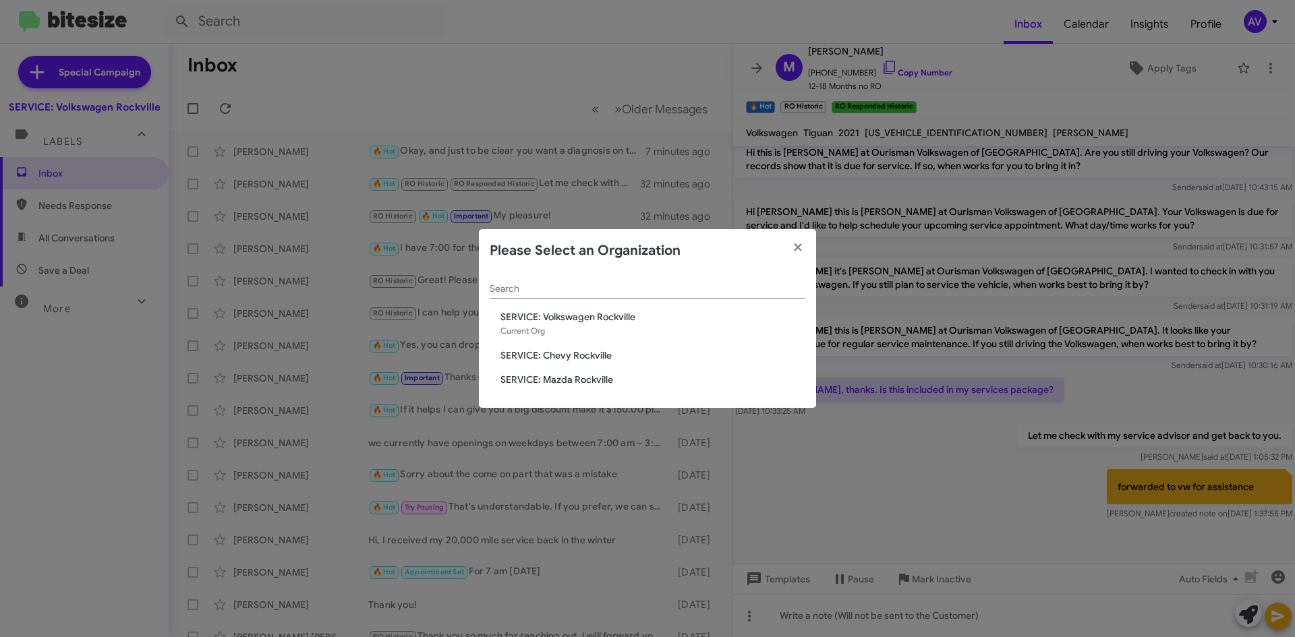
click at [563, 378] on span "SERVICE: Mazda Rockville" at bounding box center [652, 379] width 305 height 13
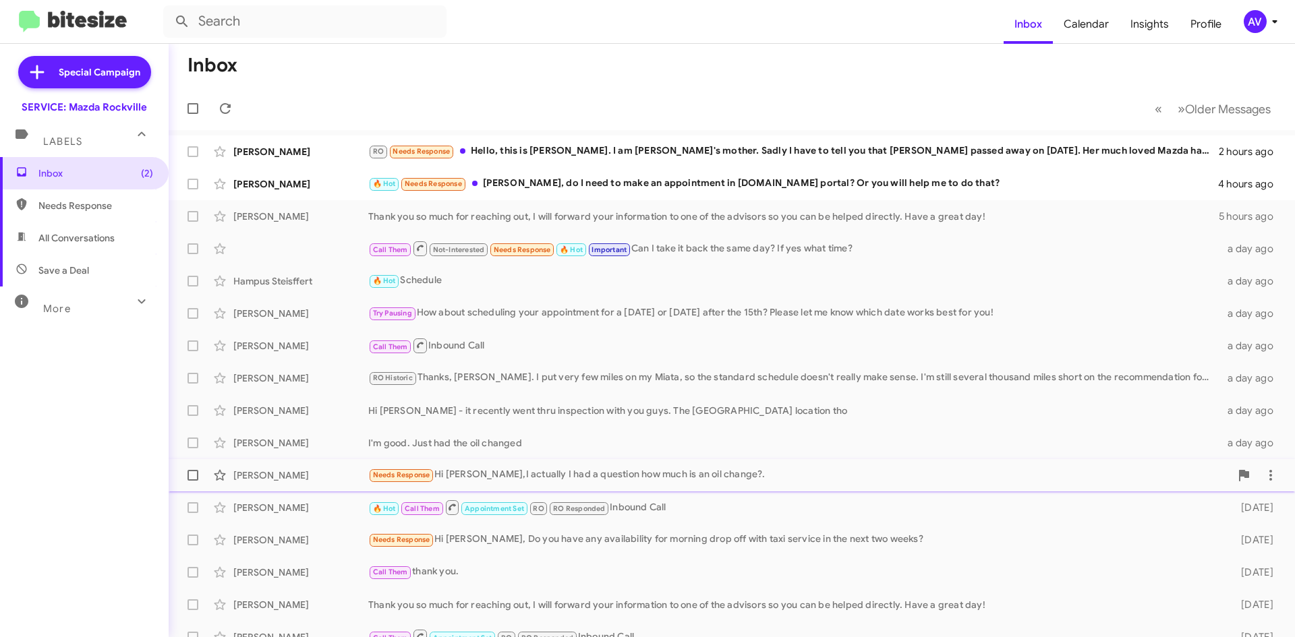
click at [569, 485] on div "Paula Rivas Garcia Needs Response Hi Keith,I actually I had a question how much…" at bounding box center [731, 475] width 1105 height 27
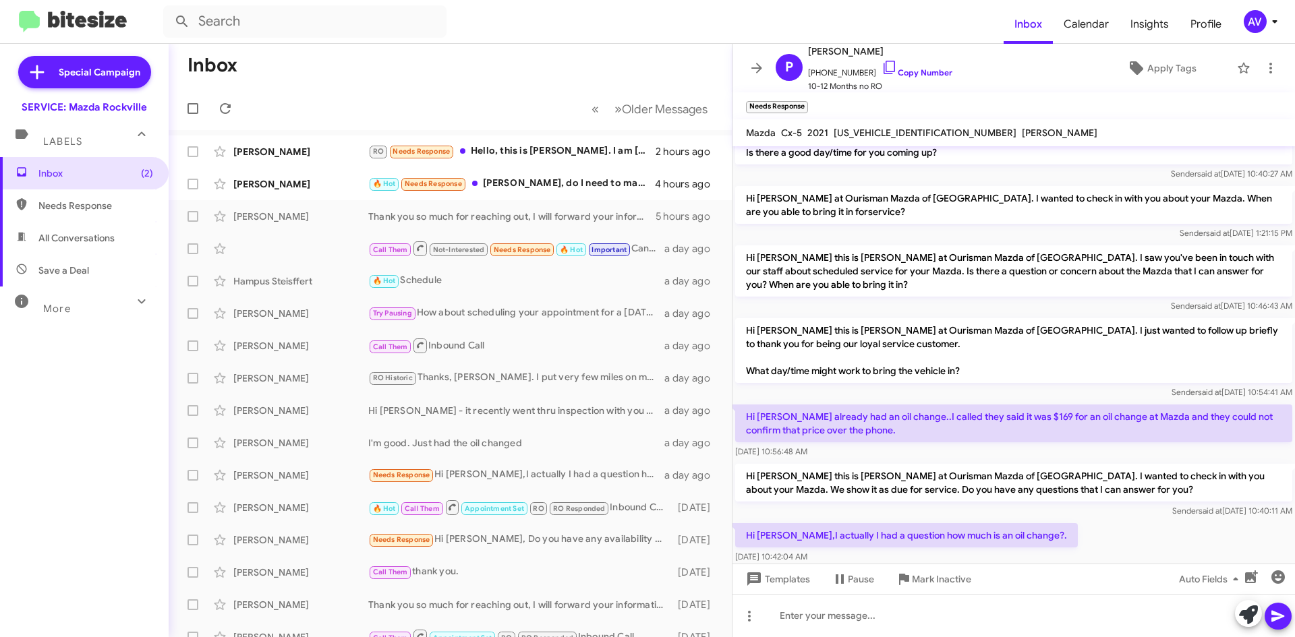
scroll to position [138, 0]
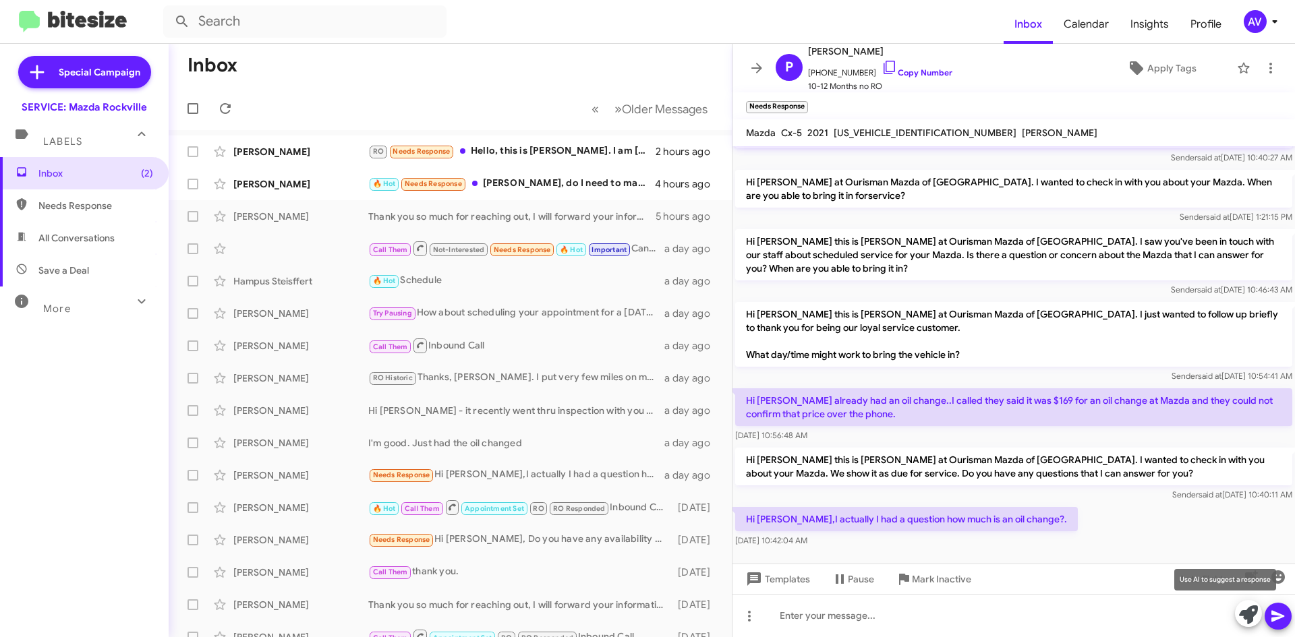
click at [1254, 620] on icon at bounding box center [1248, 615] width 19 height 19
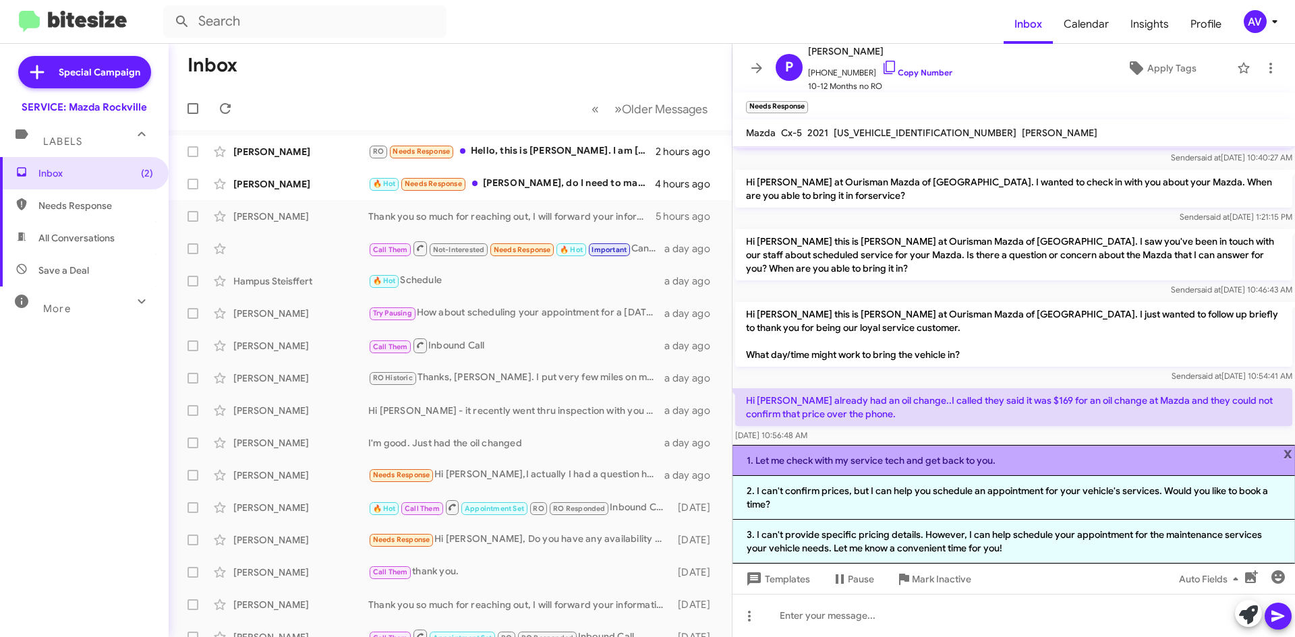
click at [1037, 473] on li "1. Let me check with my service tech and get back to you." at bounding box center [1013, 460] width 562 height 31
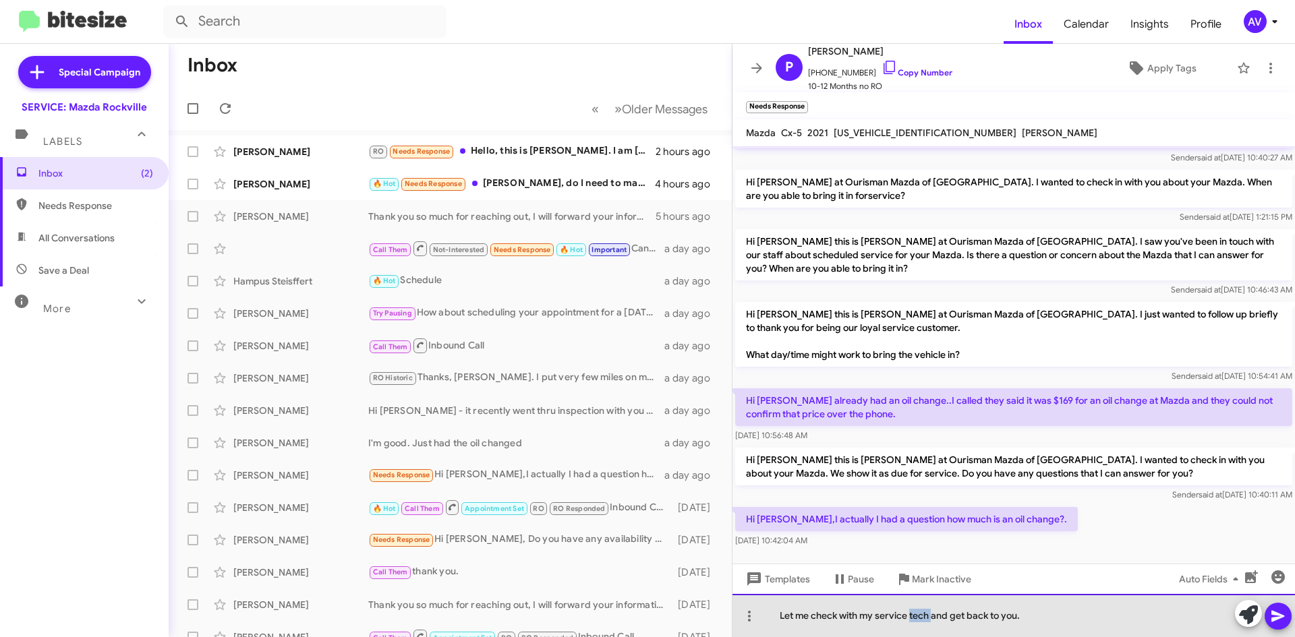
drag, startPoint x: 933, startPoint y: 621, endPoint x: 910, endPoint y: 629, distance: 23.5
click at [910, 629] on div "Let me check with my service tech and get back to you." at bounding box center [1013, 615] width 562 height 43
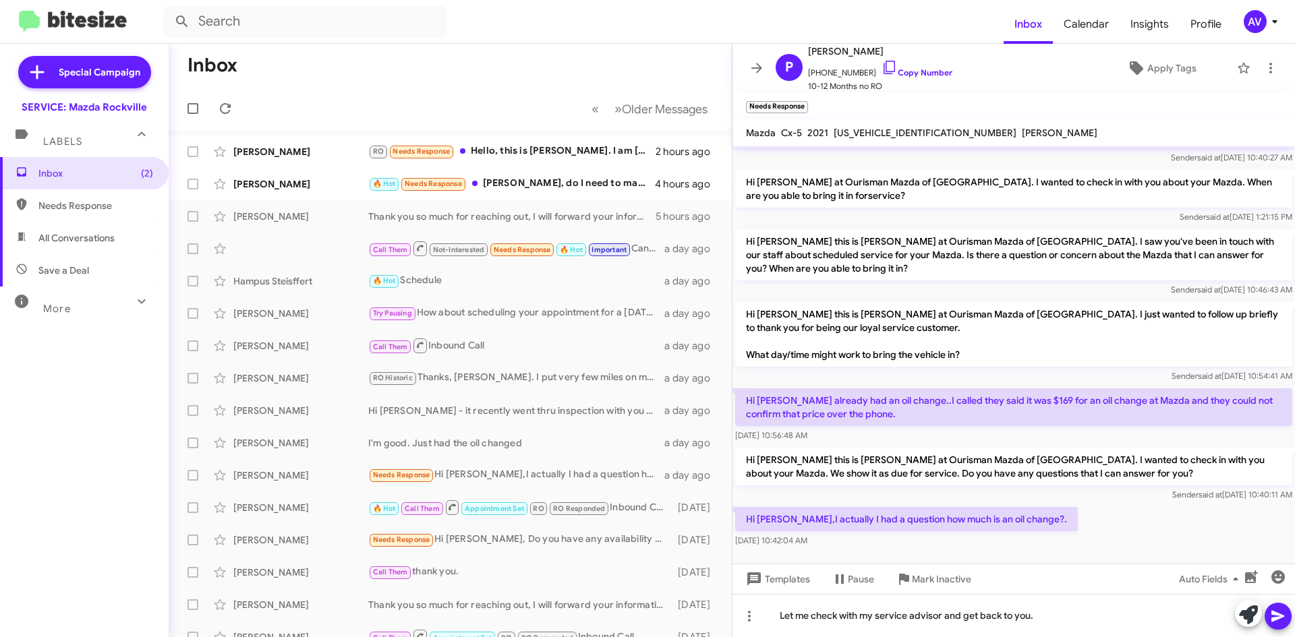
click at [1284, 622] on icon at bounding box center [1278, 616] width 16 height 16
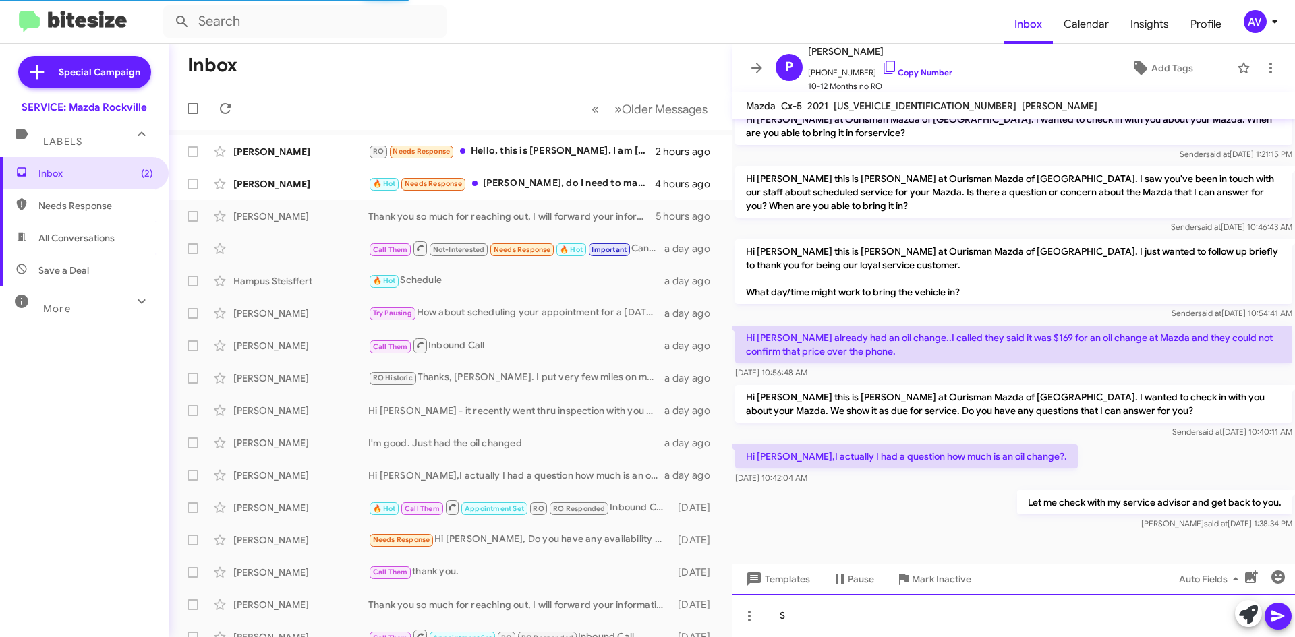
scroll to position [161, 0]
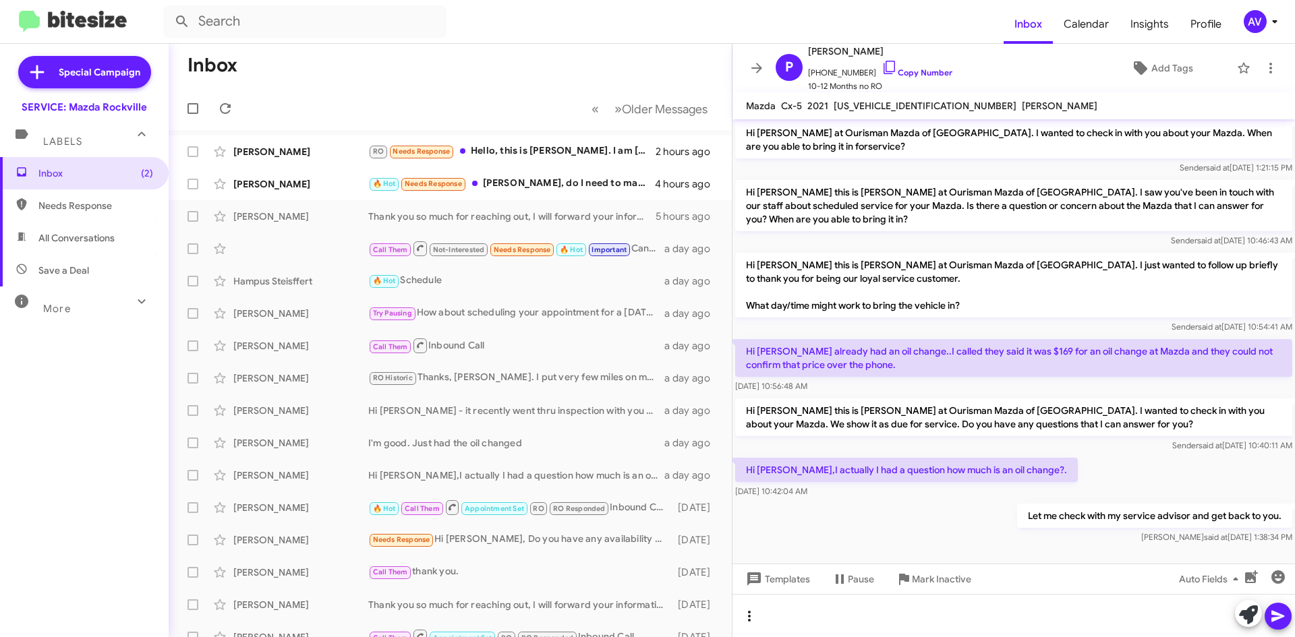
click at [755, 620] on icon at bounding box center [749, 616] width 16 height 16
click at [763, 579] on button "note" at bounding box center [778, 581] width 84 height 32
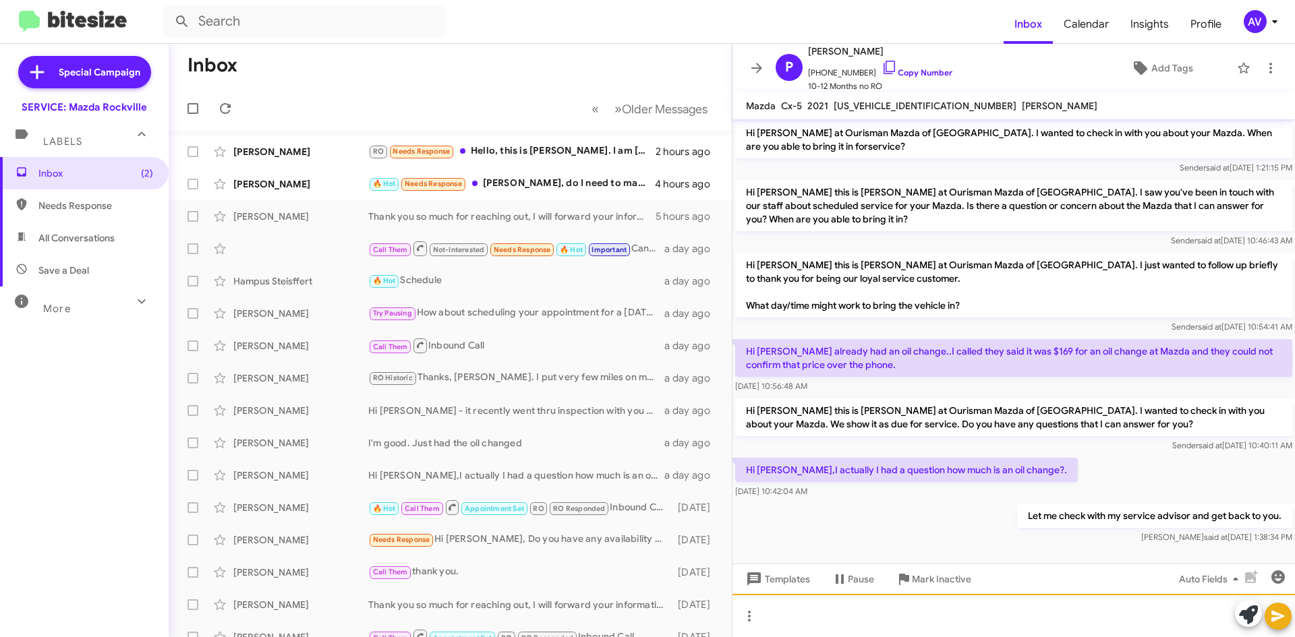
click at [784, 610] on div at bounding box center [1013, 615] width 562 height 43
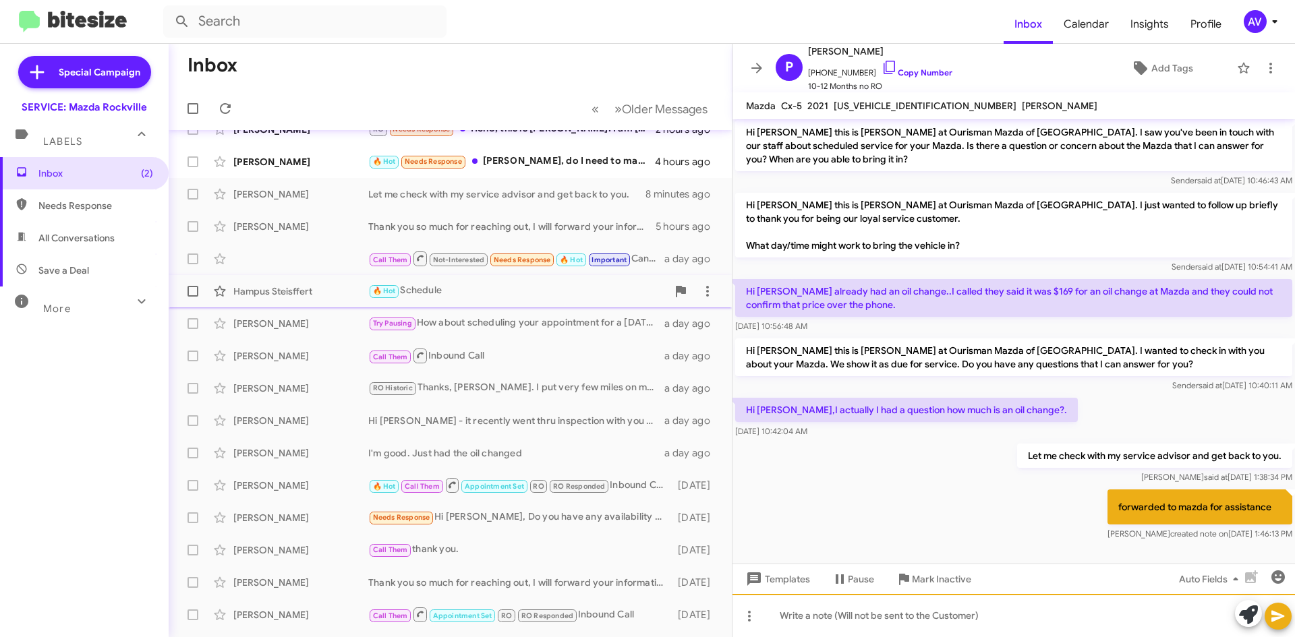
scroll to position [0, 0]
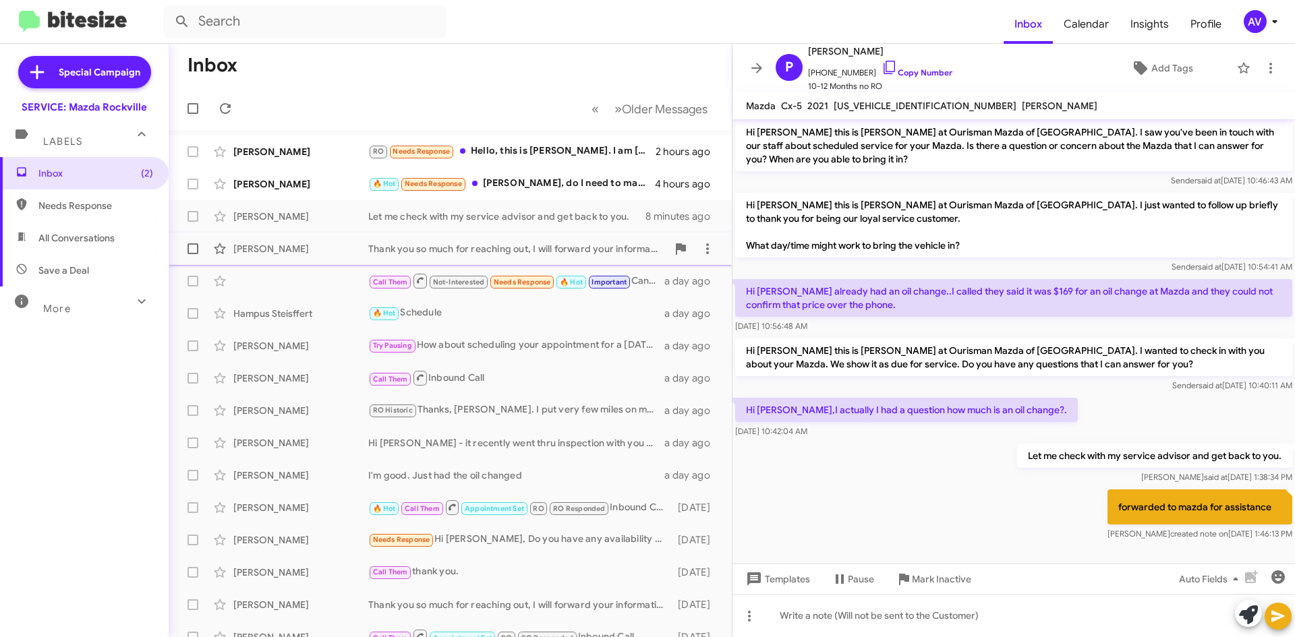
click at [524, 247] on div "Thank you so much for reaching out, I will forward your information to one of t…" at bounding box center [517, 248] width 299 height 13
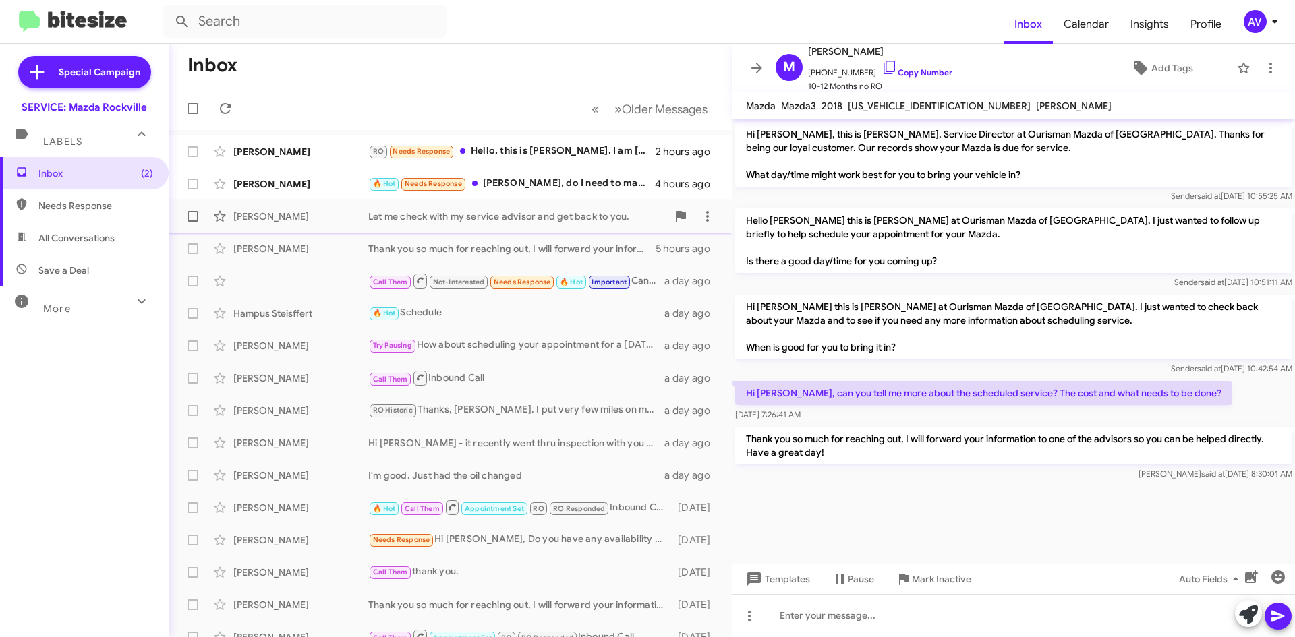
click at [461, 223] on div "Let me check with my service advisor and get back to you." at bounding box center [517, 216] width 299 height 13
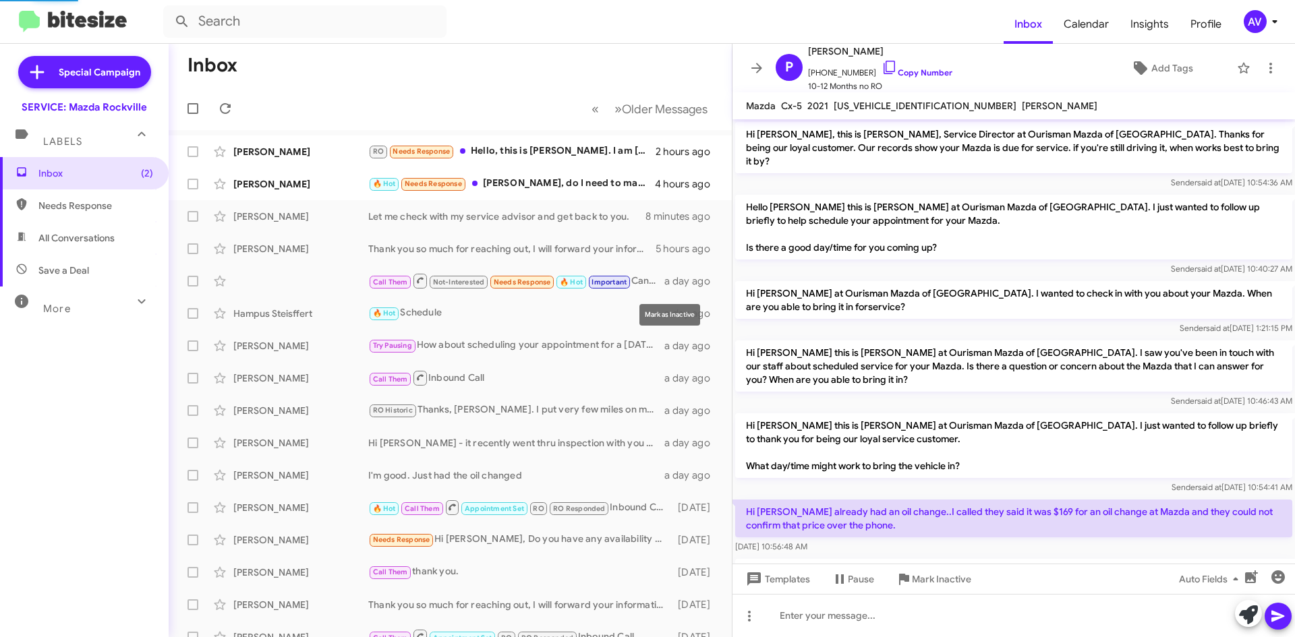
scroll to position [221, 0]
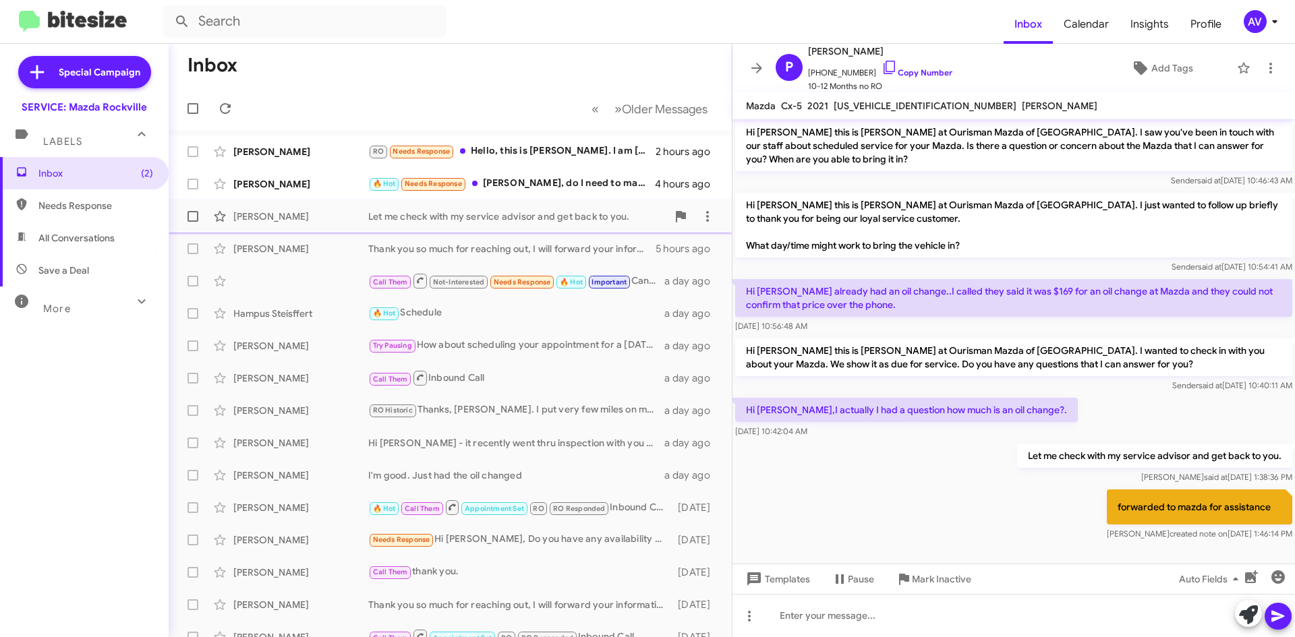
click at [459, 227] on div "Paula Rivas Garcia Let me check with my service advisor and get back to you. 9 …" at bounding box center [450, 216] width 542 height 27
click at [504, 256] on div "Mary King Thank you so much for reaching out, I will forward your information t…" at bounding box center [450, 248] width 542 height 27
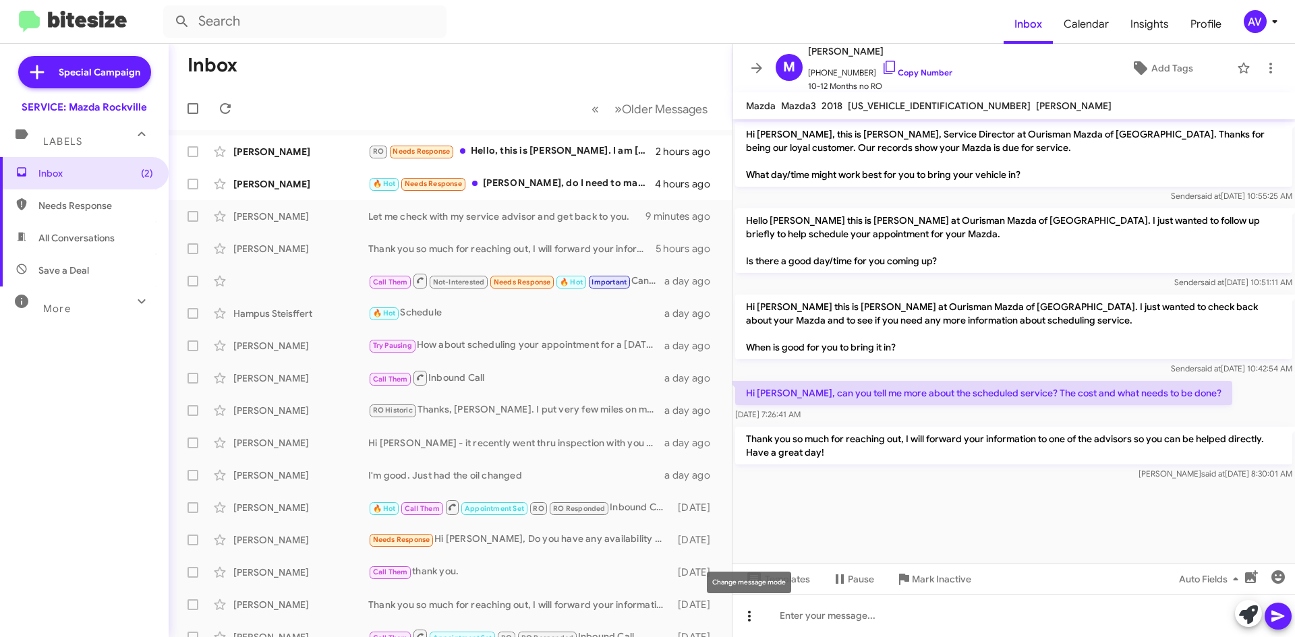
click at [750, 619] on icon at bounding box center [749, 616] width 16 height 16
click at [771, 573] on button "note" at bounding box center [778, 581] width 84 height 32
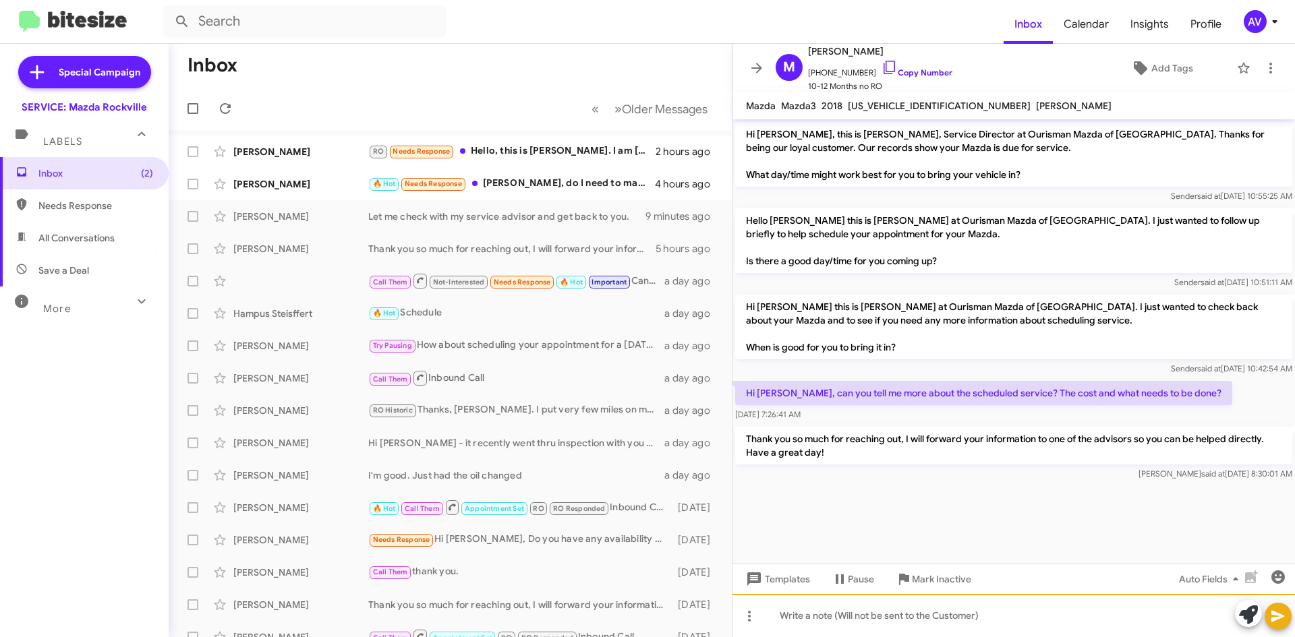
click at [803, 627] on div at bounding box center [1013, 615] width 562 height 43
click at [906, 614] on div "forwarded to mazda for assitance" at bounding box center [1013, 615] width 562 height 43
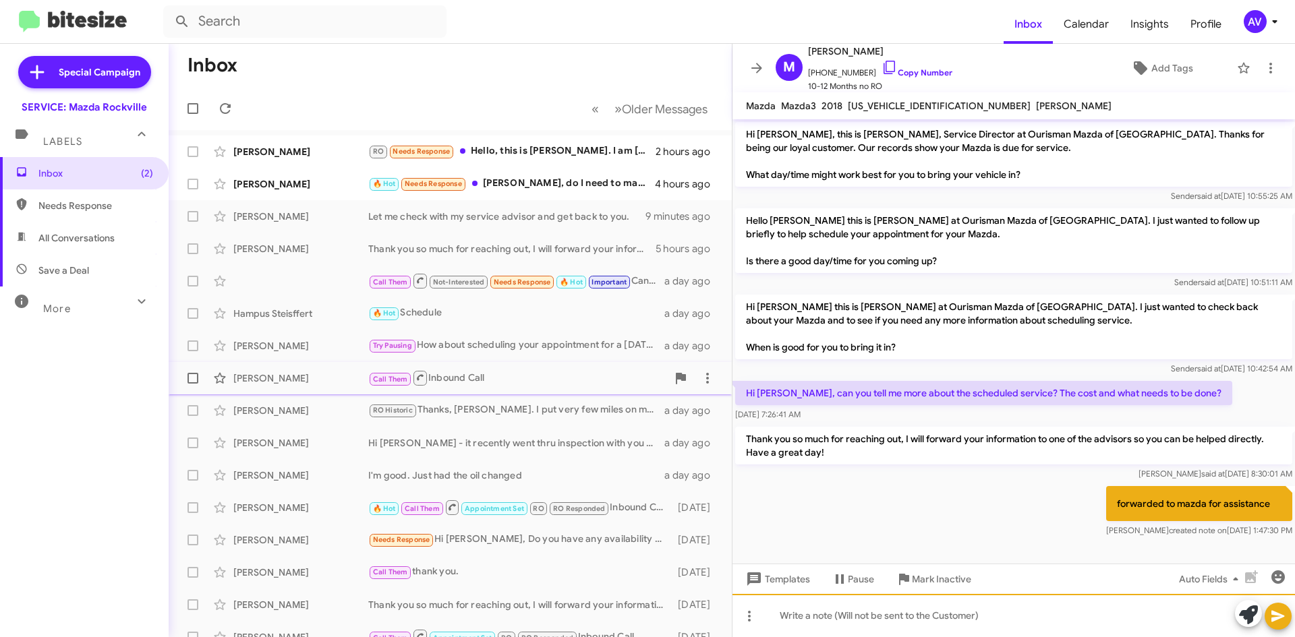
scroll to position [22, 0]
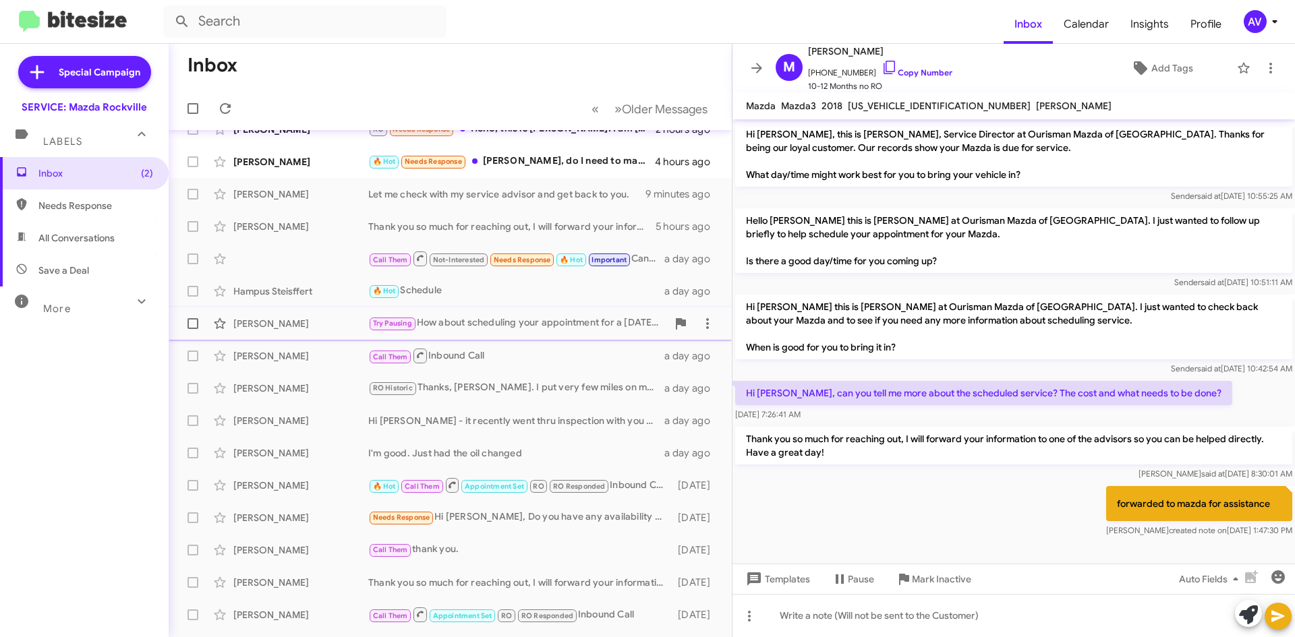
click at [482, 320] on div "Try Pausing How about scheduling your appointment for a Tuesday or Friday after…" at bounding box center [517, 324] width 299 height 16
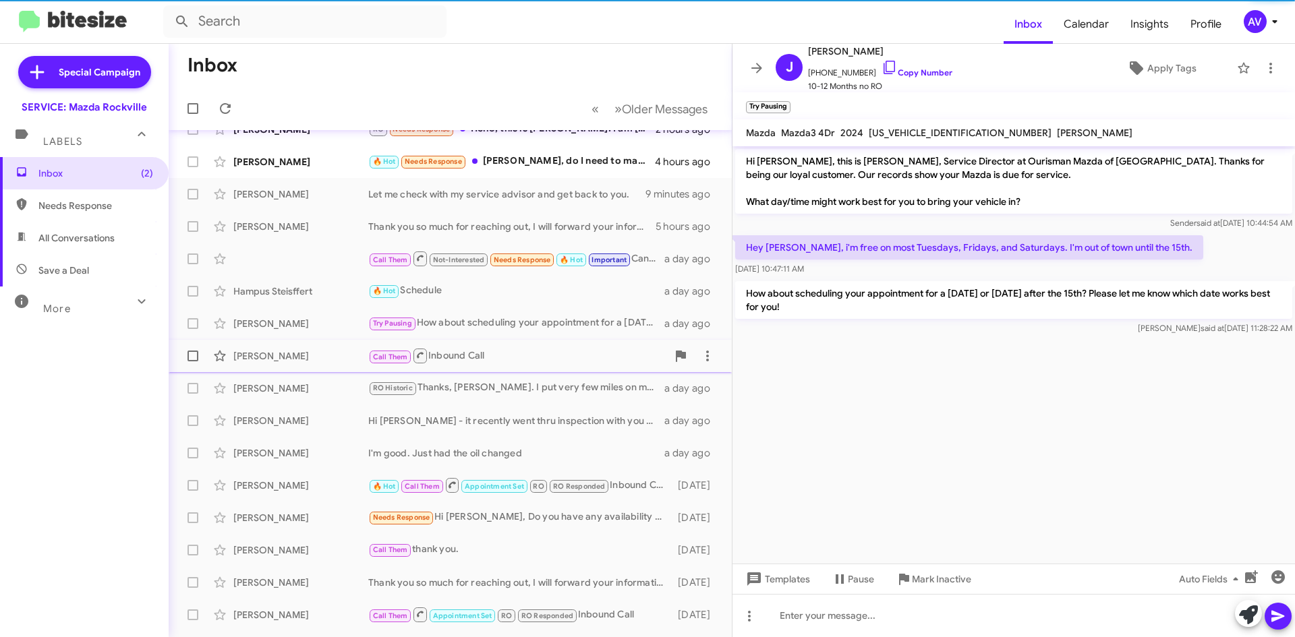
click at [493, 347] on div "Sharon Boone Call Them Inbound Call a day ago" at bounding box center [450, 356] width 542 height 27
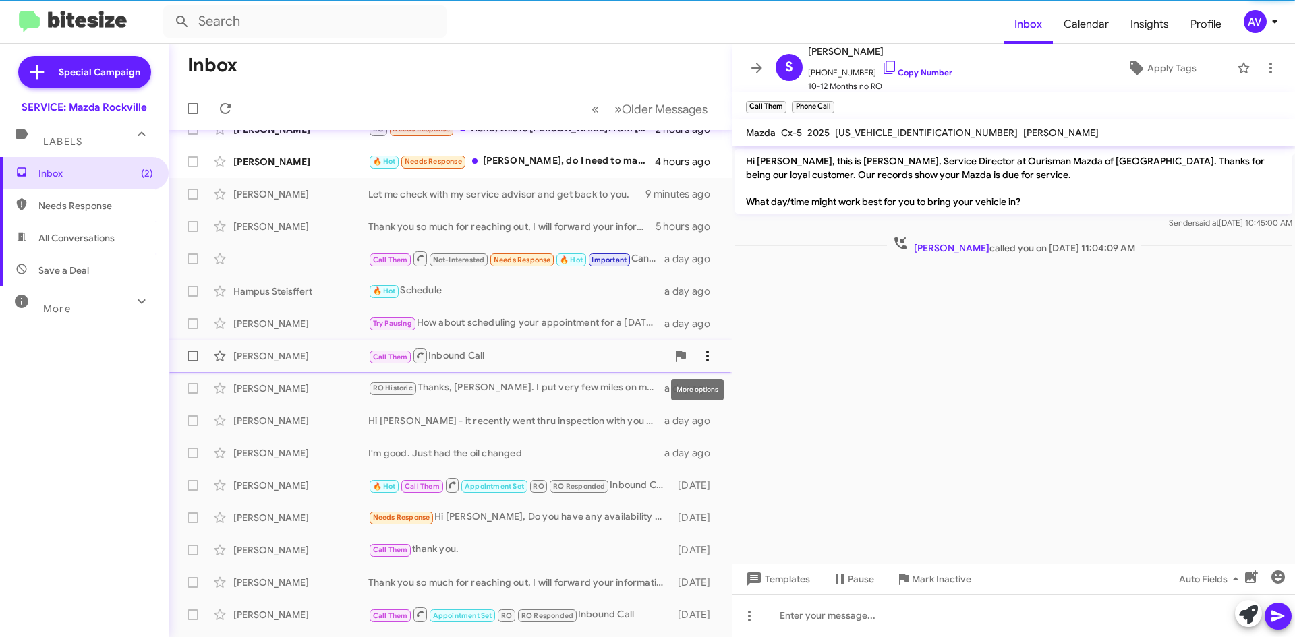
click at [699, 349] on icon at bounding box center [707, 356] width 16 height 16
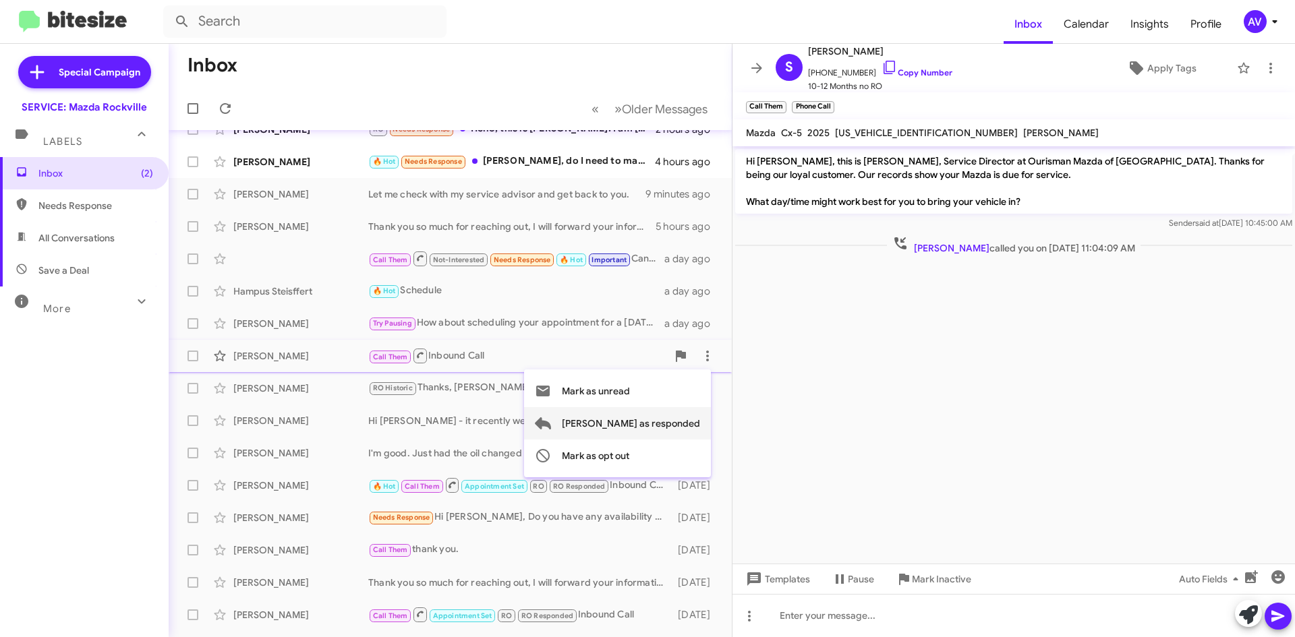
click at [656, 409] on span "[PERSON_NAME] as responded" at bounding box center [631, 423] width 138 height 32
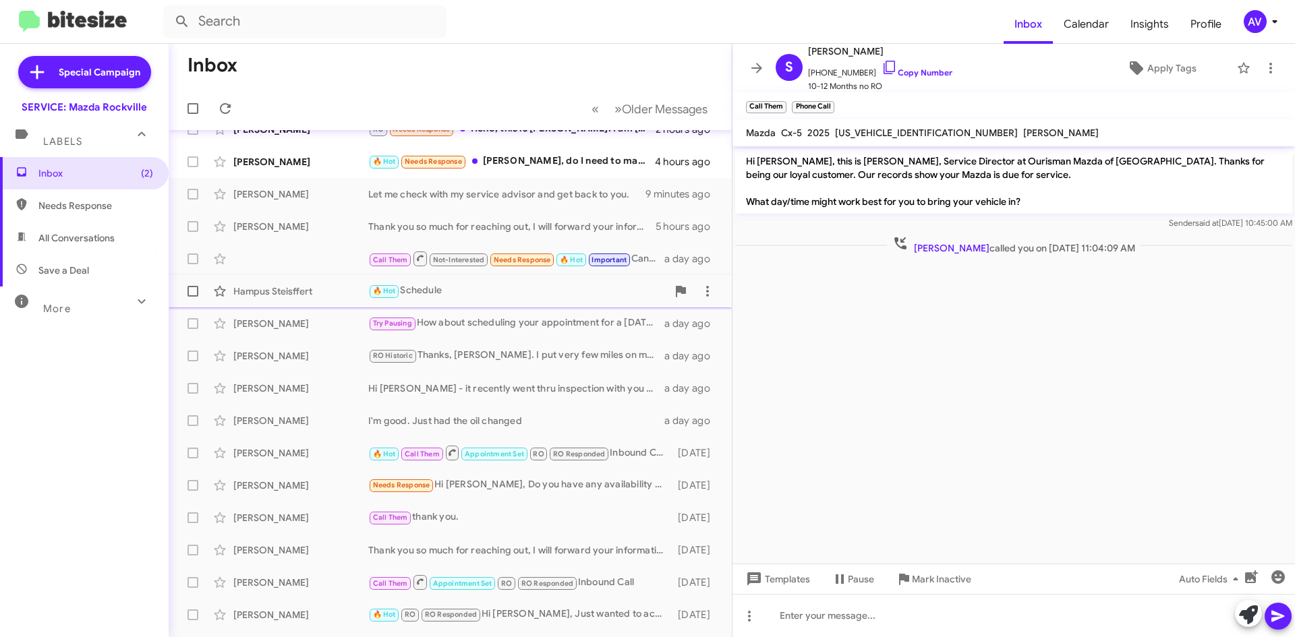
click at [637, 295] on div "🔥 Hot Schedule" at bounding box center [517, 291] width 299 height 16
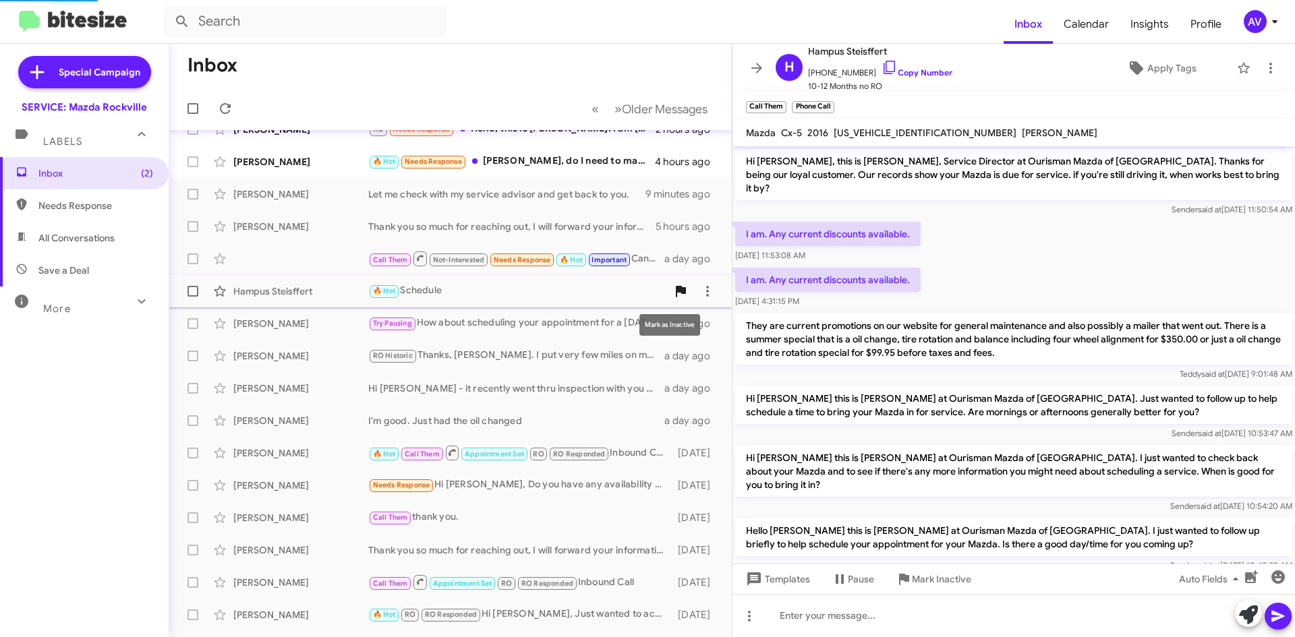
scroll to position [183, 0]
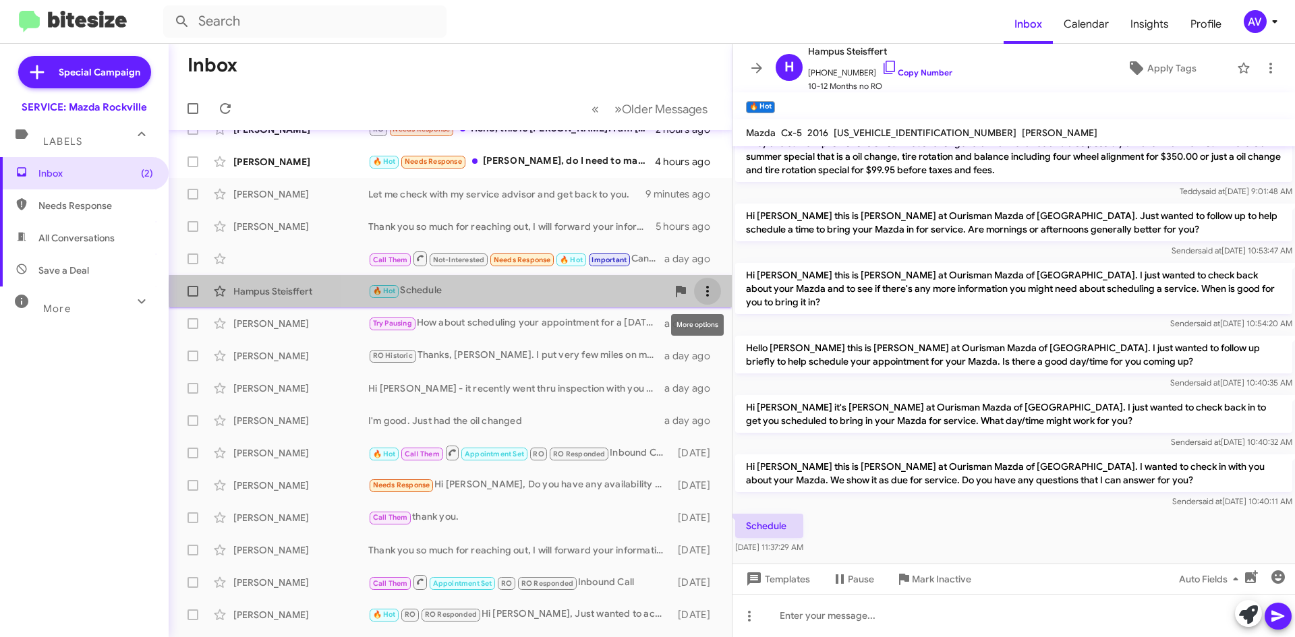
click at [706, 292] on icon at bounding box center [707, 291] width 3 height 11
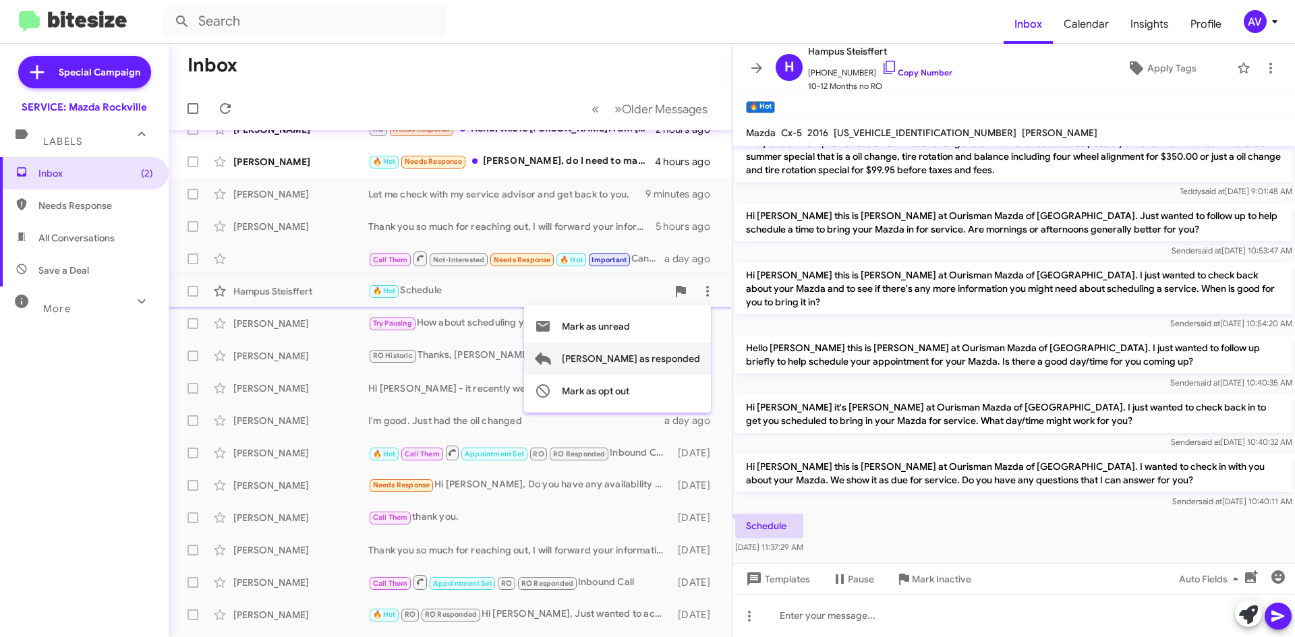
click at [681, 354] on span "[PERSON_NAME] as responded" at bounding box center [631, 359] width 138 height 32
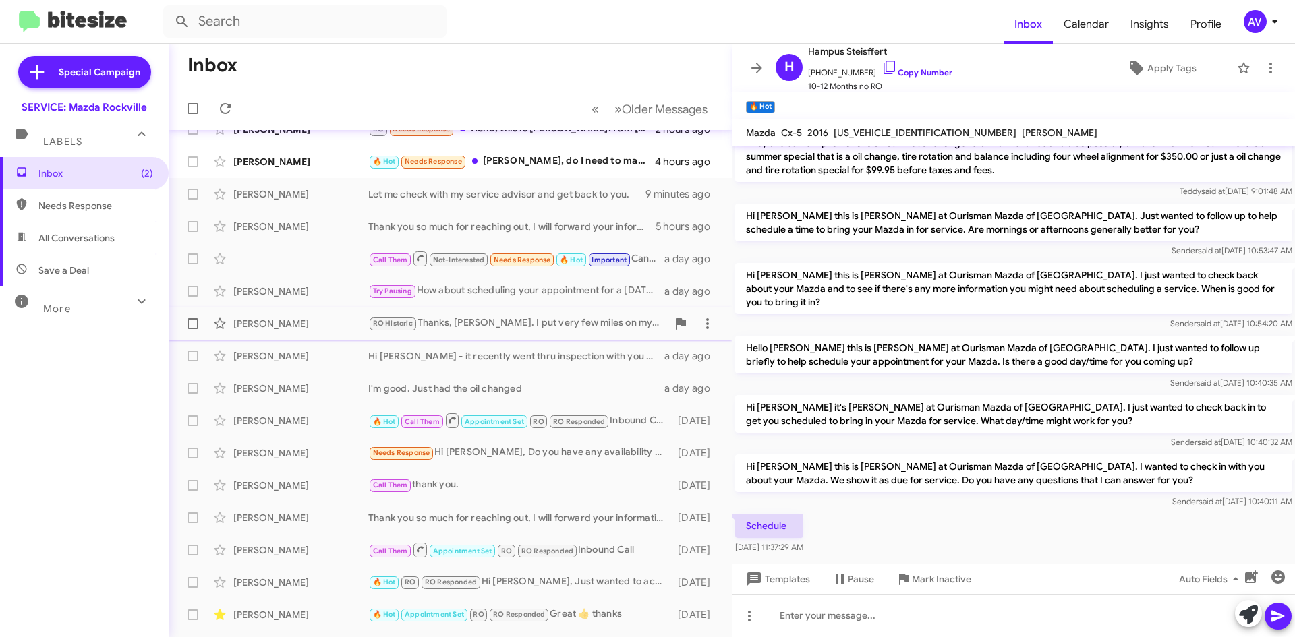
click at [517, 328] on div "RO Historic Thanks, Keith. I put very few miles on my Miata, so the standard sc…" at bounding box center [517, 324] width 299 height 16
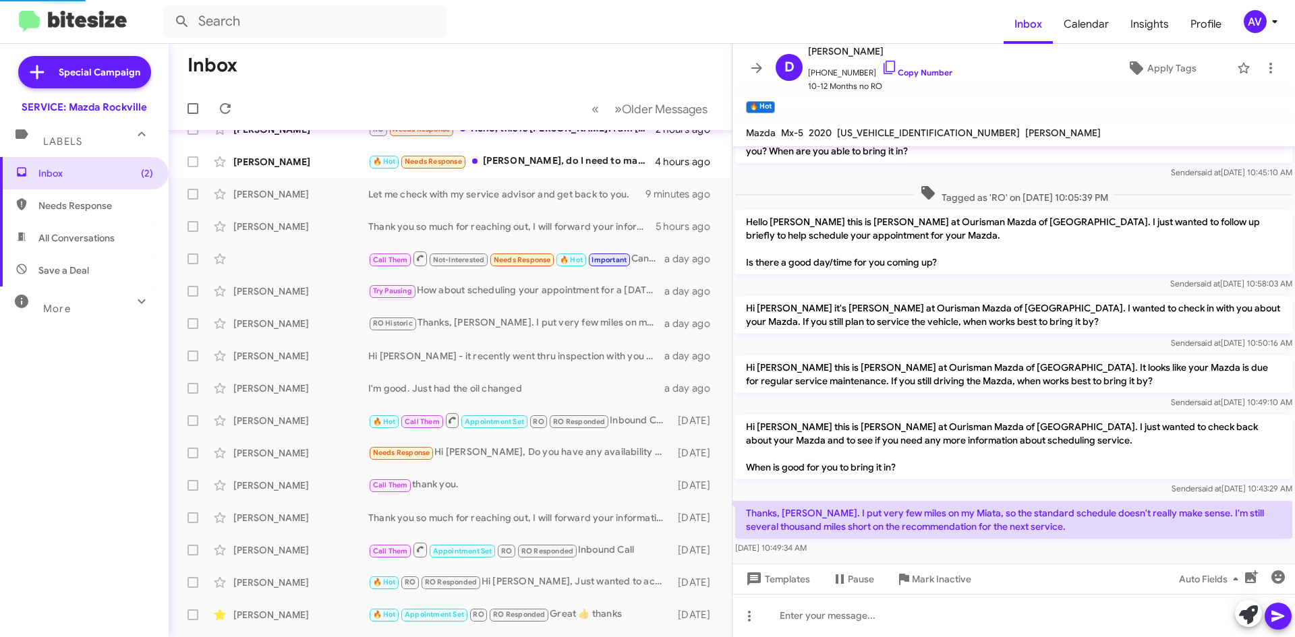
scroll to position [207, 0]
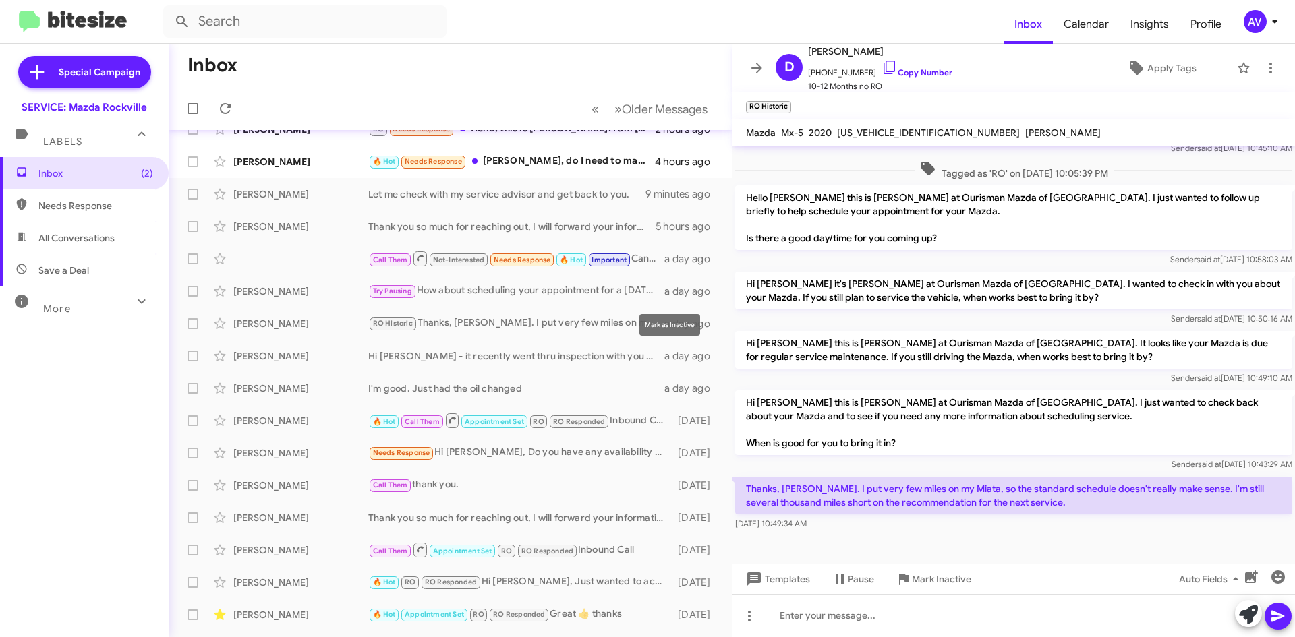
click at [696, 326] on div "Mark as Inactive" at bounding box center [669, 325] width 61 height 22
click at [699, 323] on icon at bounding box center [707, 324] width 16 height 16
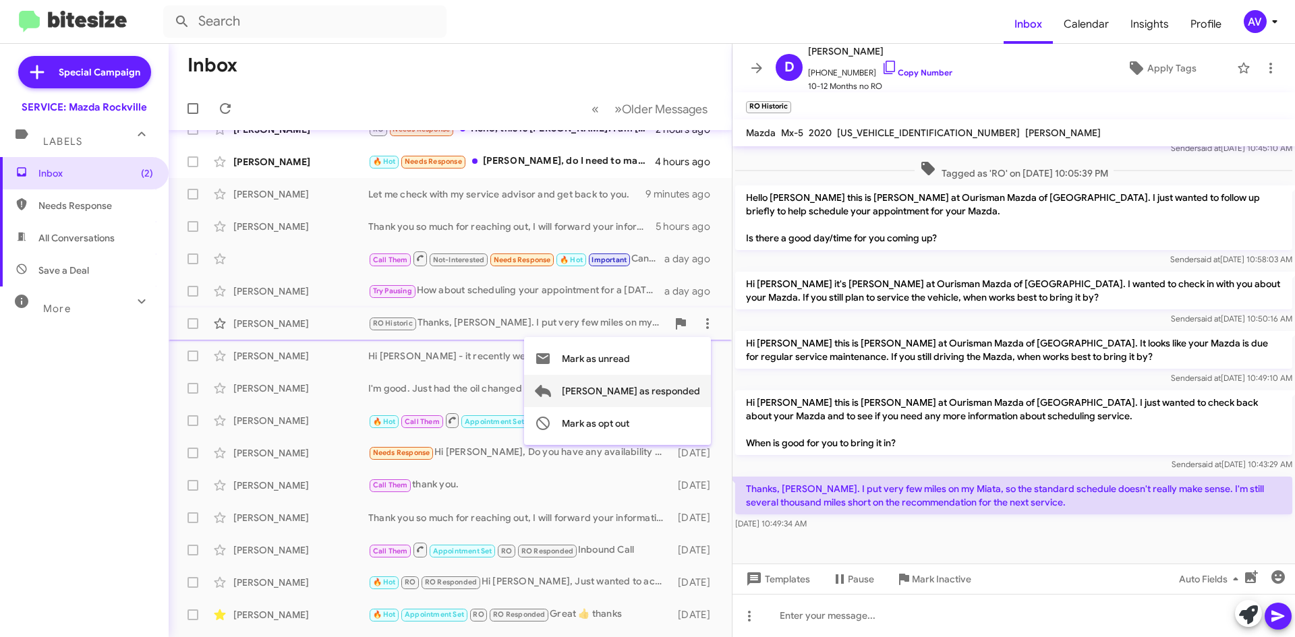
click at [693, 388] on span "[PERSON_NAME] as responded" at bounding box center [631, 391] width 138 height 32
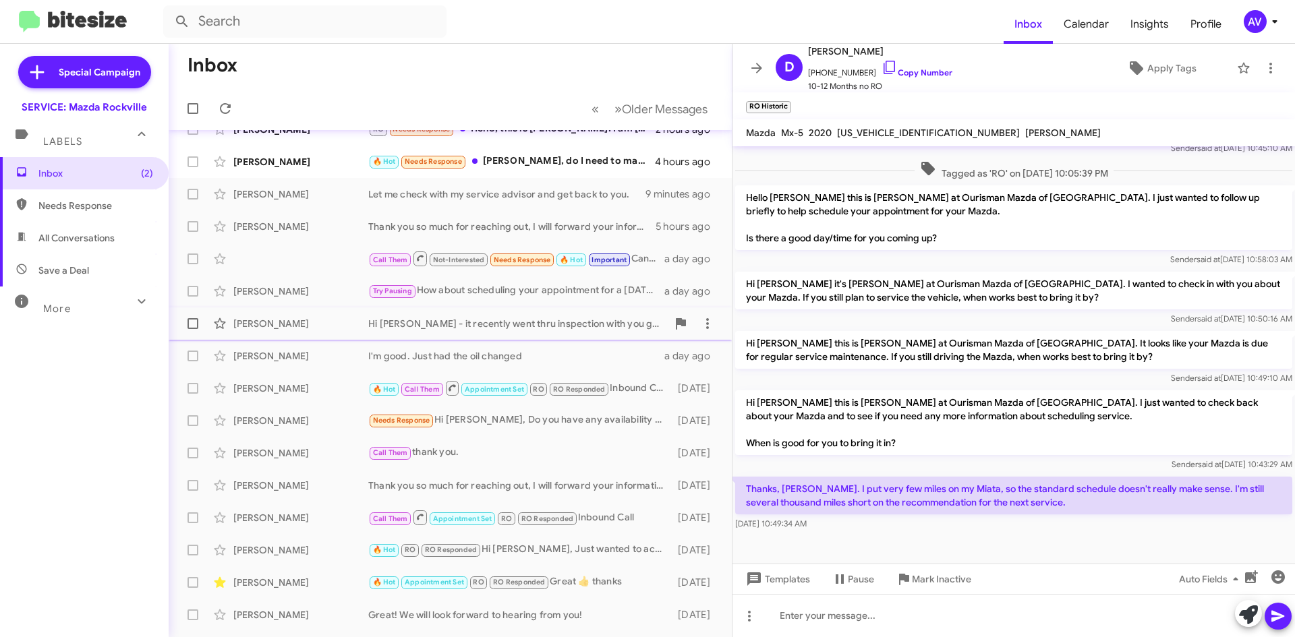
click at [626, 329] on div "Hi Keith - it recently went thru inspection with you guys. The Silver Spring lo…" at bounding box center [517, 323] width 299 height 13
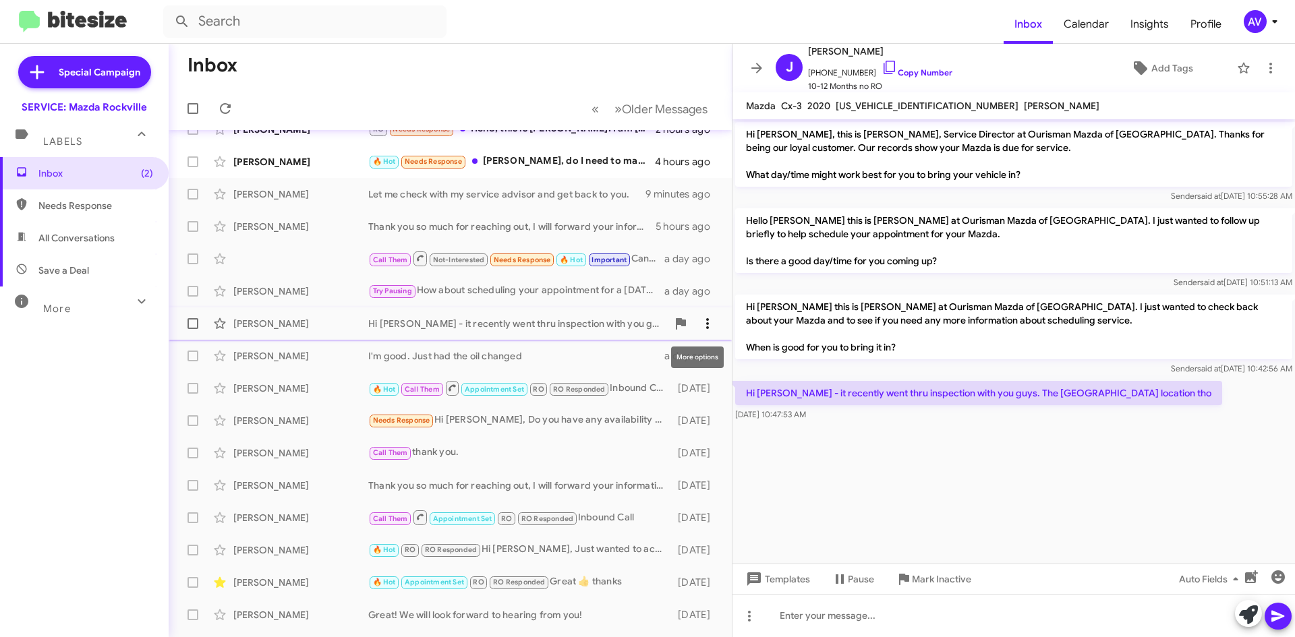
click at [699, 320] on icon at bounding box center [707, 324] width 16 height 16
click at [675, 391] on span "[PERSON_NAME] as responded" at bounding box center [631, 391] width 138 height 32
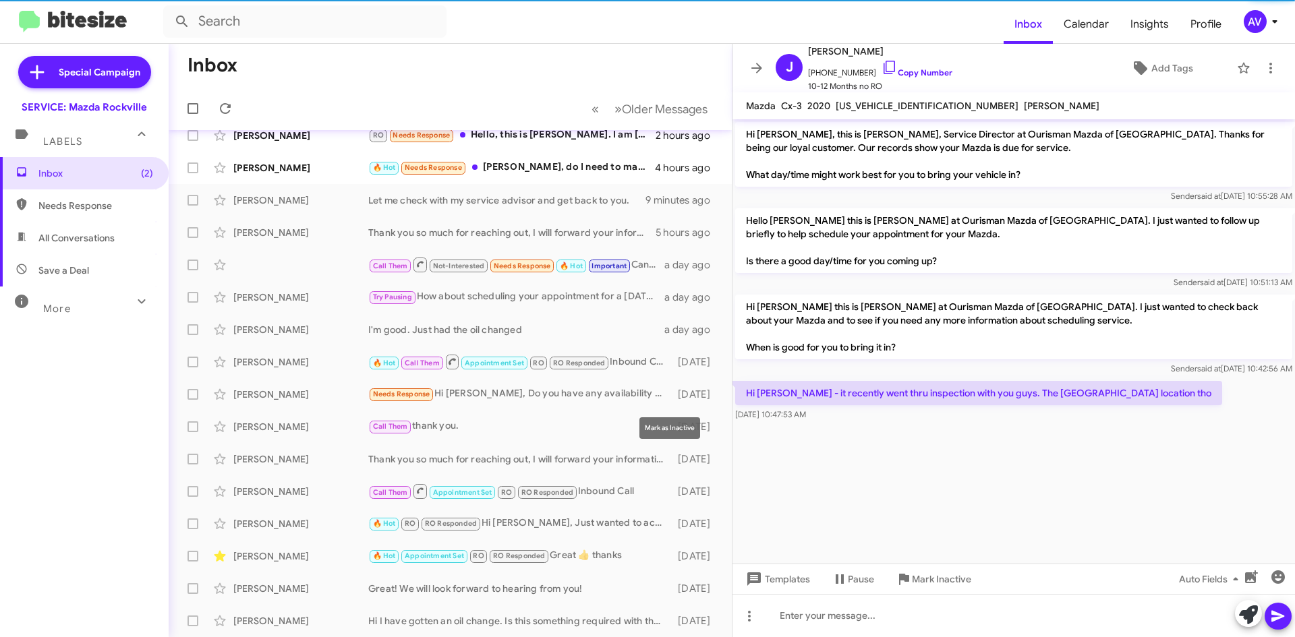
scroll to position [16, 0]
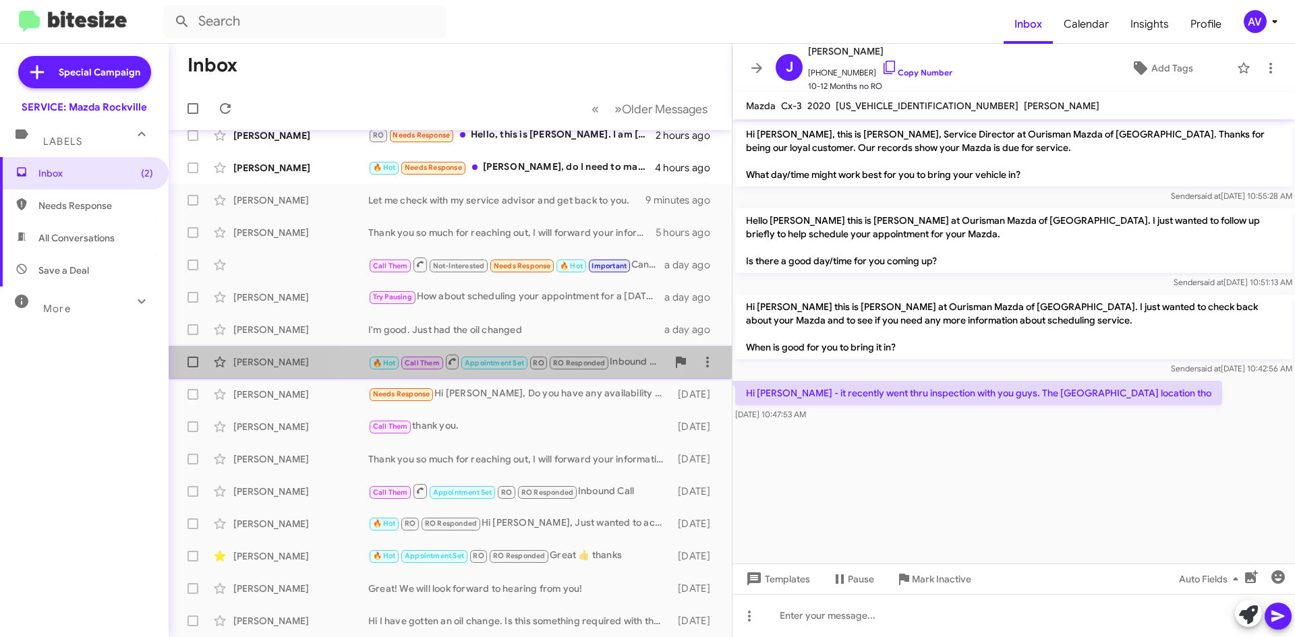
click at [500, 349] on div "Vibha Gupta 🔥 Hot Call Them Appointment Set RO RO Responded Inbound Call 3 days…" at bounding box center [450, 362] width 542 height 27
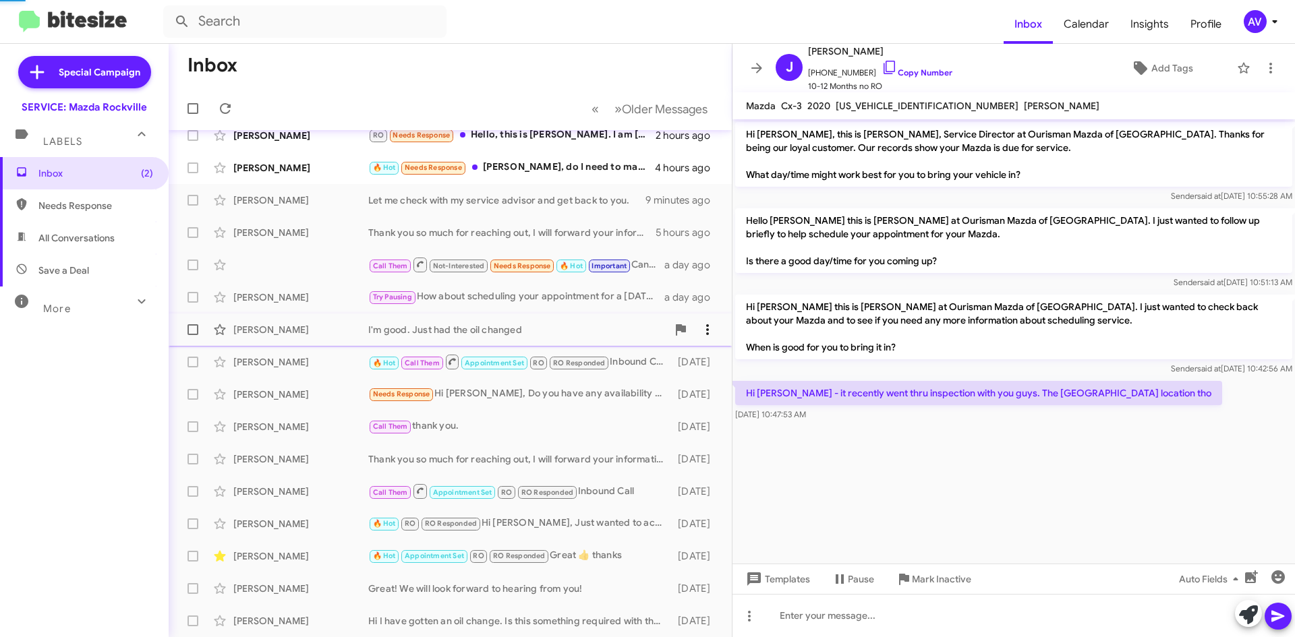
scroll to position [212, 0]
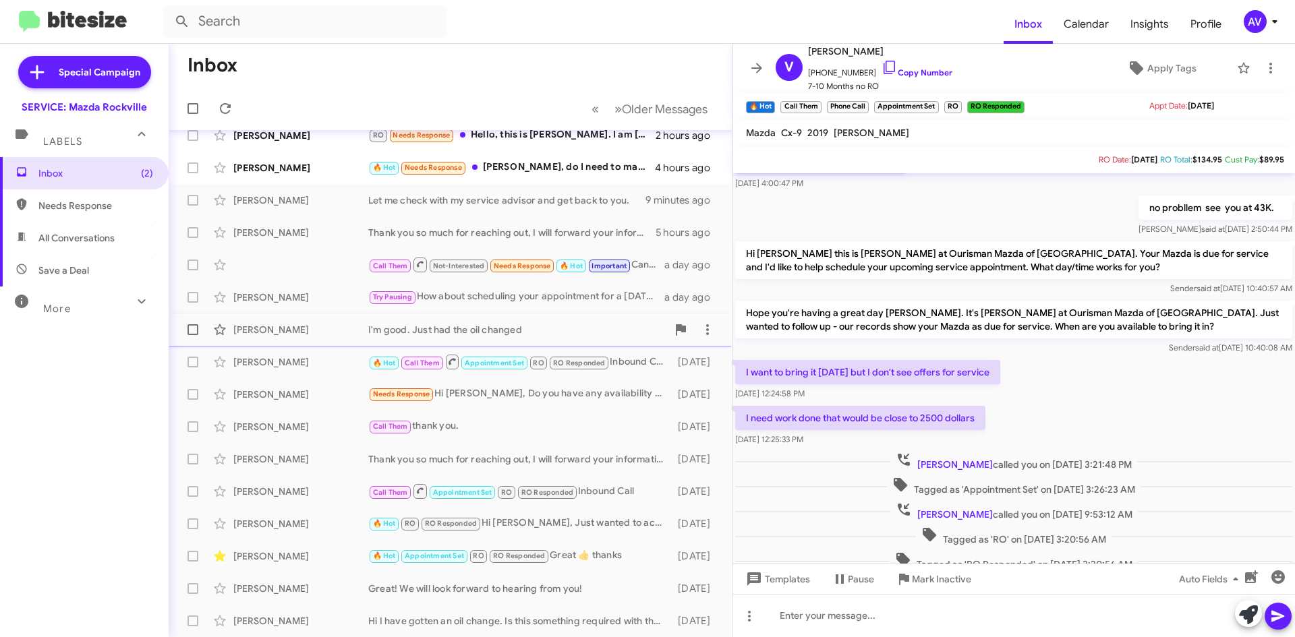
click at [603, 335] on div "I'm good. Just had the oil changed" at bounding box center [517, 329] width 299 height 13
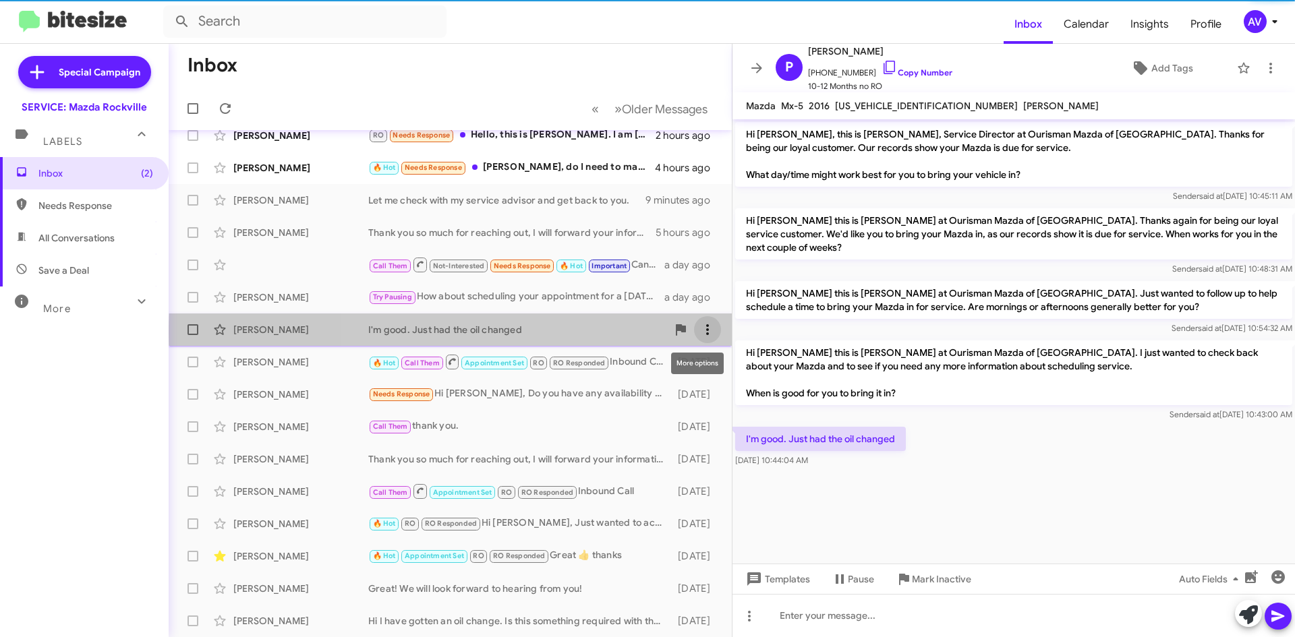
click at [700, 332] on icon at bounding box center [707, 330] width 16 height 16
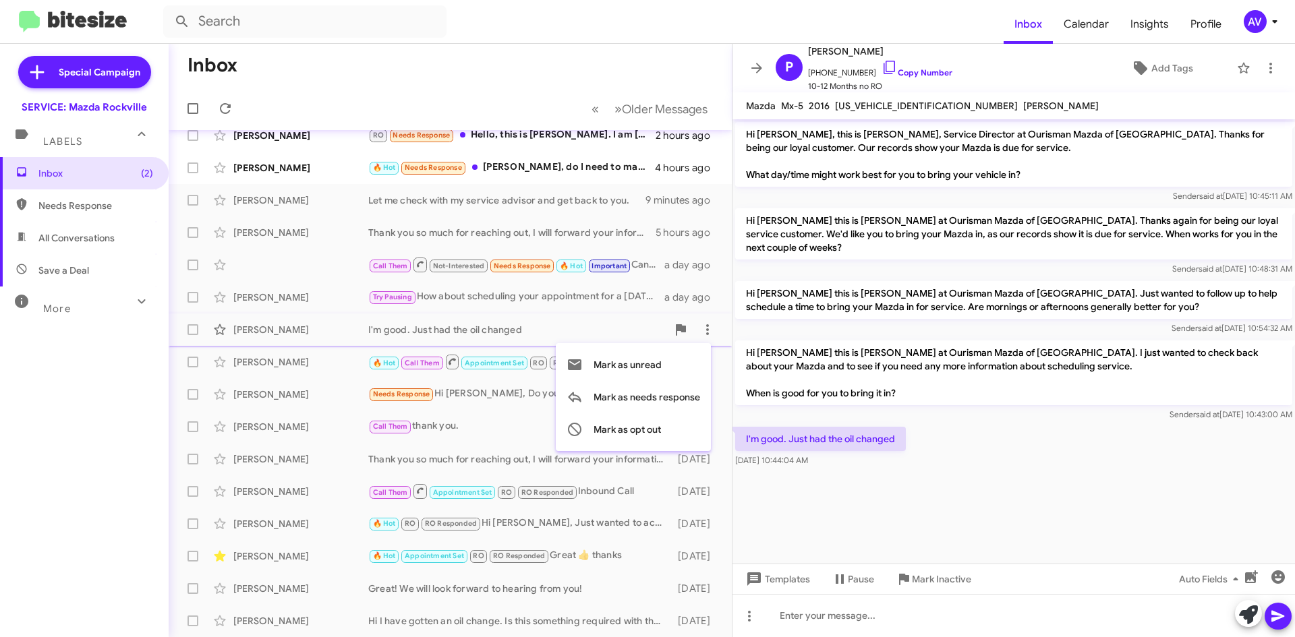
drag, startPoint x: 695, startPoint y: 398, endPoint x: 649, endPoint y: 303, distance: 105.0
click at [649, 303] on div "Mark as unread Mark as needs response Mark as opt out" at bounding box center [647, 318] width 1295 height 637
click at [519, 384] on div at bounding box center [647, 318] width 1295 height 637
click at [579, 363] on span "RO Responded" at bounding box center [579, 363] width 52 height 9
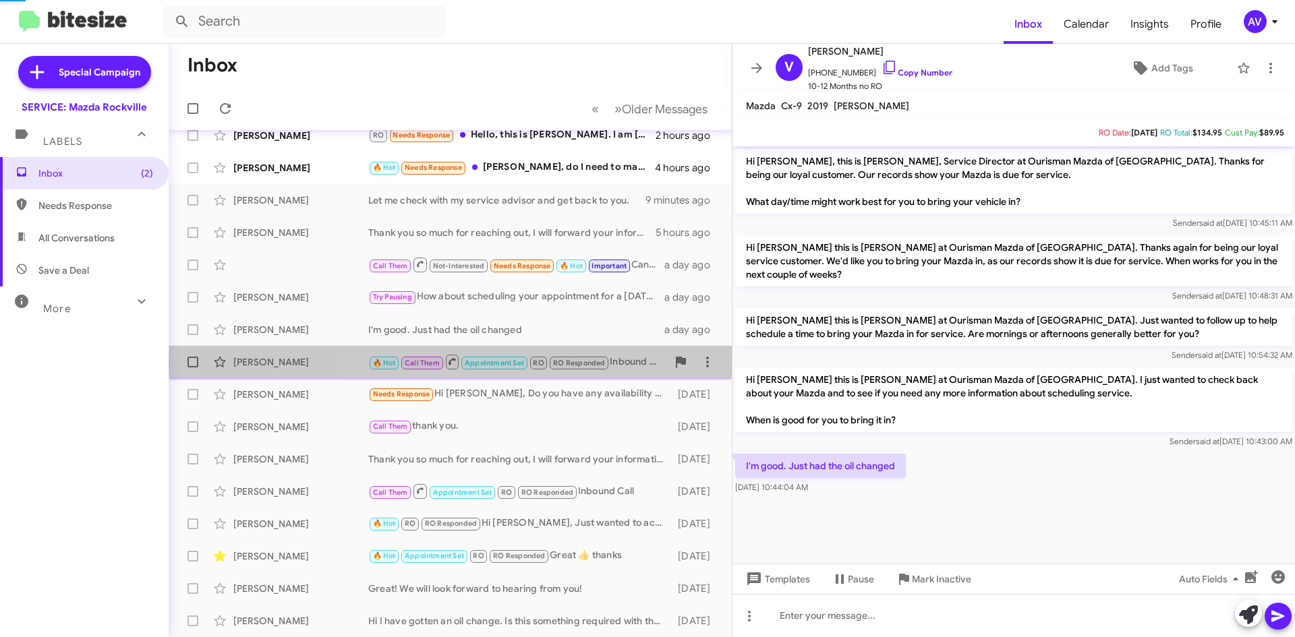
scroll to position [239, 0]
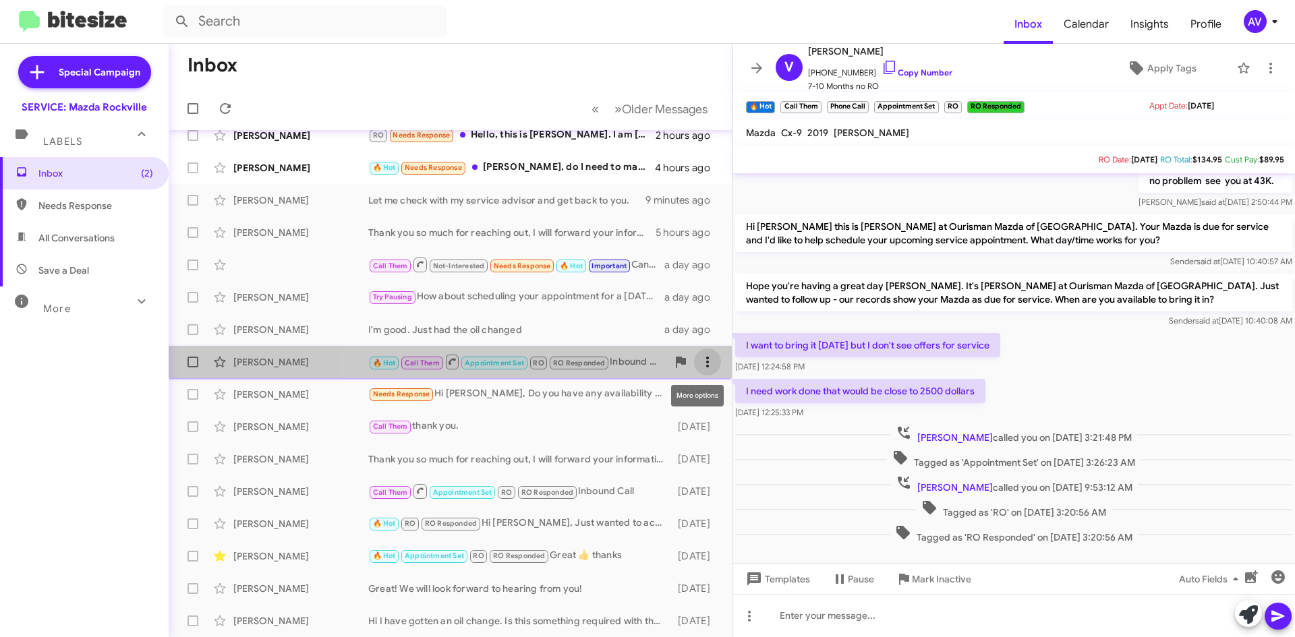
click at [699, 358] on icon at bounding box center [707, 362] width 16 height 16
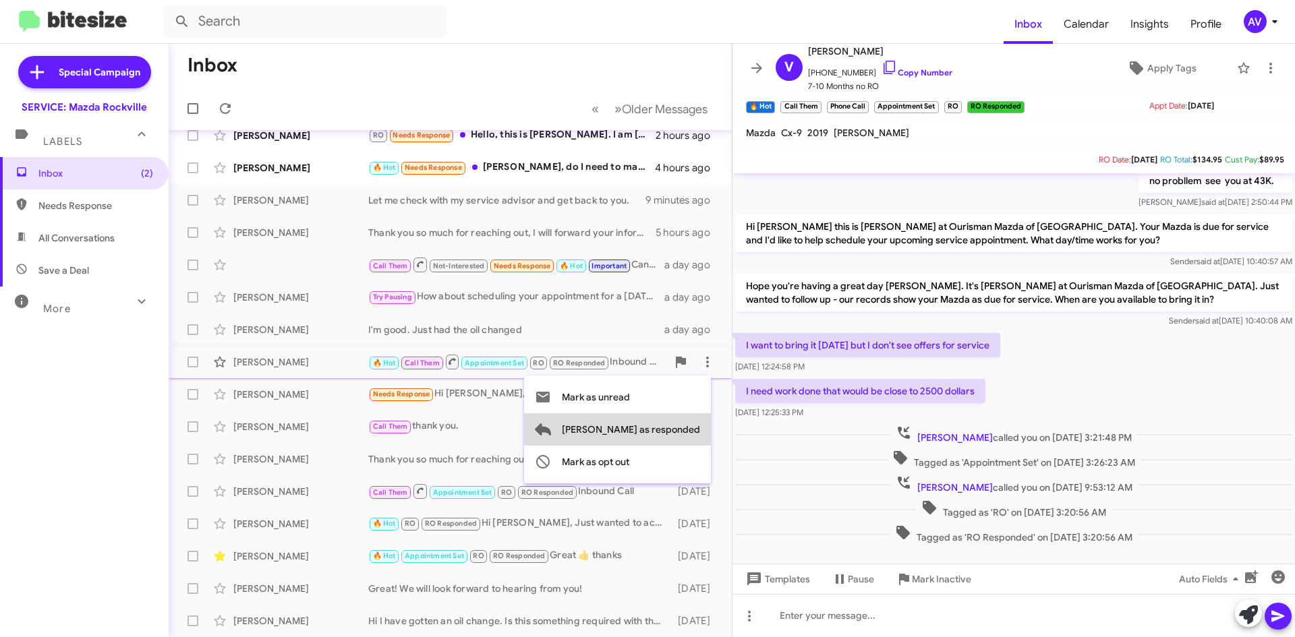
click at [693, 426] on span "[PERSON_NAME] as responded" at bounding box center [631, 429] width 138 height 32
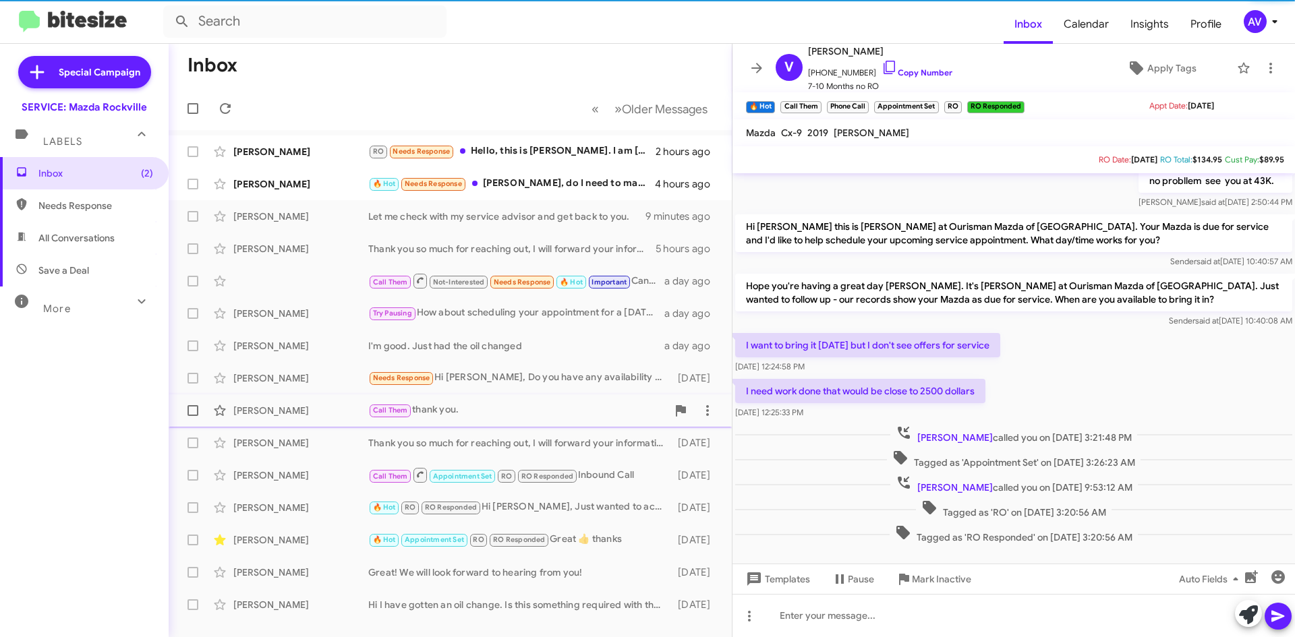
scroll to position [0, 0]
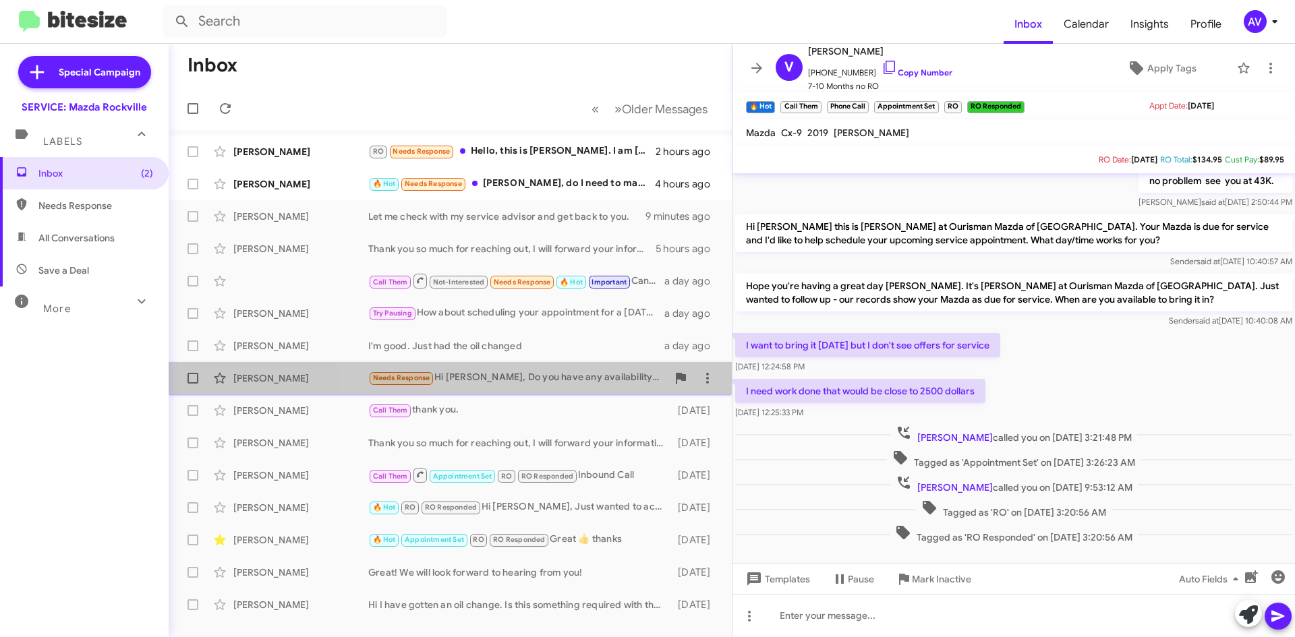
click at [577, 383] on div "Needs Response Hi Keith, Do you have any availability for morning drop off with…" at bounding box center [517, 378] width 299 height 16
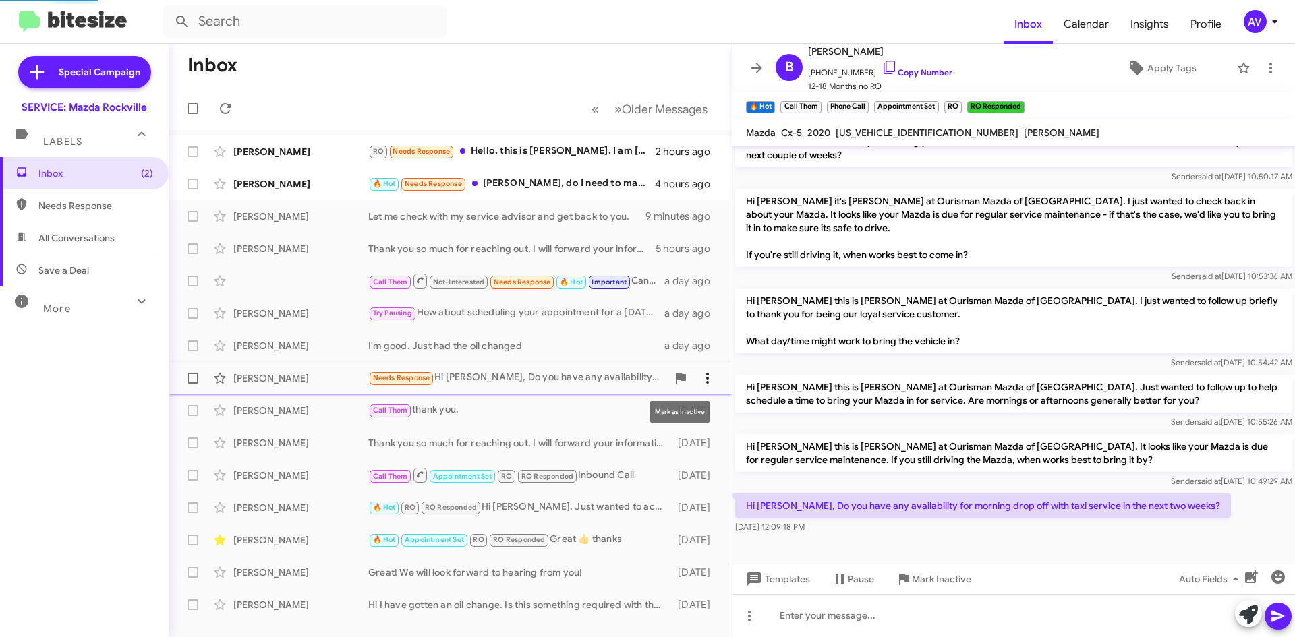
scroll to position [165, 0]
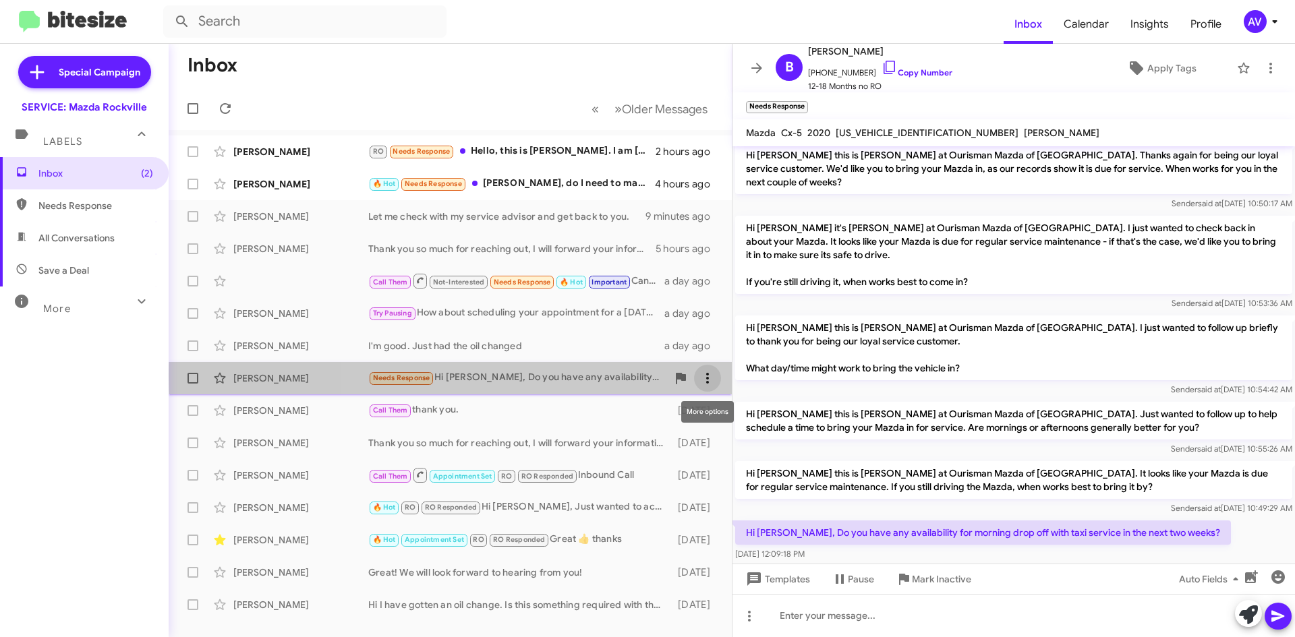
click at [702, 376] on icon at bounding box center [707, 378] width 16 height 16
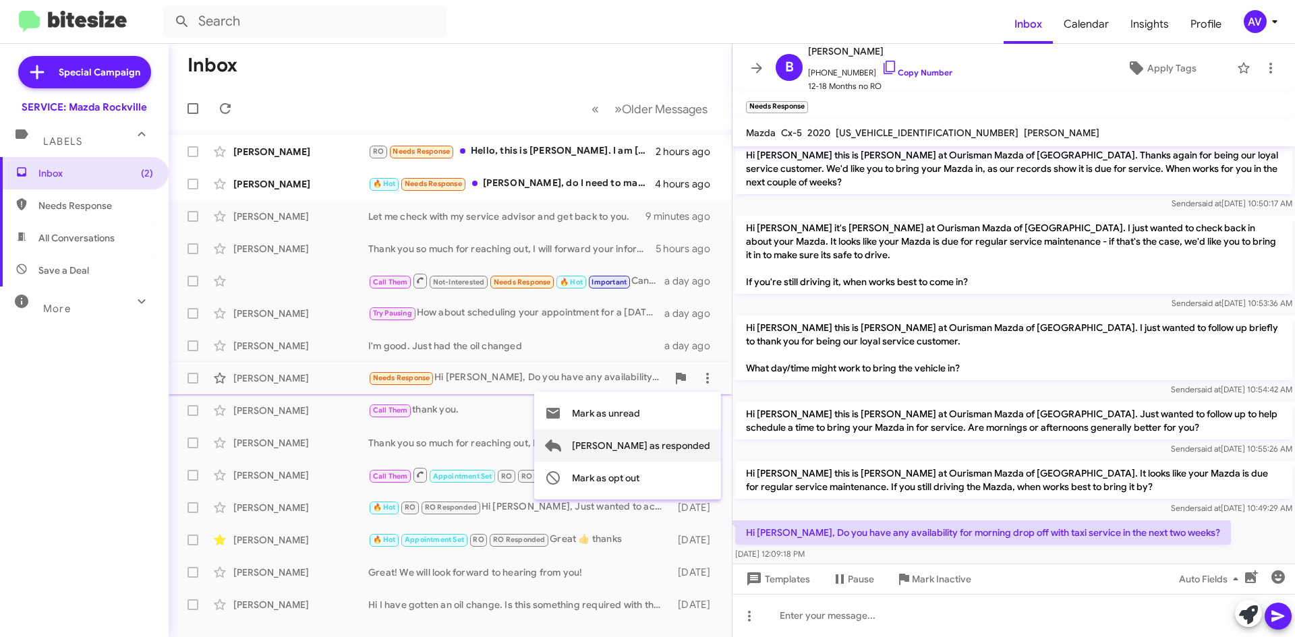
click at [681, 448] on span "[PERSON_NAME] as responded" at bounding box center [641, 446] width 138 height 32
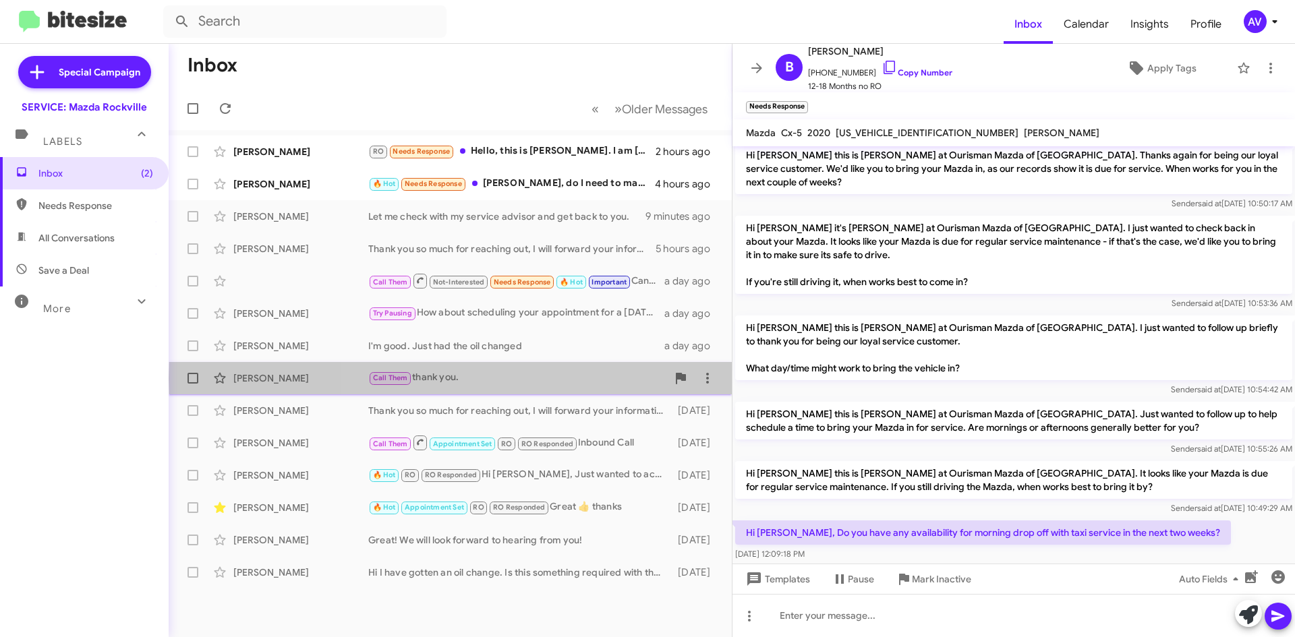
click at [558, 378] on div "Call Them thank you." at bounding box center [517, 378] width 299 height 16
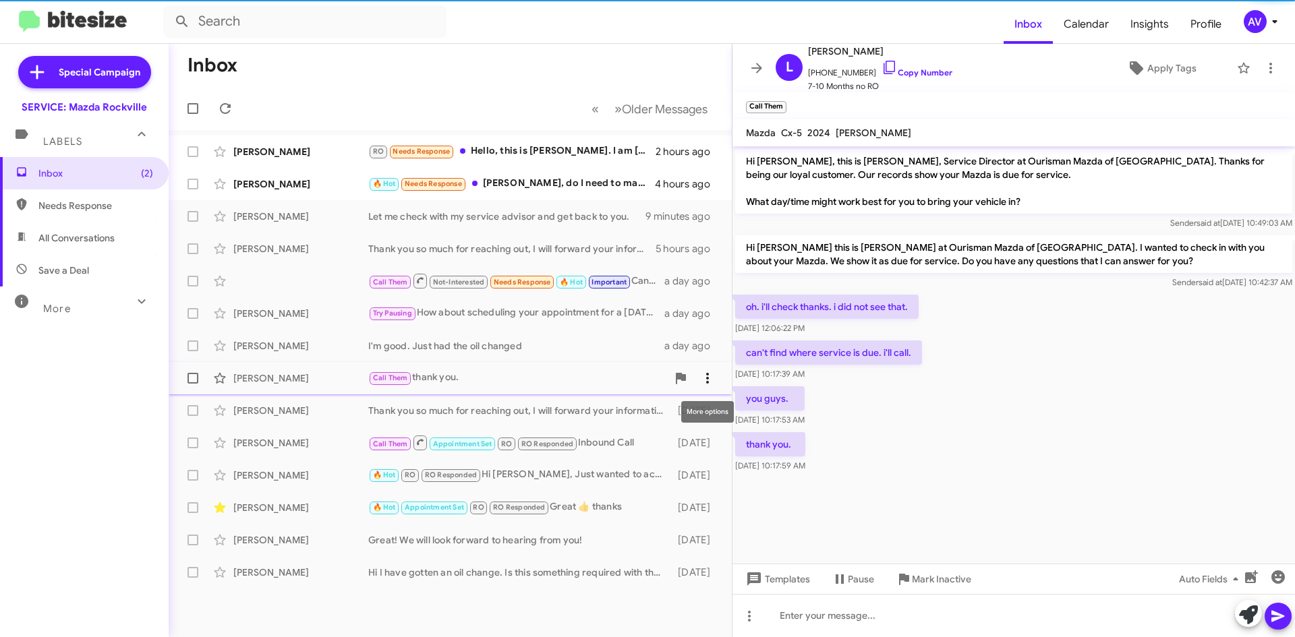
click at [715, 379] on icon at bounding box center [707, 378] width 16 height 16
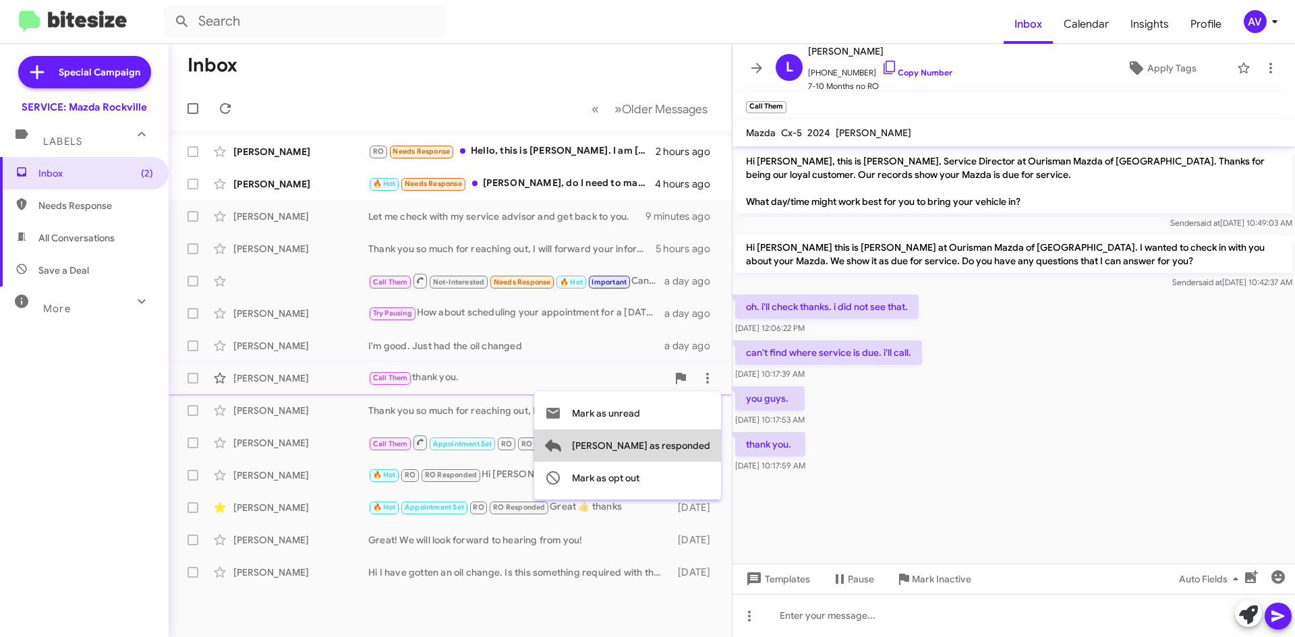
click at [698, 446] on span "[PERSON_NAME] as responded" at bounding box center [641, 446] width 138 height 32
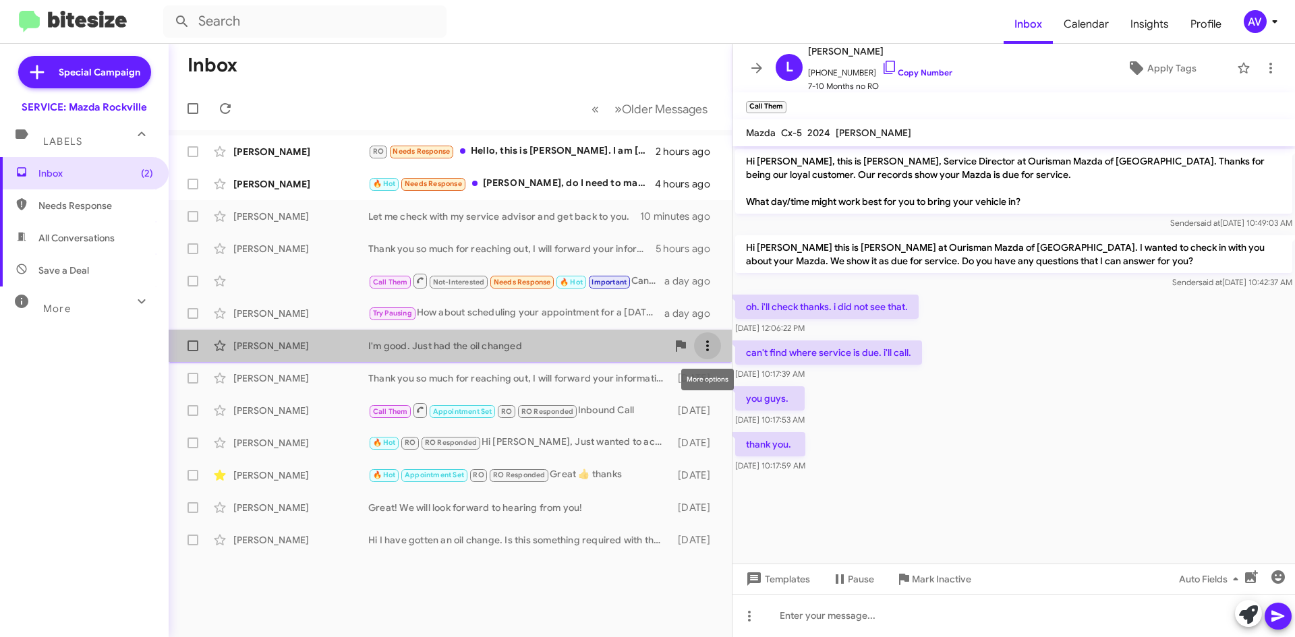
click at [701, 350] on icon at bounding box center [707, 346] width 16 height 16
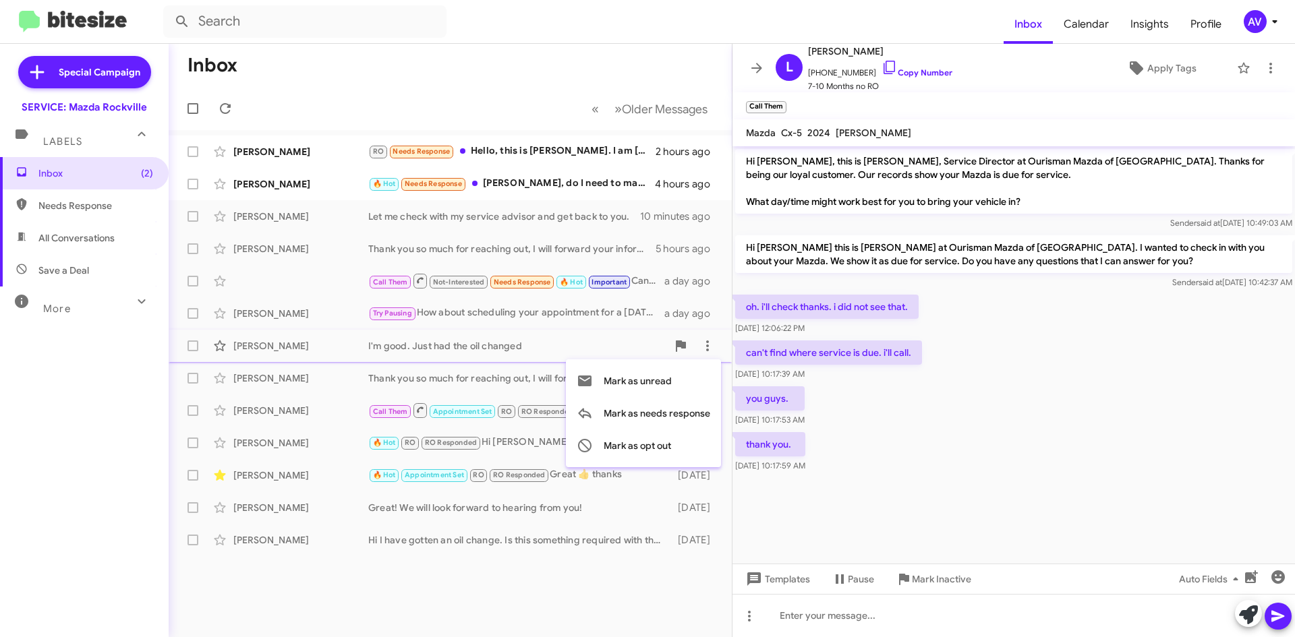
click at [588, 565] on div at bounding box center [647, 318] width 1295 height 637
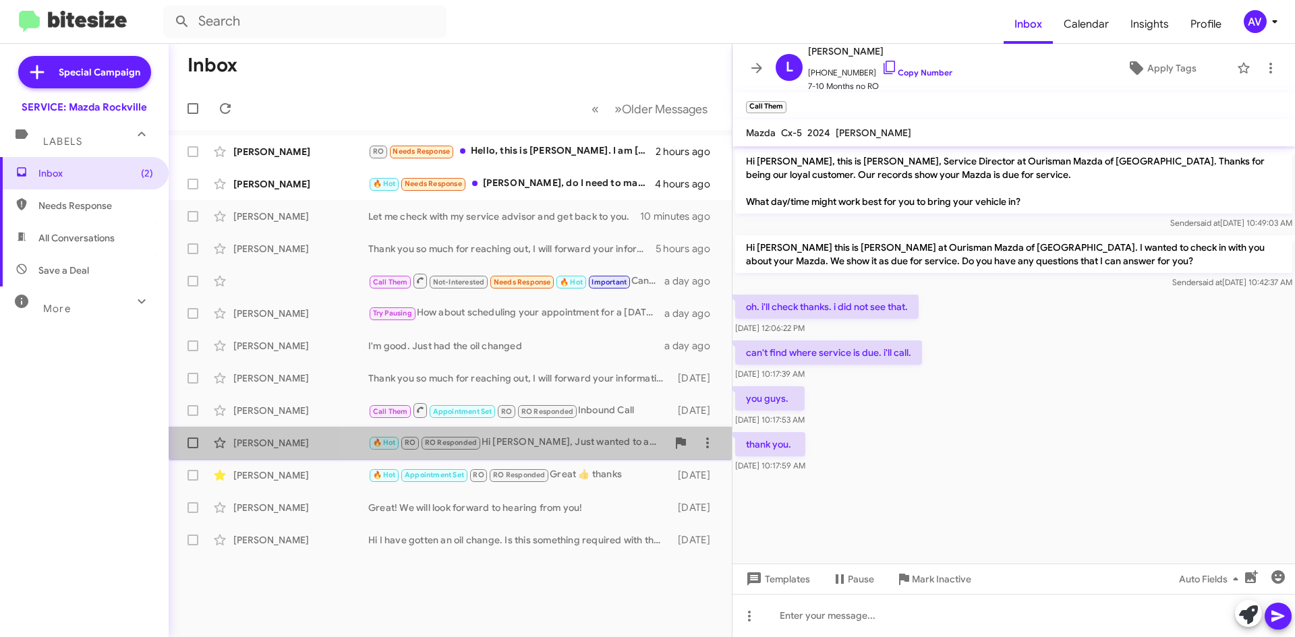
click at [600, 447] on div "🔥 Hot RO RO Responded Hi Keith, Just wanted to acknowledge your text. I have sc…" at bounding box center [517, 443] width 299 height 16
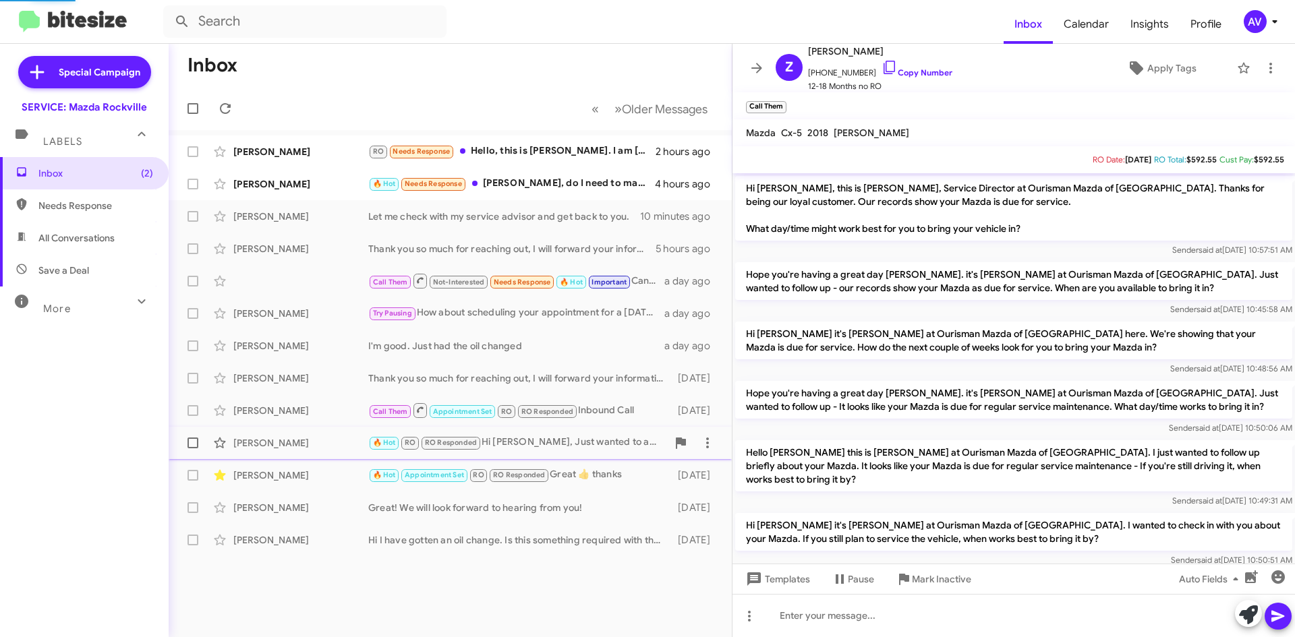
scroll to position [285, 0]
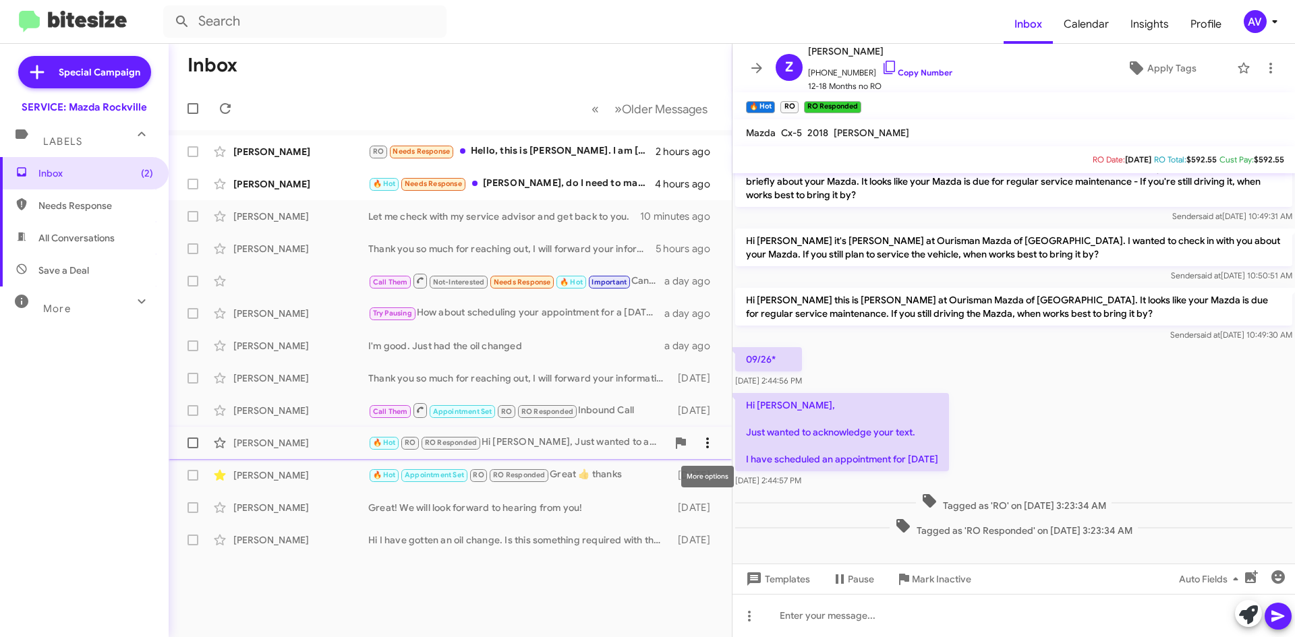
click at [704, 444] on icon at bounding box center [707, 443] width 16 height 16
click at [602, 593] on mat-tooltip-component "Cannot be undone" at bounding box center [644, 579] width 88 height 40
click at [479, 567] on div at bounding box center [647, 318] width 1295 height 637
click at [701, 544] on icon at bounding box center [707, 540] width 16 height 16
click at [631, 601] on div at bounding box center [647, 318] width 1295 height 637
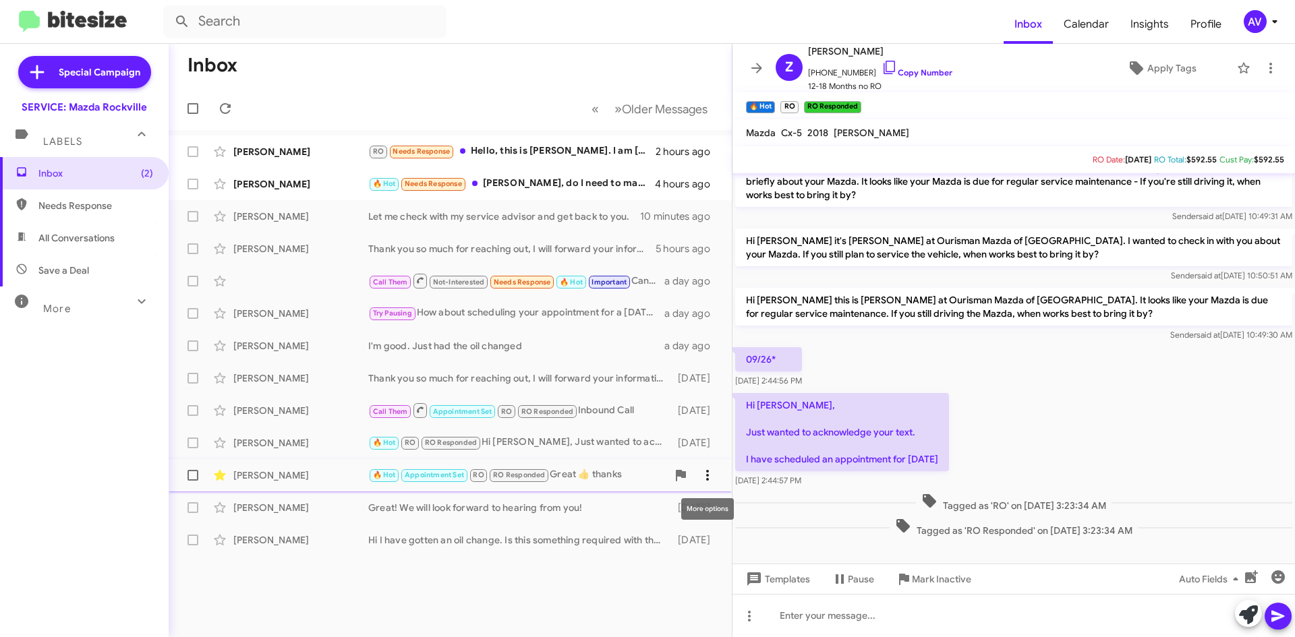
click at [713, 466] on button at bounding box center [707, 475] width 27 height 27
click at [518, 566] on div at bounding box center [647, 318] width 1295 height 637
click at [574, 175] on div "Zhengwei Wang 🔥 Hot Needs Response GM Keith, do I need to make an appointment i…" at bounding box center [450, 184] width 542 height 27
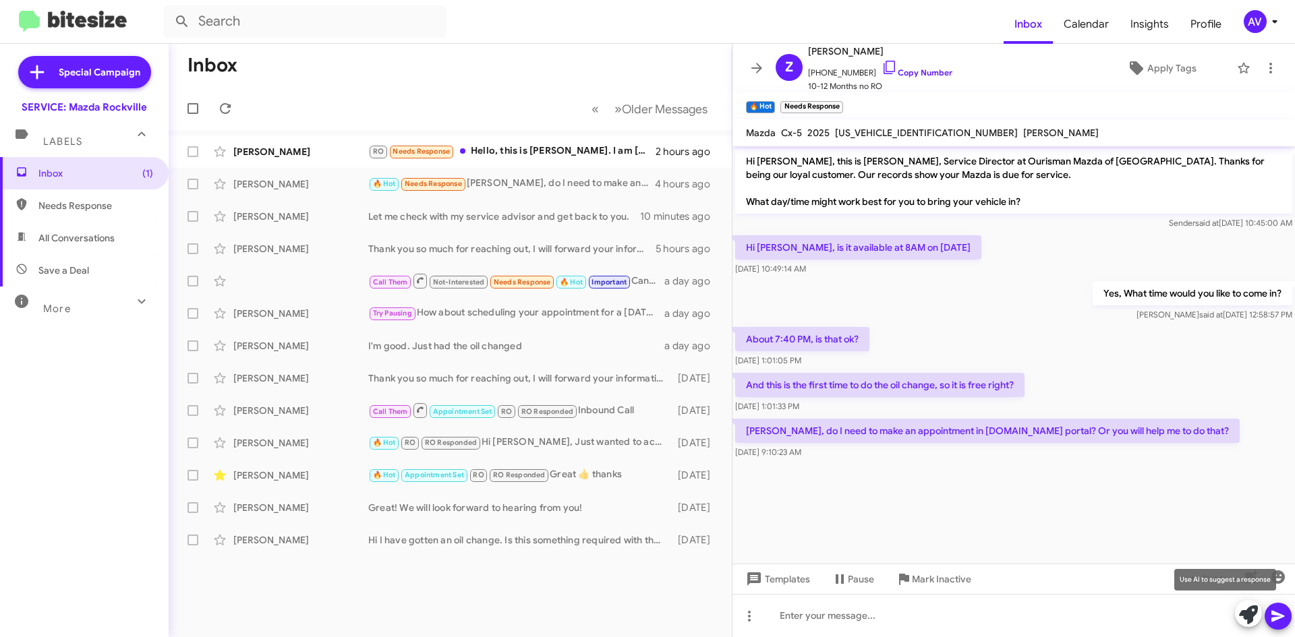
click at [1248, 613] on icon at bounding box center [1248, 615] width 19 height 19
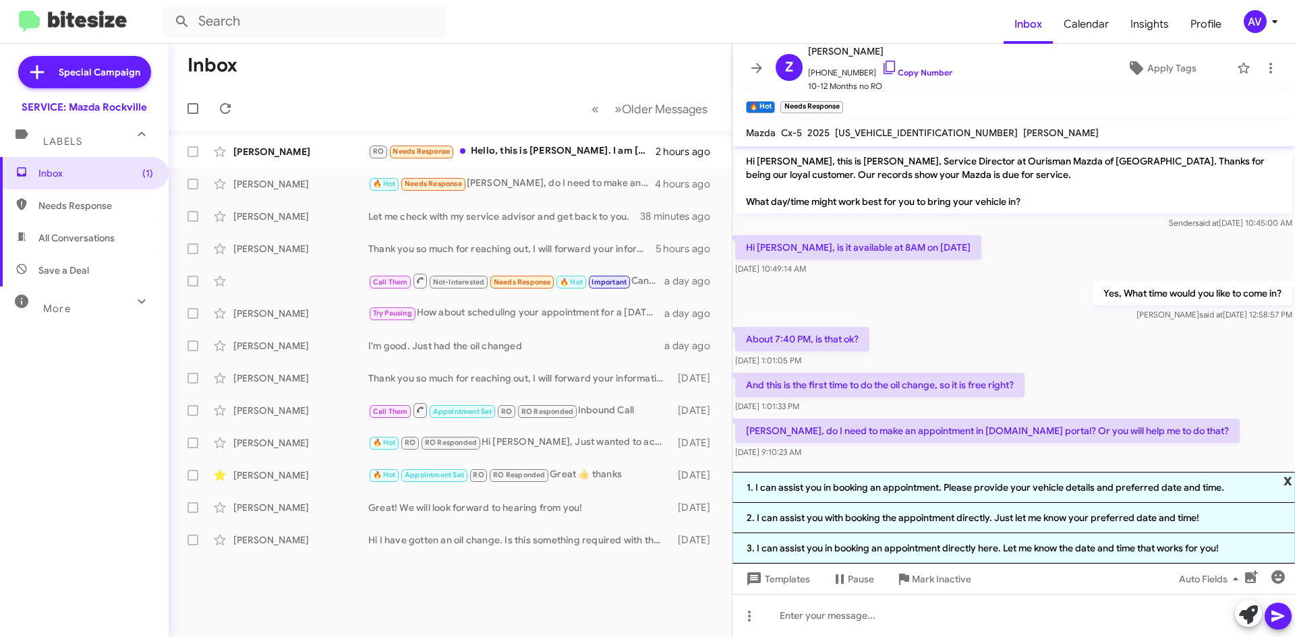
click at [1287, 478] on span "x" at bounding box center [1287, 480] width 9 height 16
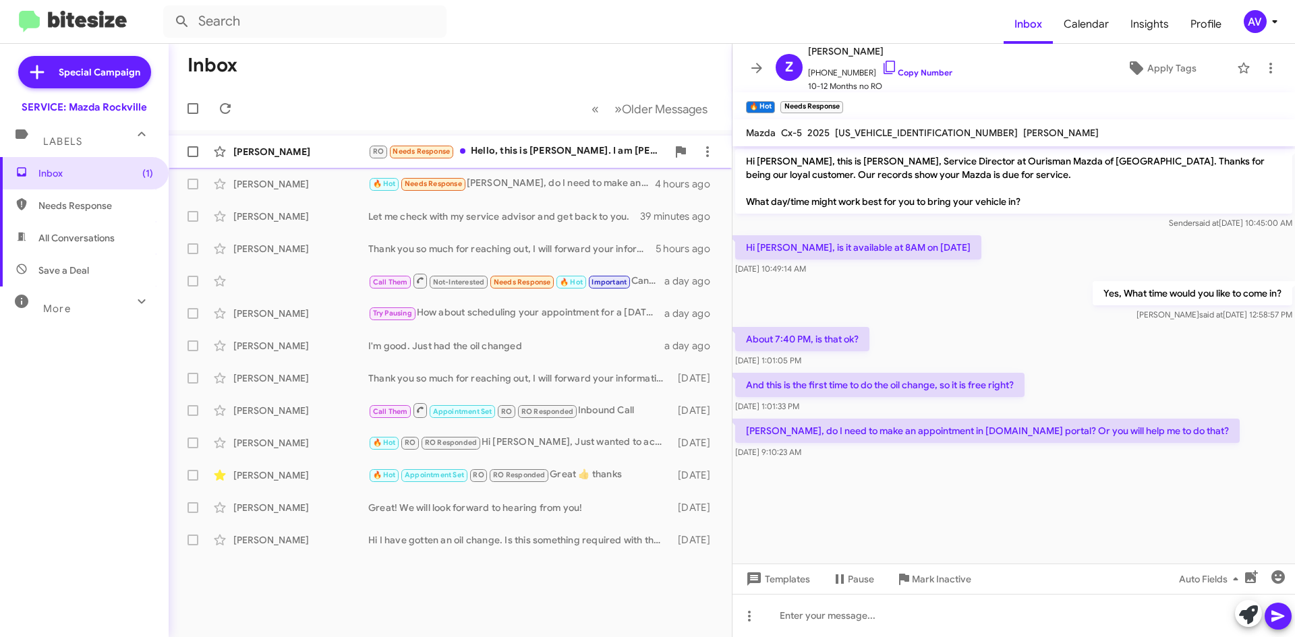
click at [478, 143] on div "Katrin Wheatley RO Needs Response Hello, this is Gertraud DeThier. I am Katrin'…" at bounding box center [450, 151] width 542 height 27
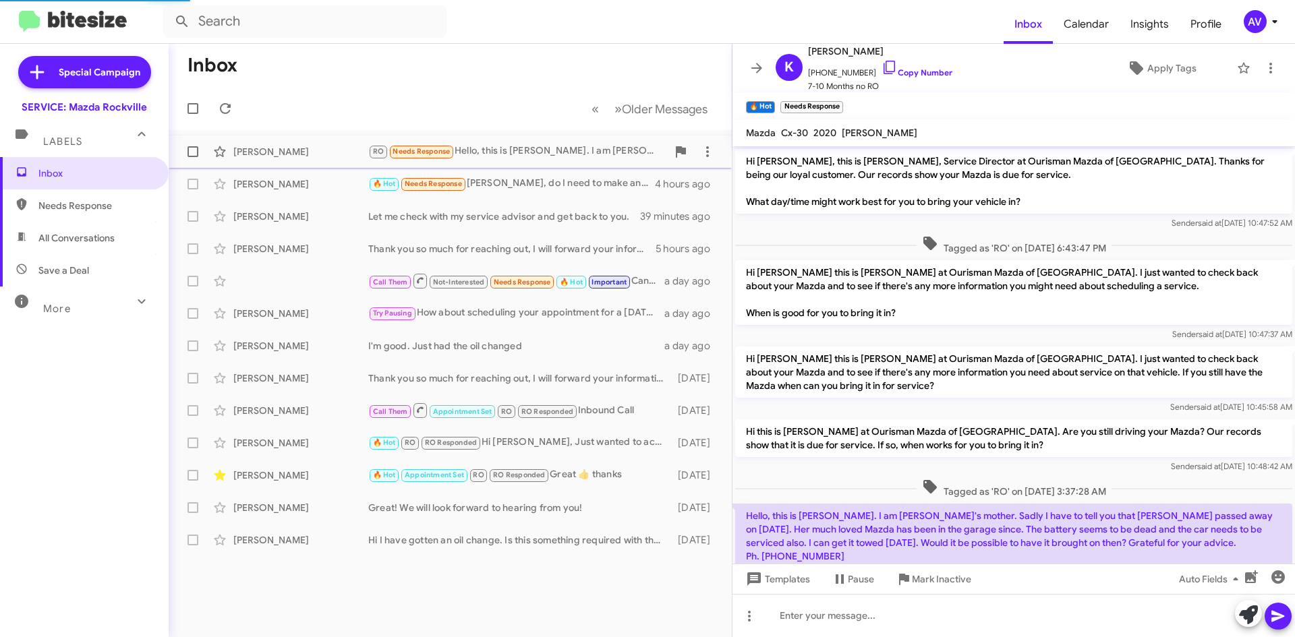
scroll to position [47, 0]
